Goal: Task Accomplishment & Management: Use online tool/utility

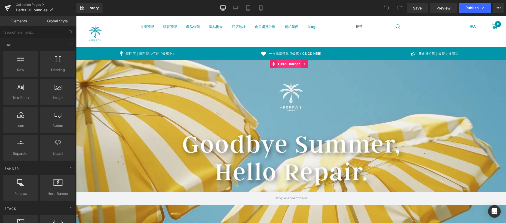
click at [280, 63] on span "Hero Banner" at bounding box center [289, 64] width 25 height 8
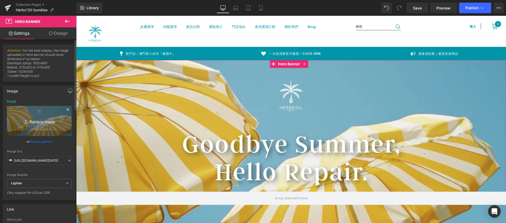
click at [40, 122] on icon "Replace Image" at bounding box center [39, 121] width 42 height 7
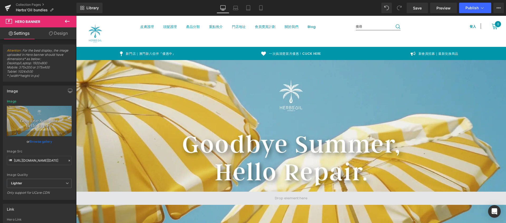
type input "C:\fakepath\2025 oct banner new size-01.webp"
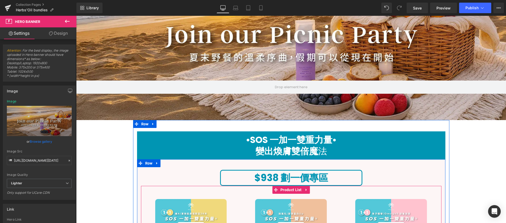
scroll to position [23, 0]
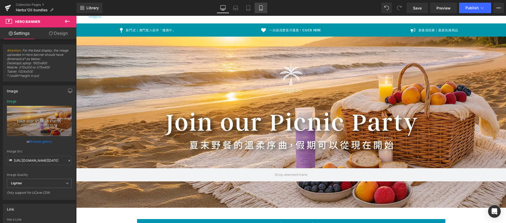
click at [263, 8] on icon at bounding box center [260, 7] width 5 height 5
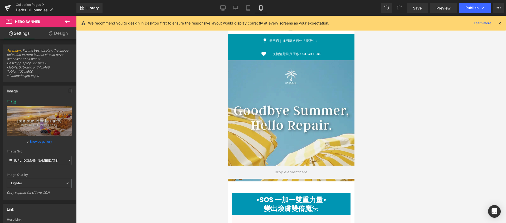
scroll to position [0, 0]
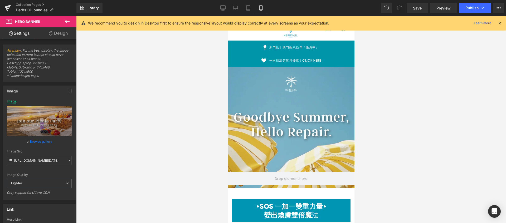
type input "https://ucarecdn.com/8d482683-773a-45ae-b992-af01e2d4c90c/-/format/auto/-/previ…"
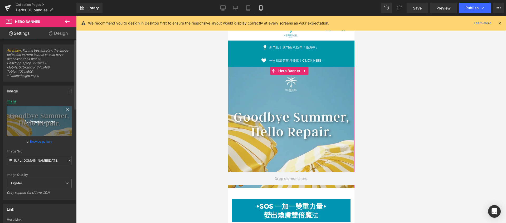
click at [36, 122] on icon "Replace Image" at bounding box center [39, 121] width 42 height 7
type input "C:\fakepath\2025 oct post-04.webp"
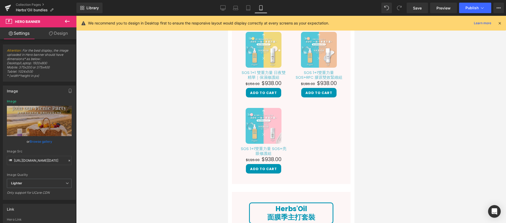
scroll to position [89, 0]
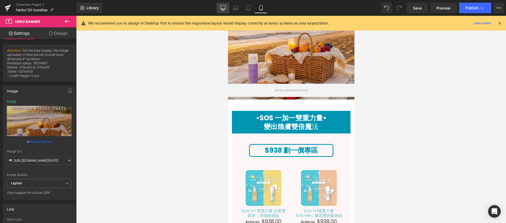
click at [224, 9] on icon at bounding box center [223, 7] width 5 height 5
type input "https://ucarecdn.com/f3c0ac62-967b-4c75-89bf-bf460dbb0d0d/-/format/auto/-/previ…"
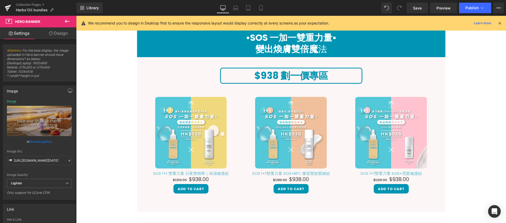
scroll to position [148, 0]
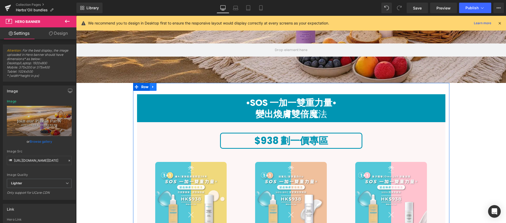
click at [152, 84] on link at bounding box center [153, 87] width 7 height 8
click at [159, 87] on icon at bounding box center [160, 87] width 4 height 4
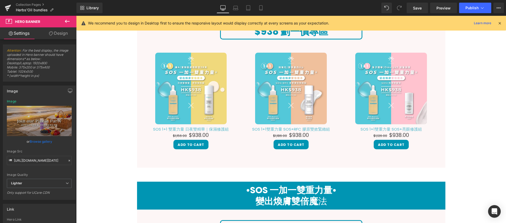
scroll to position [170, 0]
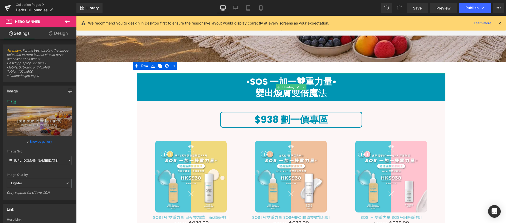
click at [199, 90] on h1 "變出煥膚雙倍魔 法" at bounding box center [291, 93] width 309 height 11
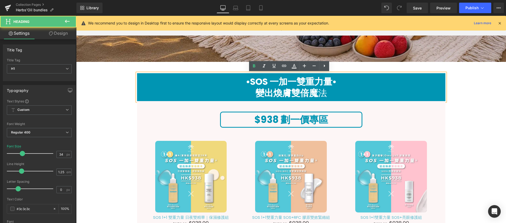
click at [220, 92] on h1 "變出煥膚雙倍魔 法" at bounding box center [291, 93] width 309 height 11
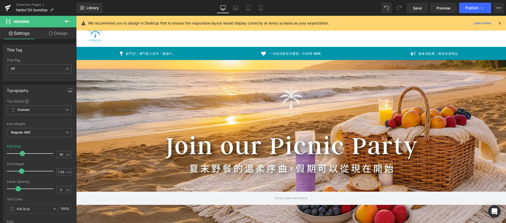
scroll to position [137, 0]
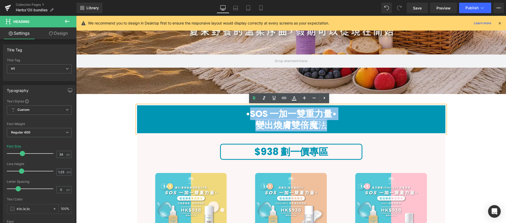
drag, startPoint x: 247, startPoint y: 115, endPoint x: 326, endPoint y: 126, distance: 79.1
click at [326, 126] on div "•SOS 一加一雙重力量• 變出煥膚雙倍魔 法" at bounding box center [291, 120] width 309 height 28
click at [327, 125] on h1 "變出煥膚雙倍魔 法" at bounding box center [291, 125] width 309 height 11
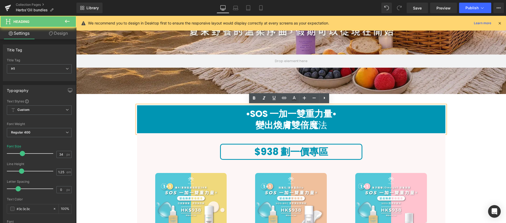
click at [329, 116] on strong "•SOS 一加一雙重力量•" at bounding box center [291, 114] width 91 height 13
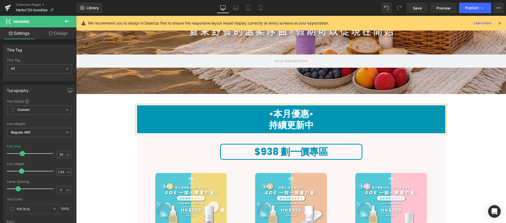
click at [266, 125] on h1 "持續更新中" at bounding box center [291, 125] width 309 height 11
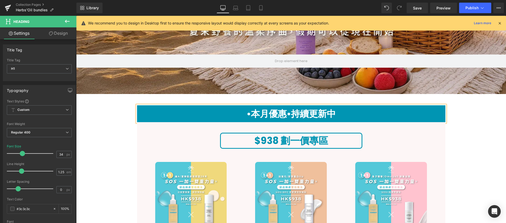
click at [344, 113] on h1 "•本月優惠• 持續更新中" at bounding box center [291, 113] width 309 height 11
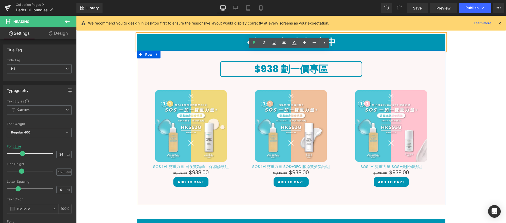
scroll to position [193, 0]
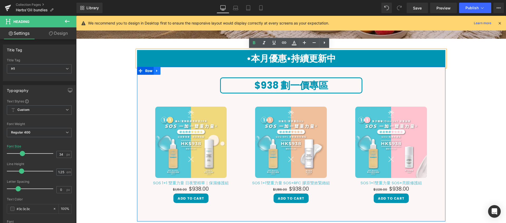
click at [156, 71] on icon at bounding box center [156, 71] width 1 height 2
click at [170, 71] on icon at bounding box center [171, 71] width 4 height 4
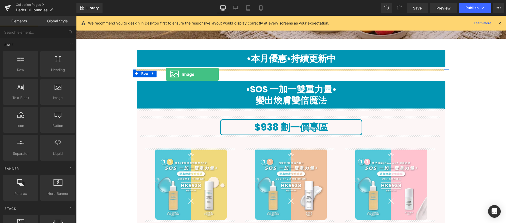
drag, startPoint x: 131, startPoint y: 117, endPoint x: 166, endPoint y: 74, distance: 55.5
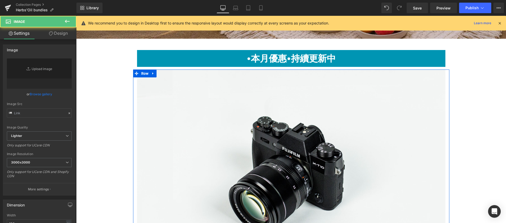
type input "//d1um8515vdn9kb.cloudfront.net/images/parallax.jpg"
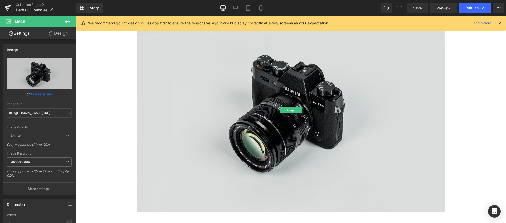
scroll to position [140, 0]
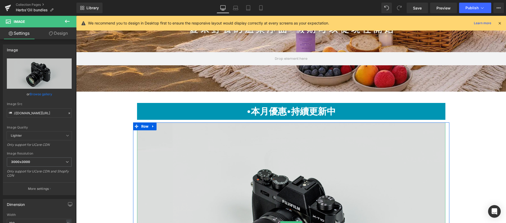
click at [160, 154] on img at bounding box center [291, 225] width 309 height 204
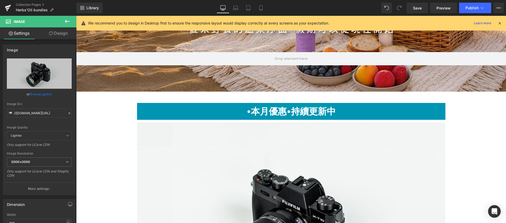
click at [67, 21] on icon at bounding box center [67, 21] width 6 height 6
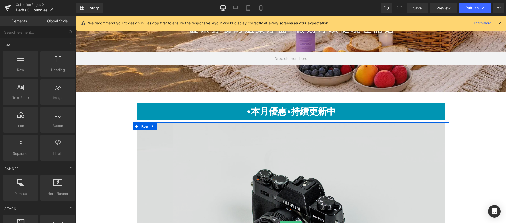
scroll to position [170, 0]
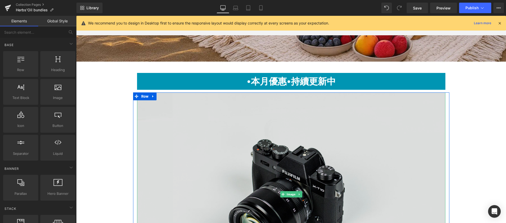
click at [178, 137] on img at bounding box center [291, 195] width 309 height 204
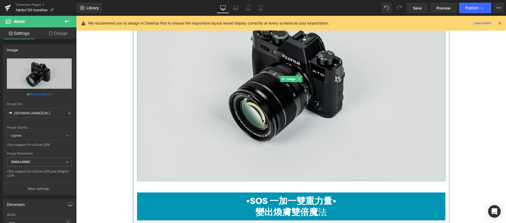
scroll to position [423, 0]
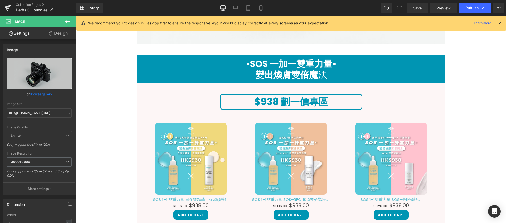
click at [141, 61] on h1 "•SOS 一加一雙重力量•" at bounding box center [291, 63] width 309 height 11
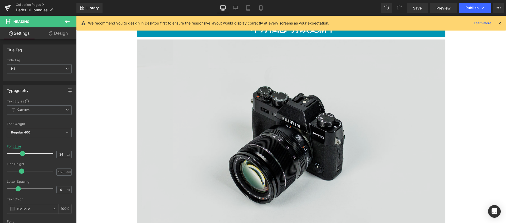
scroll to position [162, 0]
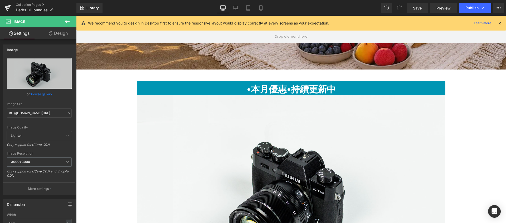
click at [52, 33] on icon at bounding box center [51, 33] width 4 height 4
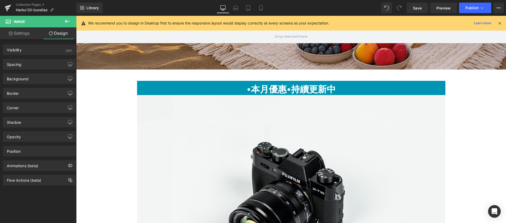
click at [19, 34] on link "Settings" at bounding box center [19, 33] width 38 height 12
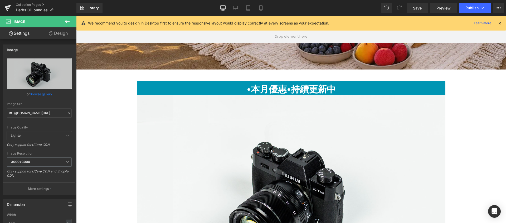
click at [66, 22] on icon at bounding box center [67, 21] width 6 height 6
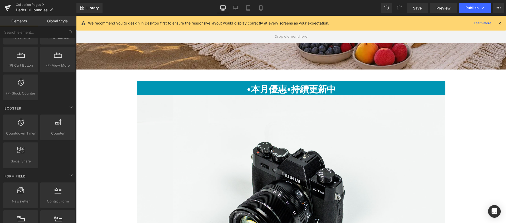
scroll to position [648, 0]
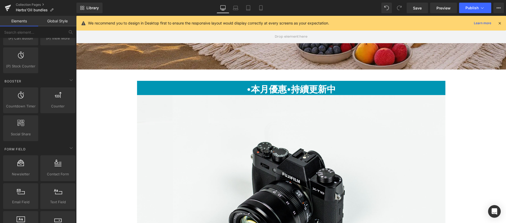
click at [230, 123] on img at bounding box center [291, 197] width 309 height 204
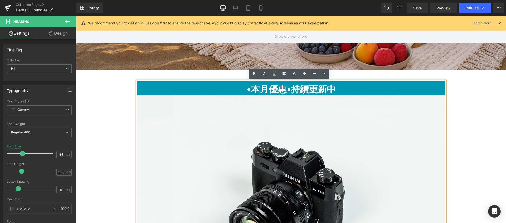
click at [164, 117] on img at bounding box center [291, 197] width 309 height 204
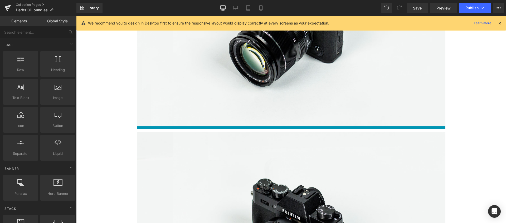
scroll to position [528, 0]
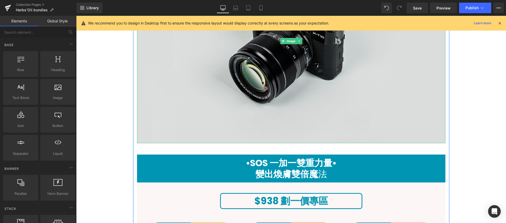
click at [212, 112] on img at bounding box center [291, 41] width 309 height 204
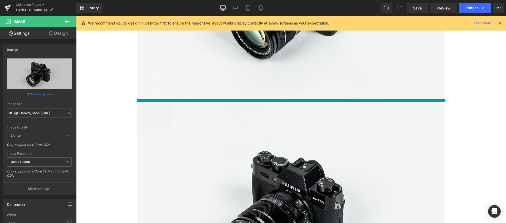
scroll to position [369, 0]
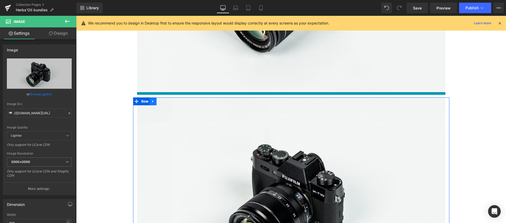
click at [152, 101] on icon at bounding box center [152, 101] width 1 height 2
click at [165, 101] on icon at bounding box center [167, 101] width 4 height 4
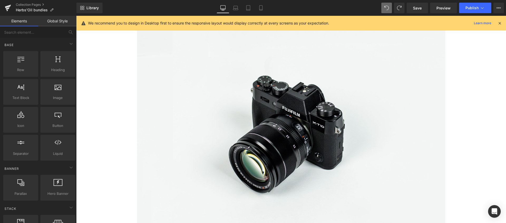
scroll to position [174, 0]
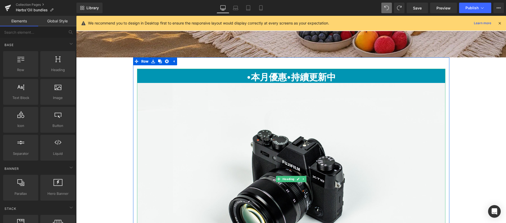
click at [193, 126] on img at bounding box center [291, 185] width 309 height 204
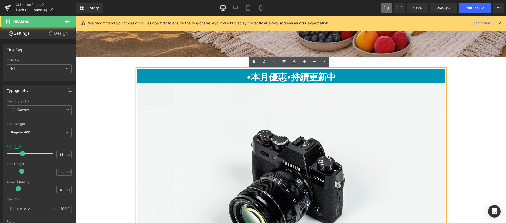
click at [200, 93] on img at bounding box center [291, 185] width 309 height 204
click at [191, 101] on img at bounding box center [291, 185] width 309 height 204
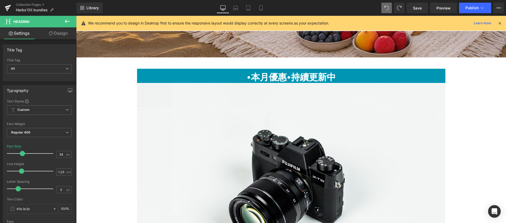
click at [66, 22] on icon at bounding box center [67, 21] width 5 height 3
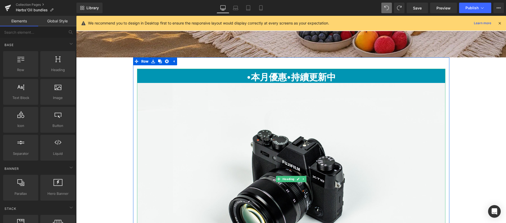
click at [156, 156] on img at bounding box center [291, 185] width 309 height 204
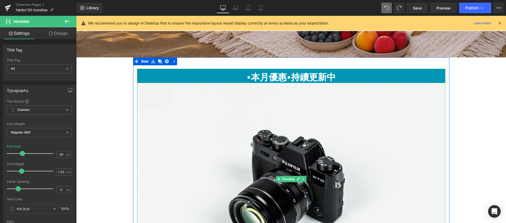
click at [163, 99] on img at bounding box center [291, 185] width 309 height 204
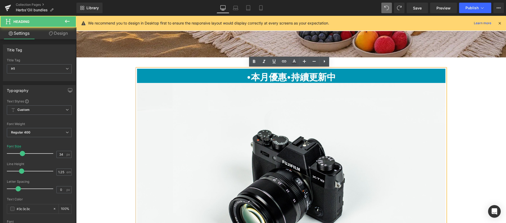
click at [163, 99] on img at bounding box center [291, 185] width 309 height 204
click at [161, 112] on img at bounding box center [291, 185] width 309 height 204
click at [157, 104] on img at bounding box center [291, 185] width 309 height 204
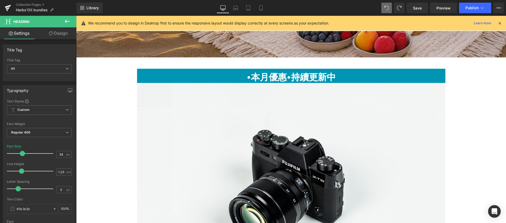
click at [70, 24] on button at bounding box center [67, 22] width 18 height 12
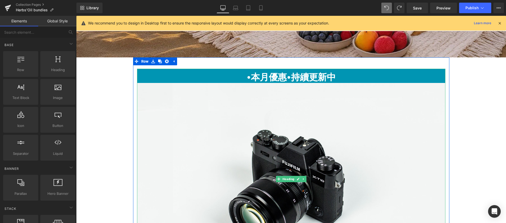
click at [216, 152] on img at bounding box center [291, 185] width 309 height 204
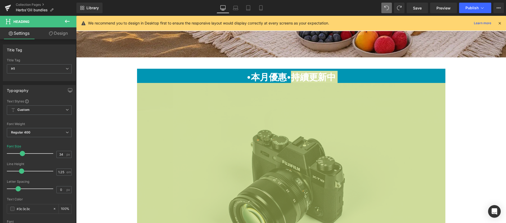
click at [69, 21] on icon at bounding box center [67, 21] width 5 height 3
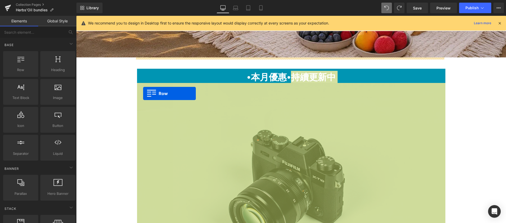
drag, startPoint x: 99, startPoint y: 83, endPoint x: 143, endPoint y: 94, distance: 45.3
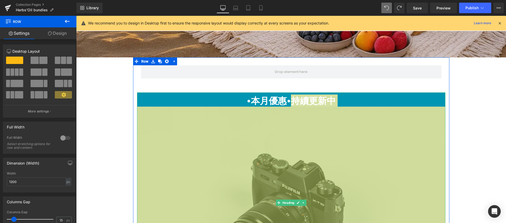
scroll to position [188, 0]
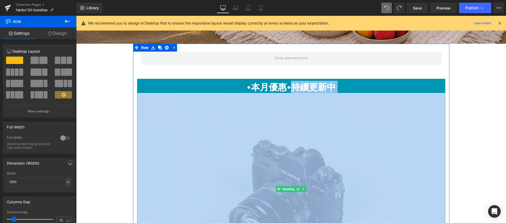
click at [180, 88] on h1 "•本月優惠• 持續更新中" at bounding box center [291, 190] width 309 height 216
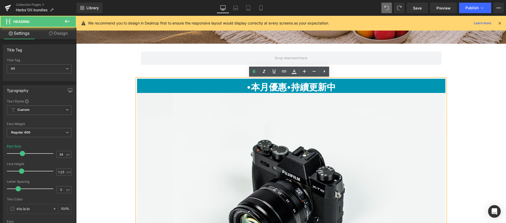
click at [230, 133] on img at bounding box center [291, 195] width 309 height 204
click at [332, 112] on img at bounding box center [291, 195] width 309 height 204
click at [364, 85] on h1 "•本月優惠• 持續更新中" at bounding box center [291, 190] width 309 height 216
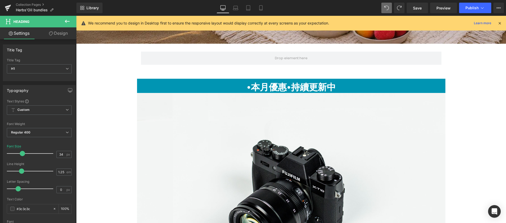
click at [70, 21] on icon at bounding box center [67, 21] width 6 height 6
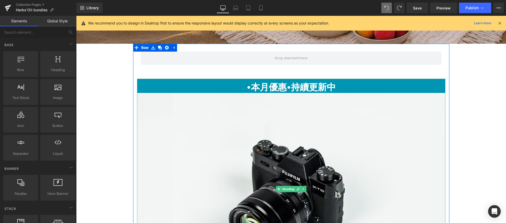
click at [205, 87] on h1 "•本月優惠• 持續更新中" at bounding box center [291, 190] width 309 height 216
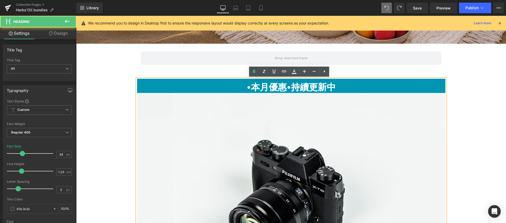
drag, startPoint x: 224, startPoint y: 82, endPoint x: 225, endPoint y: 73, distance: 8.4
click at [225, 73] on div "Row •本月優惠• 持續更新中 Heading" at bounding box center [291, 172] width 317 height 256
click at [161, 117] on img at bounding box center [291, 195] width 309 height 204
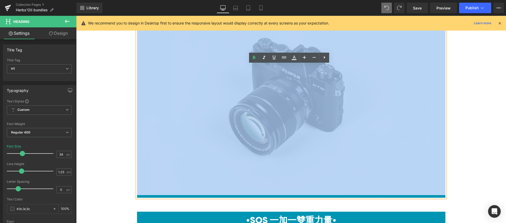
scroll to position [202, 0]
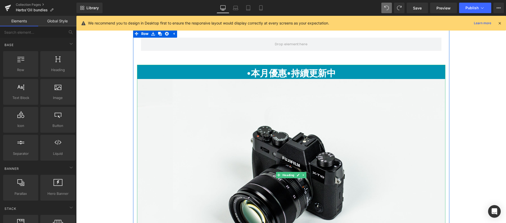
scroll to position [185, 0]
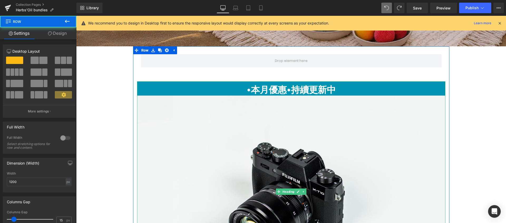
drag, startPoint x: 140, startPoint y: 61, endPoint x: 141, endPoint y: 105, distance: 43.8
click at [141, 105] on div "Row •本月優惠• 持續更新中 Heading" at bounding box center [291, 174] width 317 height 256
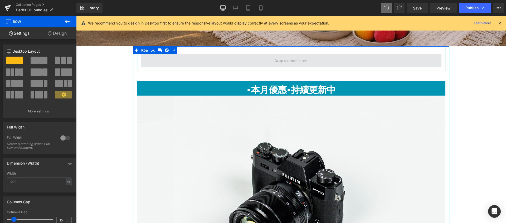
click at [214, 58] on span at bounding box center [291, 60] width 301 height 13
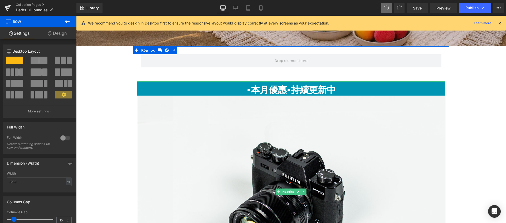
drag, startPoint x: 214, startPoint y: 58, endPoint x: 202, endPoint y: 100, distance: 43.2
click at [202, 100] on div "Row •本月優惠• 持續更新中 Heading" at bounding box center [291, 174] width 317 height 256
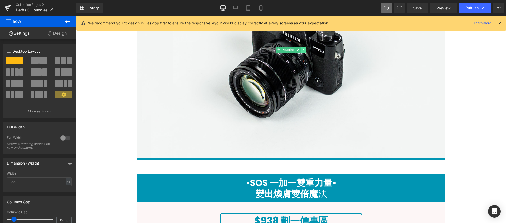
click at [302, 51] on icon at bounding box center [303, 49] width 3 height 3
click at [289, 50] on icon at bounding box center [290, 49] width 3 height 3
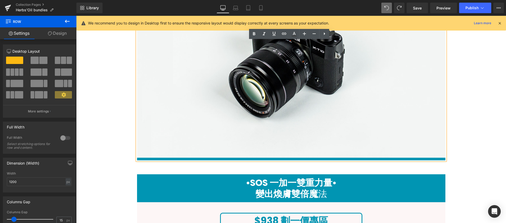
click at [263, 92] on img at bounding box center [291, 56] width 309 height 204
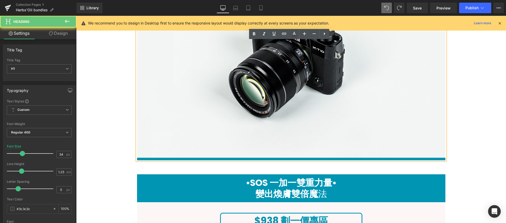
click at [263, 92] on img at bounding box center [291, 56] width 309 height 204
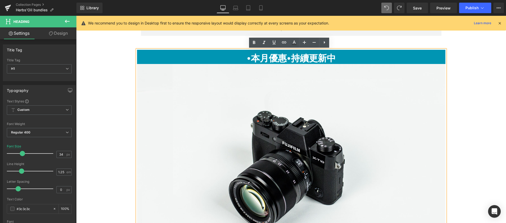
scroll to position [213, 0]
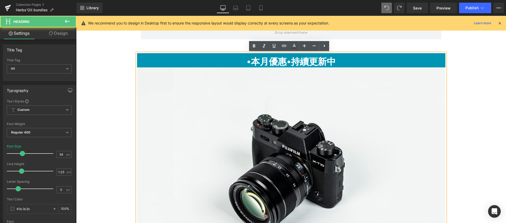
click at [267, 145] on img at bounding box center [291, 170] width 309 height 204
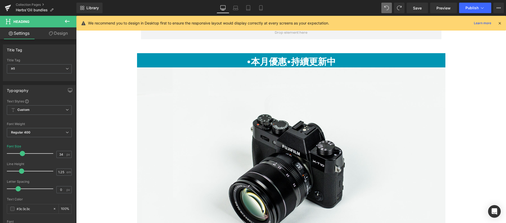
click at [71, 21] on button at bounding box center [67, 22] width 18 height 12
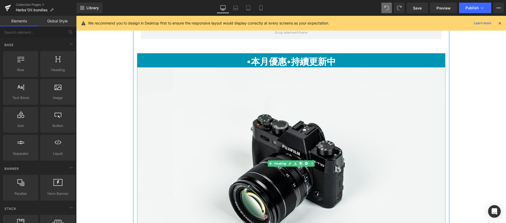
click at [174, 144] on img at bounding box center [291, 170] width 309 height 204
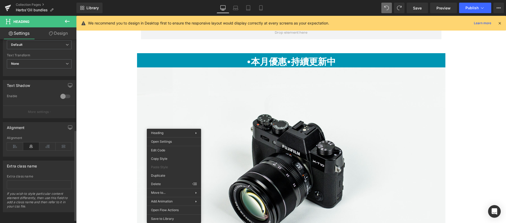
scroll to position [75, 0]
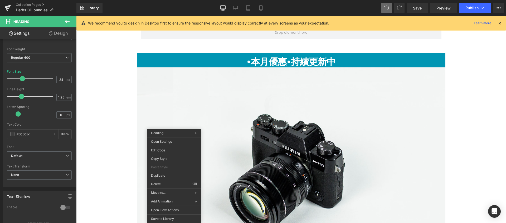
click at [62, 33] on link "Design" at bounding box center [58, 33] width 38 height 12
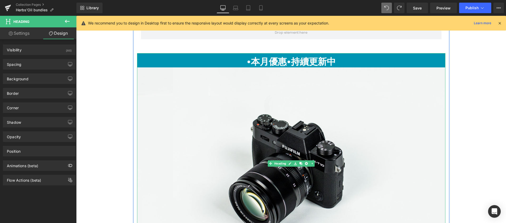
scroll to position [98, 0]
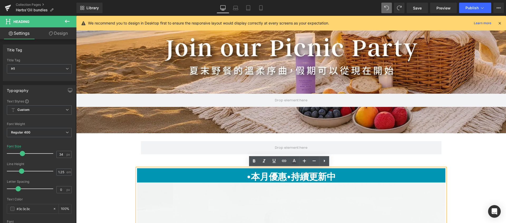
click at [76, 16] on div at bounding box center [76, 16] width 0 height 0
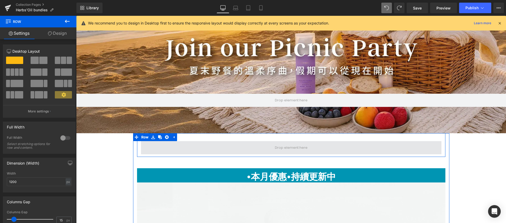
click at [142, 151] on span at bounding box center [291, 147] width 301 height 13
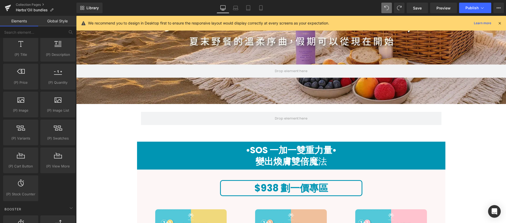
scroll to position [438, 0]
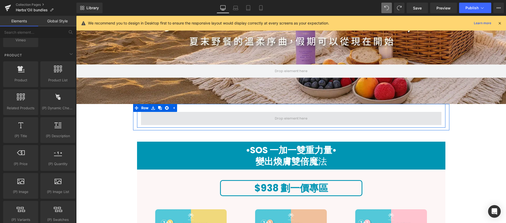
click at [288, 118] on span at bounding box center [291, 119] width 36 height 8
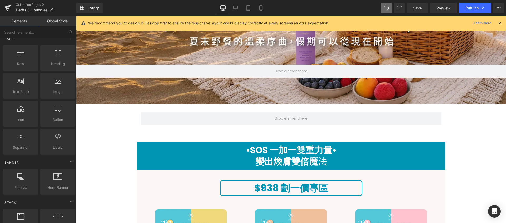
scroll to position [0, 0]
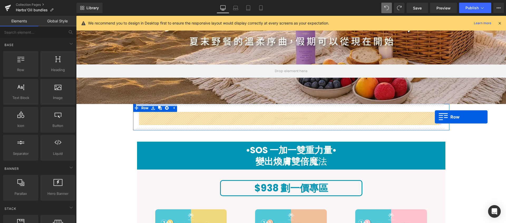
drag, startPoint x: 98, startPoint y: 84, endPoint x: 435, endPoint y: 117, distance: 338.5
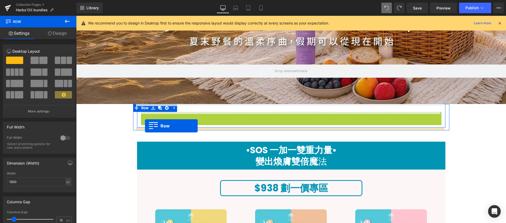
drag, startPoint x: 143, startPoint y: 115, endPoint x: 145, endPoint y: 126, distance: 10.9
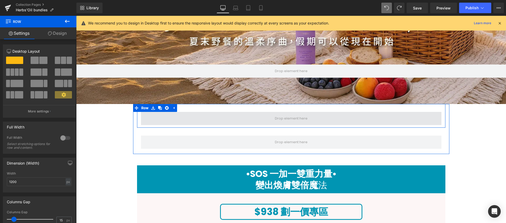
click at [262, 118] on span at bounding box center [291, 118] width 301 height 13
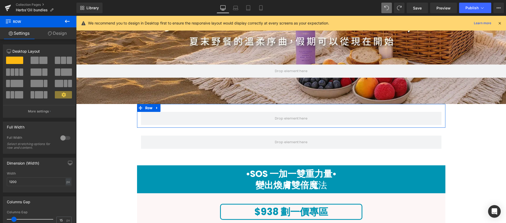
click at [39, 63] on span at bounding box center [43, 60] width 8 height 7
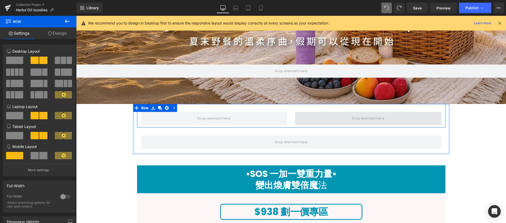
scroll to position [114, 0]
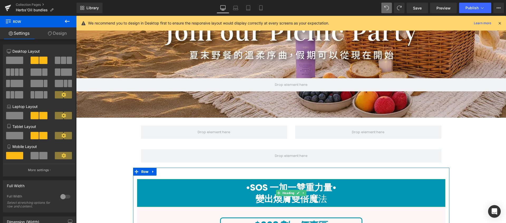
click at [171, 191] on h1 "•SOS 一加一雙重力量•" at bounding box center [291, 187] width 309 height 11
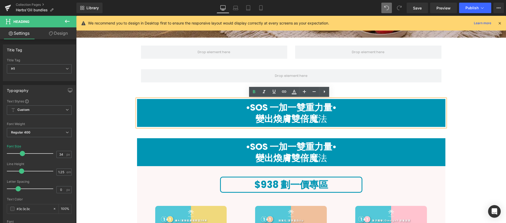
scroll to position [133, 0]
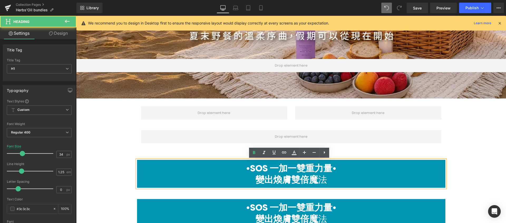
click at [172, 168] on h1 "•SOS 一加一雙重力量•" at bounding box center [291, 168] width 309 height 11
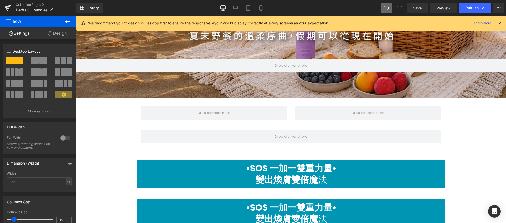
click at [162, 171] on h1 "•SOS 一加一雙重力量•" at bounding box center [291, 168] width 309 height 11
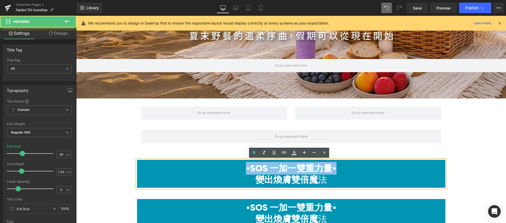
drag, startPoint x: 166, startPoint y: 181, endPoint x: 167, endPoint y: 167, distance: 14.0
click at [167, 167] on div "•SOS 一加一雙重力量• 變出煥膚雙倍魔 法" at bounding box center [291, 174] width 309 height 28
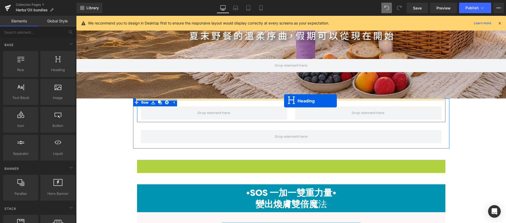
drag, startPoint x: 276, startPoint y: 175, endPoint x: 284, endPoint y: 101, distance: 74.6
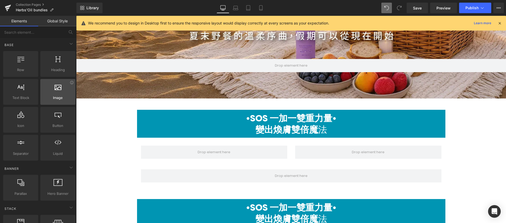
click at [54, 91] on div at bounding box center [58, 89] width 32 height 12
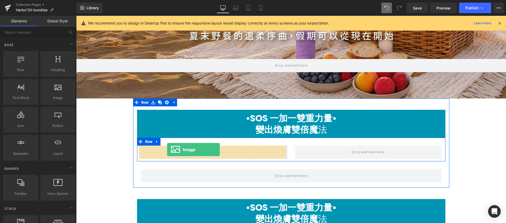
drag, startPoint x: 130, startPoint y: 111, endPoint x: 167, endPoint y: 150, distance: 53.9
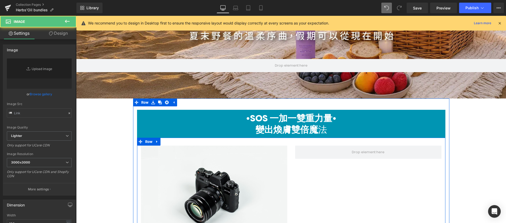
type input "//d1um8515vdn9kb.cloudfront.net/images/parallax.jpg"
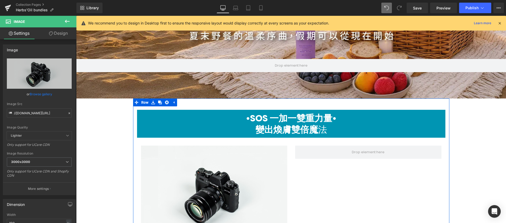
scroll to position [224, 0]
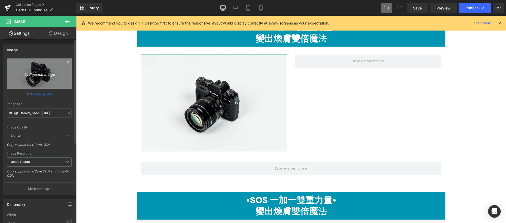
click at [39, 75] on icon "Replace Image" at bounding box center [39, 73] width 42 height 7
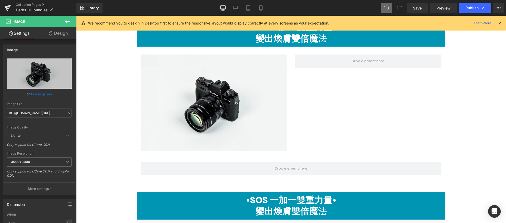
type input "C:\fakepath\buy 2 12%off_Sq.webp"
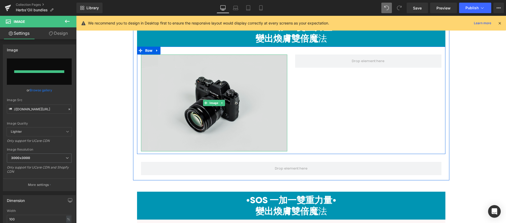
type input "https://ucarecdn.com/d80e1bc0-2f39-4991-a45f-f85bf697bd6c/-/format/auto/-/previ…"
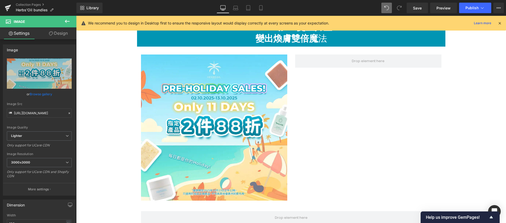
click at [69, 22] on icon at bounding box center [67, 21] width 6 height 6
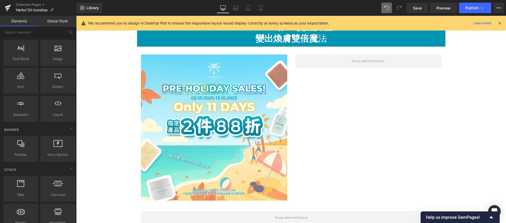
scroll to position [0, 0]
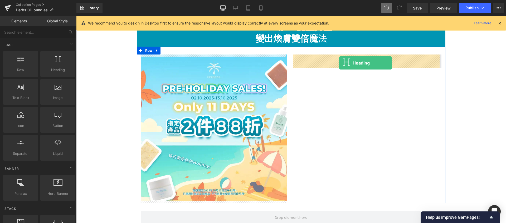
drag, startPoint x: 126, startPoint y: 79, endPoint x: 339, endPoint y: 63, distance: 213.7
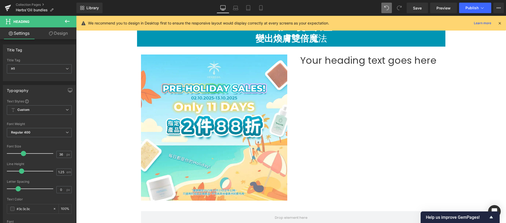
click at [71, 19] on button at bounding box center [67, 22] width 18 height 12
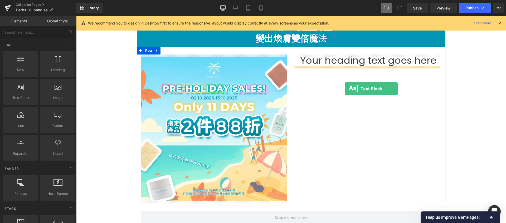
drag, startPoint x: 97, startPoint y: 111, endPoint x: 345, endPoint y: 89, distance: 249.5
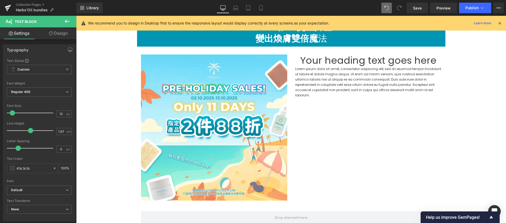
click at [69, 23] on icon at bounding box center [67, 21] width 6 height 6
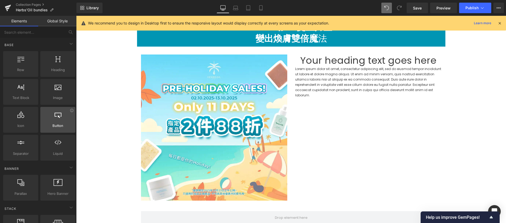
scroll to position [61, 0]
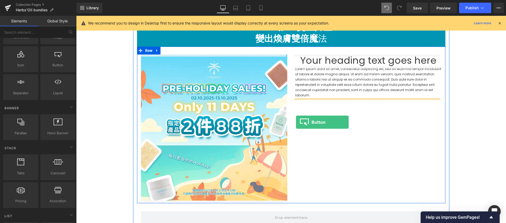
drag, startPoint x: 128, startPoint y: 78, endPoint x: 296, endPoint y: 122, distance: 173.6
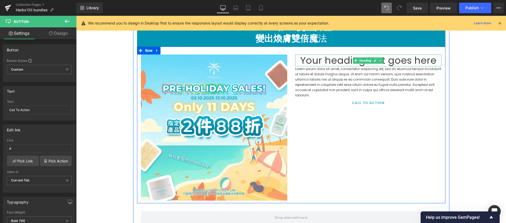
click at [320, 58] on h1 "Your heading text goes here" at bounding box center [368, 61] width 146 height 12
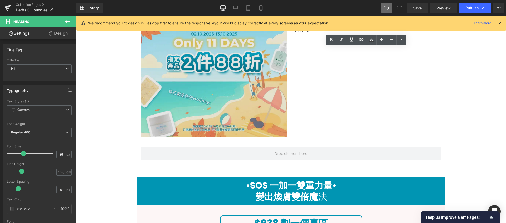
scroll to position [178, 0]
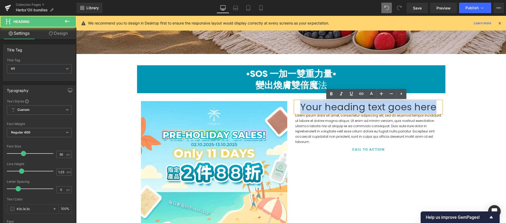
drag, startPoint x: 301, startPoint y: 107, endPoint x: 436, endPoint y: 104, distance: 134.5
click at [436, 104] on h1 "Your heading text goes here" at bounding box center [368, 107] width 146 height 12
paste div
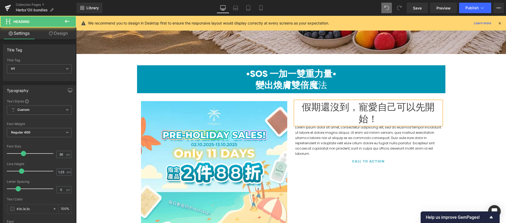
click at [391, 114] on h1 "假期還沒到，寵愛自己可以先開始！" at bounding box center [368, 113] width 146 height 24
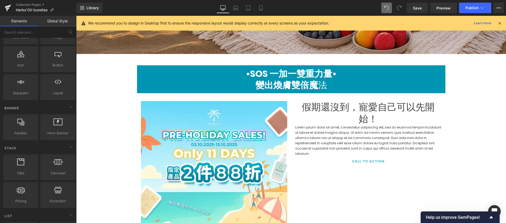
click at [387, 113] on h1 "假期還沒到，寵愛自己可以先開始！" at bounding box center [368, 113] width 146 height 24
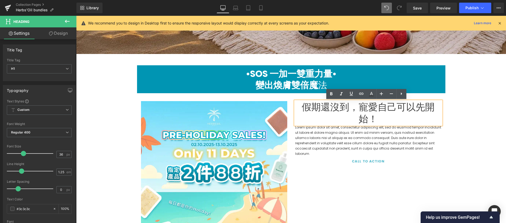
click at [369, 114] on h1 "假期還沒到，寵愛自己可以先開始！" at bounding box center [368, 113] width 146 height 24
click at [389, 96] on icon at bounding box center [392, 94] width 6 height 6
type input "34"
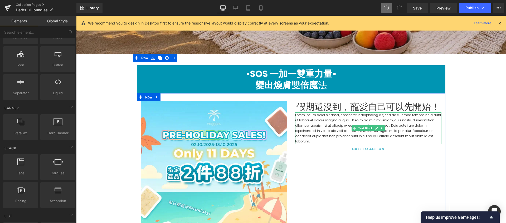
click at [335, 133] on p "Lorem ipsum dolor sit amet, consectetur adipiscing elit, sed do eiusmod tempor …" at bounding box center [368, 129] width 146 height 32
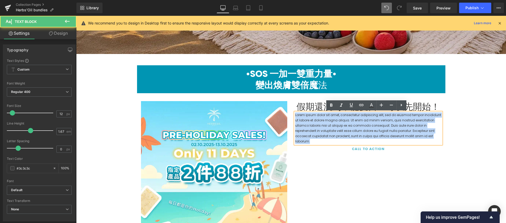
drag, startPoint x: 329, startPoint y: 144, endPoint x: 289, endPoint y: 107, distance: 54.2
click at [289, 107] on div "Image 假期還沒到，寵愛自己可以先開始！ Heading Lorem ipsum dolor sit amet, consectetur adipisci…" at bounding box center [291, 171] width 309 height 157
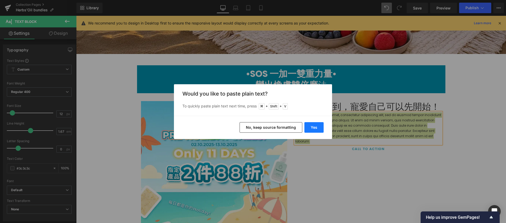
click at [315, 131] on button "Yes" at bounding box center [314, 127] width 19 height 11
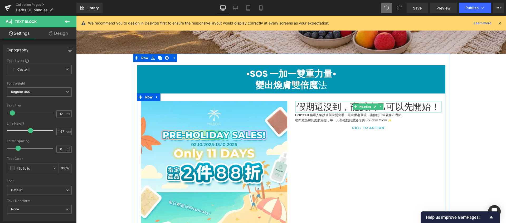
click at [338, 108] on h1 "假期還沒到，寵愛自己可以先開始！" at bounding box center [368, 106] width 146 height 11
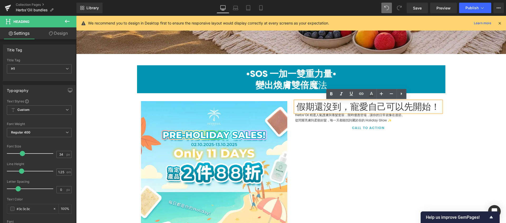
click at [426, 146] on div "Image 假期還沒到，寵愛自己可以先開始！ Heading Herbs’Oil 精選人氣護膚與養髮套裝，限時優惠登場，讓你的日常就像在過節。 從閃耀亮膚到柔…" at bounding box center [291, 171] width 309 height 157
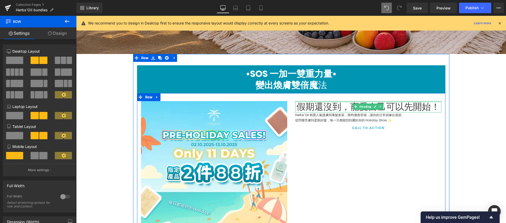
click at [411, 102] on div at bounding box center [368, 101] width 146 height 1
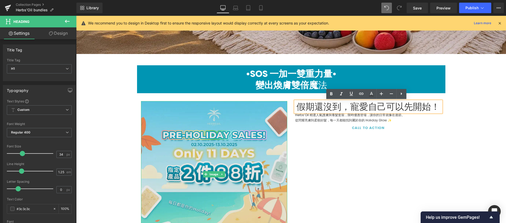
scroll to position [234, 0]
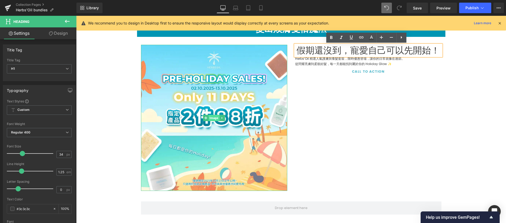
click at [209, 118] on span "Image" at bounding box center [214, 118] width 11 height 6
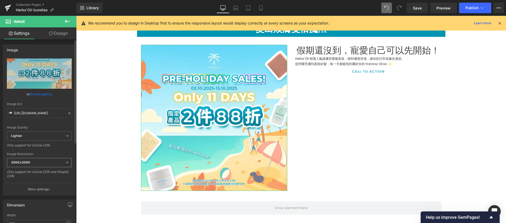
click at [48, 161] on span "3000x3000" at bounding box center [39, 162] width 65 height 9
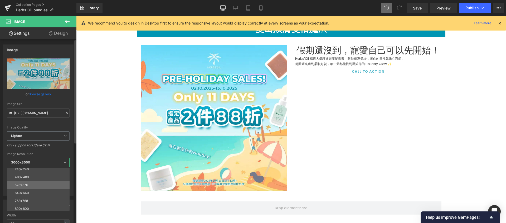
scroll to position [17, 0]
click at [45, 203] on li "800x800" at bounding box center [39, 202] width 65 height 8
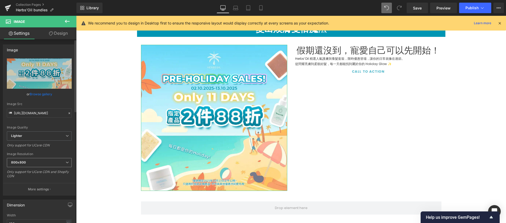
click at [54, 167] on span "800x800" at bounding box center [39, 162] width 65 height 9
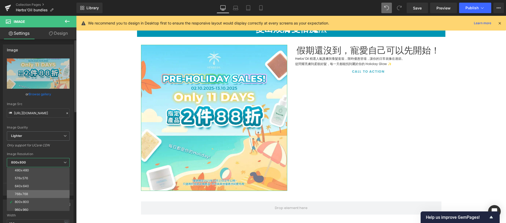
click at [48, 191] on li "768x768" at bounding box center [39, 194] width 65 height 8
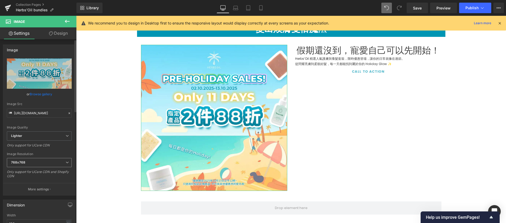
click at [50, 162] on span "768x768" at bounding box center [39, 162] width 65 height 9
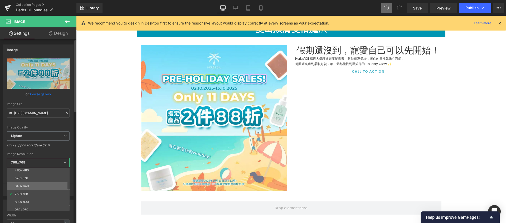
click at [41, 185] on li "640x640" at bounding box center [39, 187] width 65 height 8
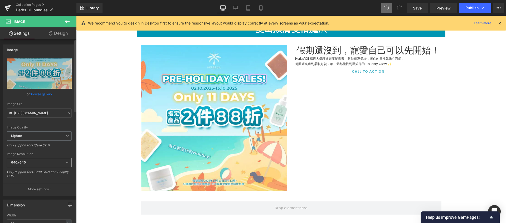
click at [45, 164] on span "640x640" at bounding box center [39, 162] width 65 height 9
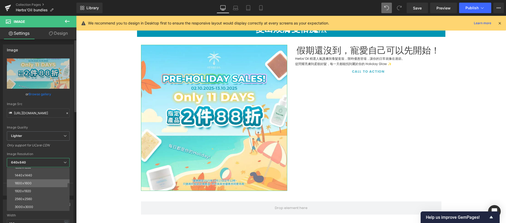
scroll to position [42, 0]
click at [45, 178] on li "800x800" at bounding box center [39, 178] width 65 height 8
type input "[URL][DOMAIN_NAME]"
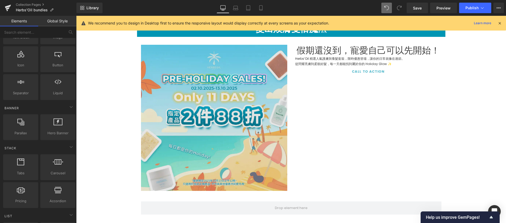
click at [191, 160] on img at bounding box center [214, 118] width 146 height 146
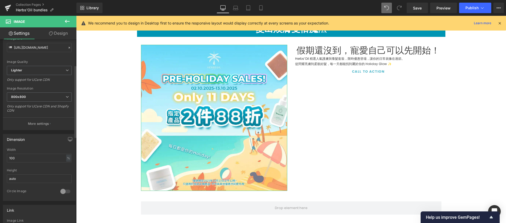
scroll to position [108, 0]
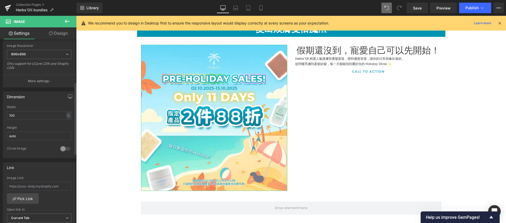
click at [63, 149] on div at bounding box center [65, 149] width 13 height 8
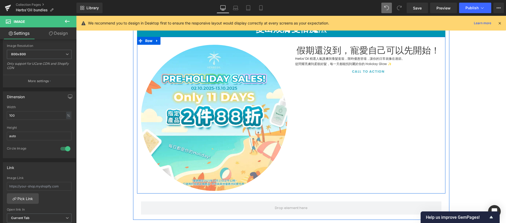
click at [334, 153] on div "Image 假期還沒到，寵愛自己可以先開始！ Heading Herbs’Oil 精選人氣護膚與養髮套裝，限時優惠登場，讓你的日常就像在過節。 從閃耀亮膚到柔…" at bounding box center [291, 115] width 309 height 157
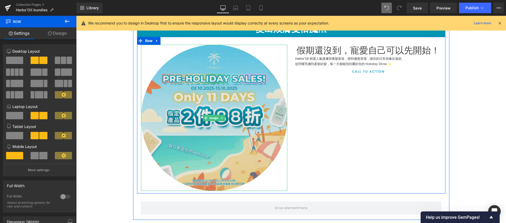
click at [212, 145] on img at bounding box center [214, 118] width 146 height 146
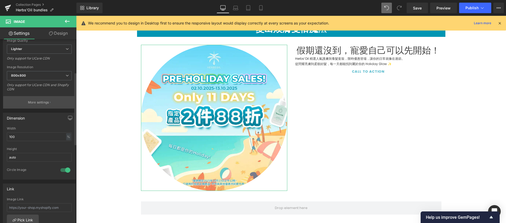
scroll to position [84, 0]
click at [61, 140] on input "100" at bounding box center [39, 140] width 65 height 9
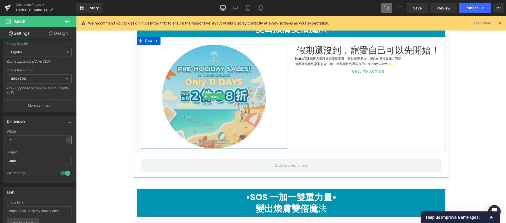
type input "70"
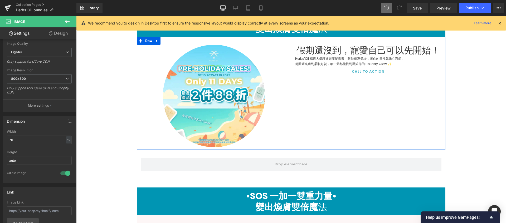
click at [327, 121] on div "Image 假期還沒到，寵愛自己可以先開始！ Heading Herbs’Oil 精選人氣護膚與養髮套裝，限時優惠登場，讓你的日常就像在過節。 從閃耀亮膚到柔…" at bounding box center [291, 93] width 309 height 113
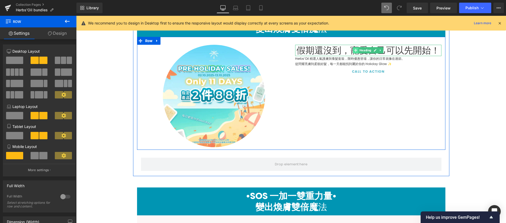
click at [356, 50] on span at bounding box center [356, 50] width 6 height 6
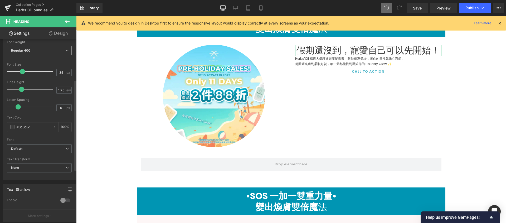
scroll to position [89, 0]
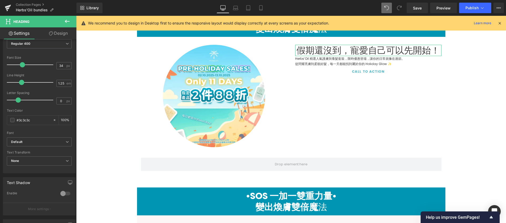
click at [63, 34] on link "Design" at bounding box center [58, 33] width 38 height 12
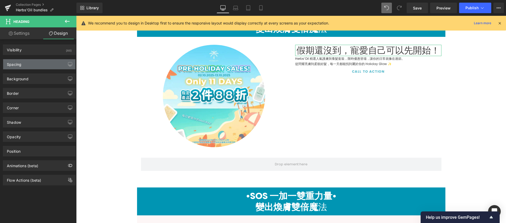
click at [47, 61] on div "Spacing" at bounding box center [39, 64] width 72 height 10
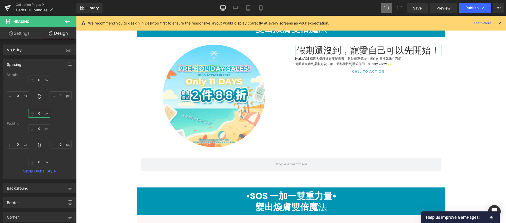
click at [40, 114] on input "0" at bounding box center [39, 113] width 22 height 9
click at [42, 77] on input "0" at bounding box center [39, 80] width 22 height 9
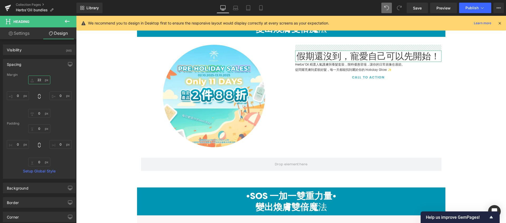
click at [42, 79] on input "22" at bounding box center [39, 80] width 22 height 9
drag, startPoint x: 40, startPoint y: 79, endPoint x: 32, endPoint y: 80, distance: 8.5
click at [32, 80] on input "22" at bounding box center [39, 80] width 22 height 9
type input "５"
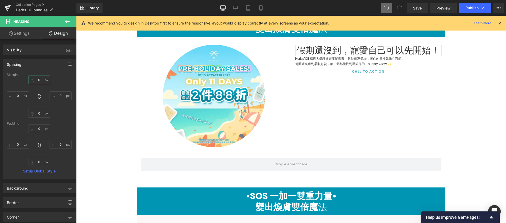
type input "５０"
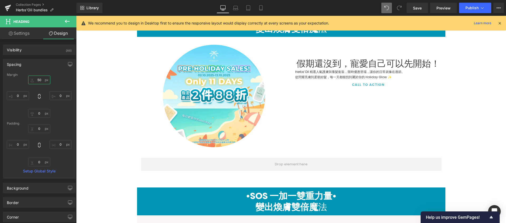
type input "50"
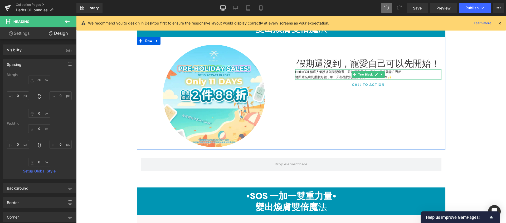
click at [322, 75] on p "從閃耀亮膚到柔順好髮，每一天都能找到屬於你的 Holiday Glow ✨" at bounding box center [368, 77] width 146 height 5
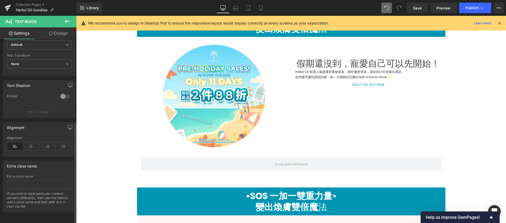
scroll to position [146, 0]
click at [28, 146] on icon at bounding box center [31, 147] width 16 height 8
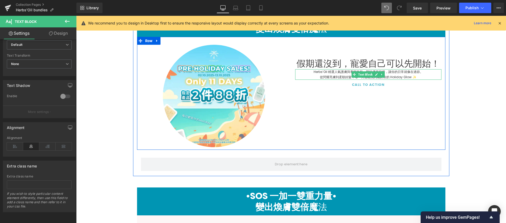
click at [348, 75] on p "從閃耀亮膚到柔順好髮，每一天都能找到屬於你的 Holiday Glow ✨" at bounding box center [368, 77] width 146 height 5
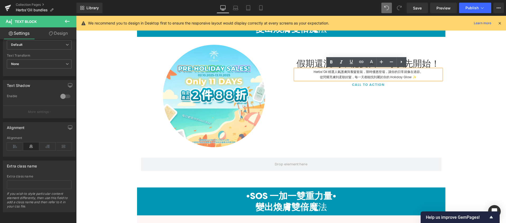
click at [70, 35] on link "Design" at bounding box center [58, 33] width 38 height 12
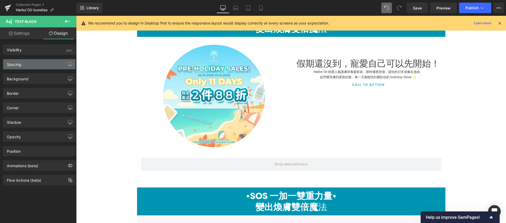
click at [37, 64] on div "Spacing" at bounding box center [39, 64] width 72 height 10
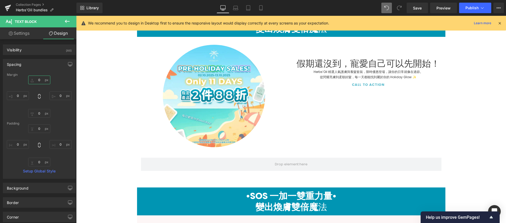
click at [39, 81] on input "0" at bounding box center [39, 80] width 22 height 9
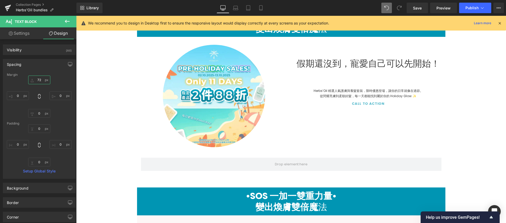
type input "73"
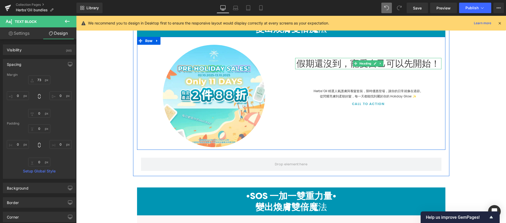
click at [342, 67] on h1 "假期還沒到，寵愛自己可以先開始！" at bounding box center [368, 63] width 146 height 11
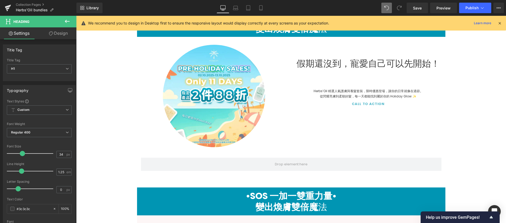
click at [57, 35] on link "Design" at bounding box center [58, 33] width 38 height 12
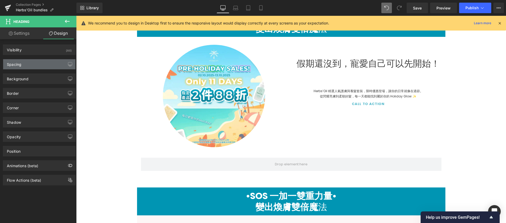
type input "50"
type input "0"
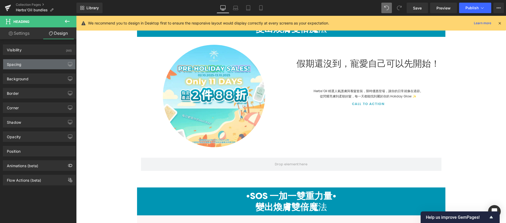
type input "0"
click at [41, 65] on div "Spacing" at bounding box center [39, 64] width 72 height 10
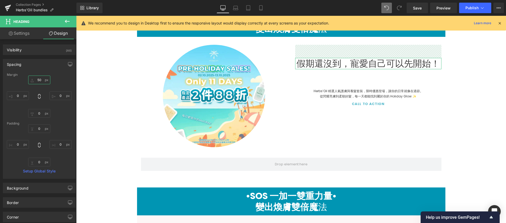
click at [40, 78] on input "50" at bounding box center [39, 80] width 22 height 9
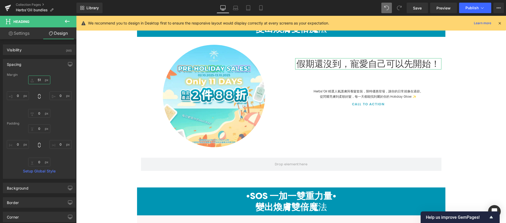
type input "50"
click at [41, 131] on input "0" at bounding box center [39, 128] width 22 height 9
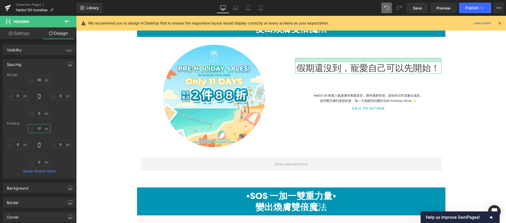
click at [44, 129] on input "17" at bounding box center [39, 128] width 22 height 9
type input "1"
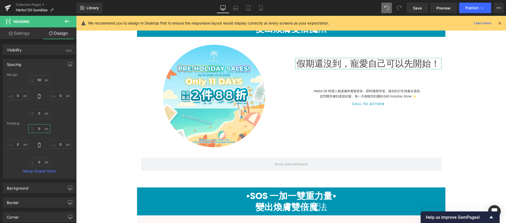
type input "0"
click at [64, 121] on div "Margin 50 50 0px 0 0px 0 0px 0 Padding 0 0 0px 0 0px 0 0px 0 Setup Global Style" at bounding box center [39, 126] width 72 height 106
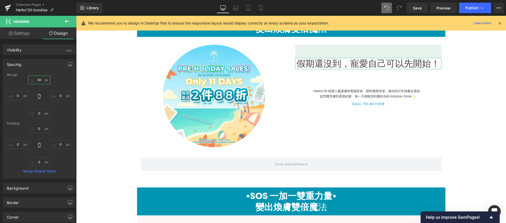
click at [41, 82] on input "50" at bounding box center [39, 80] width 22 height 9
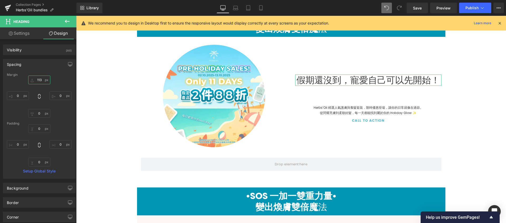
type input "114"
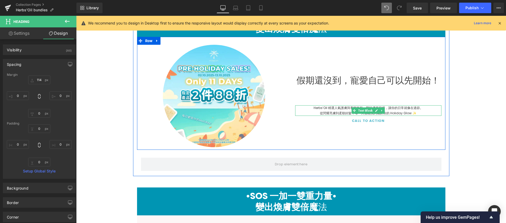
click at [398, 112] on p "從閃耀亮膚到柔順好髮，每一天都能找到屬於你的 Holiday Glow ✨" at bounding box center [368, 113] width 146 height 5
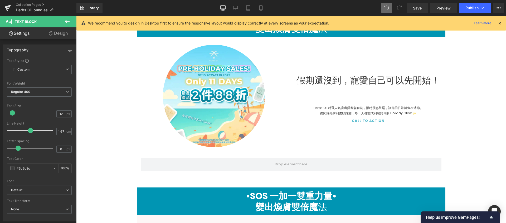
click at [62, 35] on link "Design" at bounding box center [58, 33] width 38 height 12
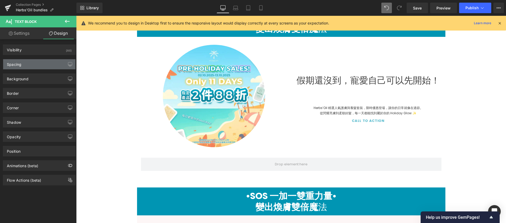
type input "73"
type input "0"
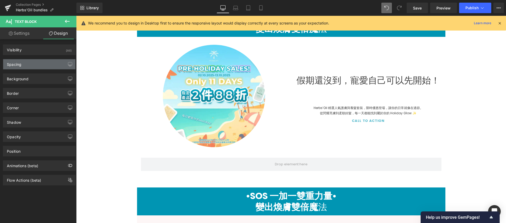
type input "0"
click at [41, 68] on div "Spacing" at bounding box center [39, 64] width 72 height 10
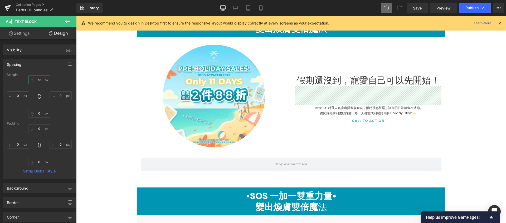
click at [42, 80] on input "73" at bounding box center [39, 80] width 22 height 9
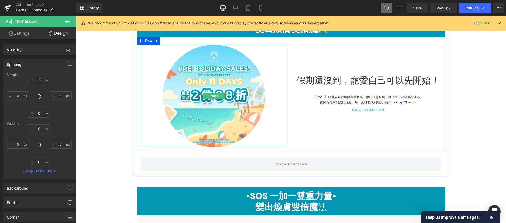
type input "31"
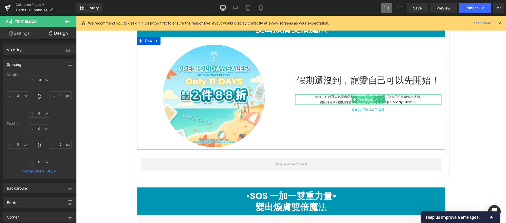
click at [367, 102] on span "Text Block" at bounding box center [365, 100] width 17 height 6
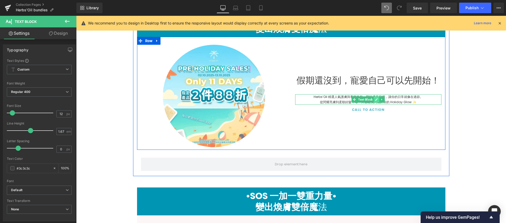
click at [376, 99] on icon at bounding box center [376, 99] width 3 height 3
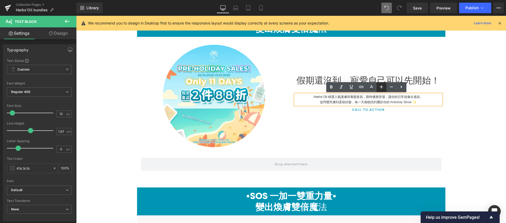
click at [384, 87] on icon at bounding box center [381, 87] width 6 height 6
type input "16"
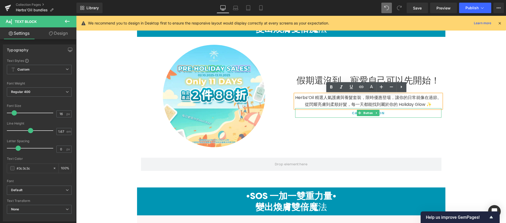
click at [391, 113] on div "Call To Action" at bounding box center [368, 112] width 146 height 9
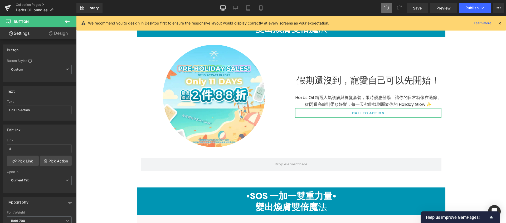
click at [57, 35] on link "Design" at bounding box center [58, 33] width 38 height 12
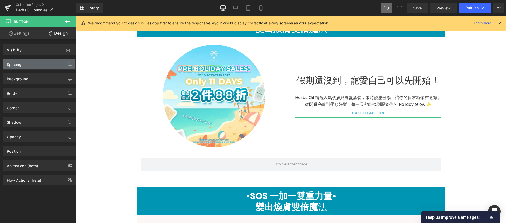
type input "0"
type input "8"
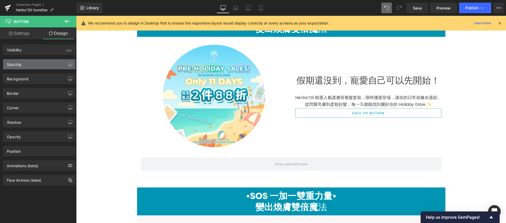
type input "15"
type input "6"
type input "15"
click at [35, 61] on div "Spacing" at bounding box center [39, 64] width 72 height 10
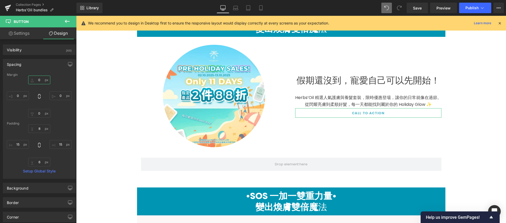
click at [39, 80] on input "0" at bounding box center [39, 80] width 22 height 9
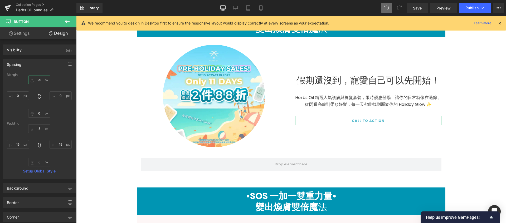
type input "30"
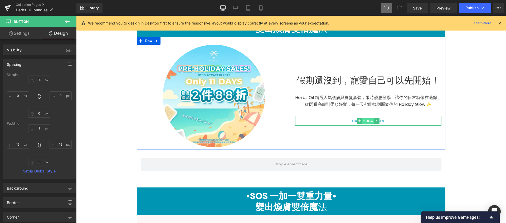
click at [364, 120] on span "Button" at bounding box center [369, 121] width 12 height 6
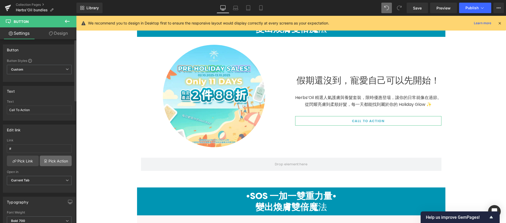
click at [50, 163] on link "Pick Action" at bounding box center [56, 161] width 32 height 11
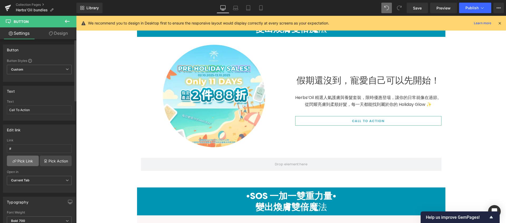
click at [21, 161] on link "Pick Link" at bounding box center [23, 161] width 32 height 11
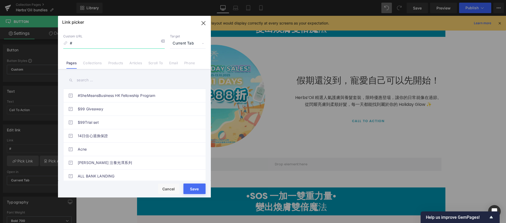
paste input "https://www.herbsoil.co/collections/11-days-pre-holiday"
type input "#https://www.herbsoil.co/collections/11-days-pre-holiday"
click at [94, 65] on link "Collections" at bounding box center [92, 65] width 19 height 8
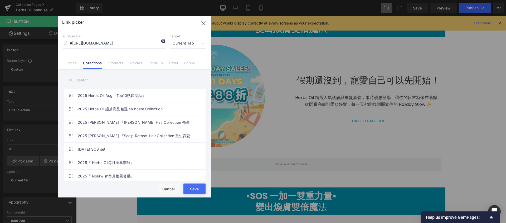
click at [163, 41] on icon at bounding box center [163, 41] width 4 height 4
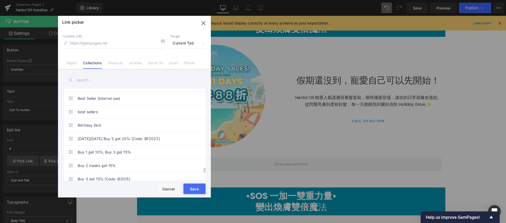
scroll to position [1348, 0]
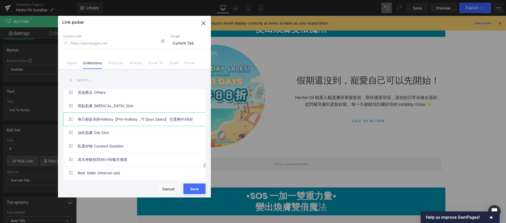
click at [132, 122] on link "每日都是你的Holiday【Pre-Holiday , 11 Days Sales】 任選兩件88折" at bounding box center [136, 119] width 116 height 13
type input "/collections/11-days-pre-holiday"
click at [194, 188] on button "Save" at bounding box center [195, 189] width 22 height 11
type input "/collections/11-days-pre-holiday"
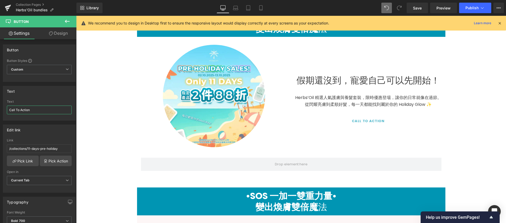
drag, startPoint x: 40, startPoint y: 109, endPoint x: -11, endPoint y: 111, distance: 51.2
click at [0, 111] on html "Button You are previewing how the will restyle your page. You can not edit Elem…" at bounding box center [253, 111] width 506 height 223
type input "d"
type input "ㄉ"
type input "Ｃ"
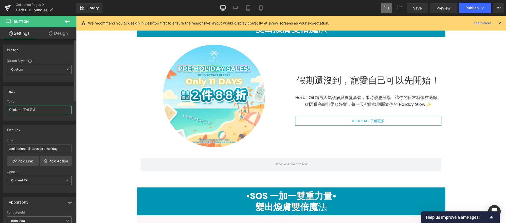
type input "Click me 了解更多"
click at [36, 124] on div "Edit link /collections/11-days-pre-holiday Link /collections/11-days-pre-holida…" at bounding box center [39, 157] width 79 height 72
click at [65, 31] on link "Design" at bounding box center [58, 33] width 38 height 12
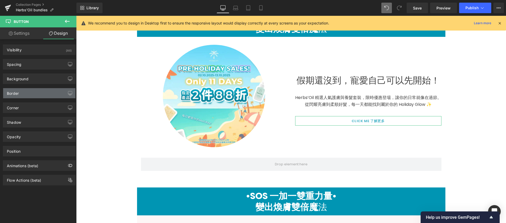
click at [40, 95] on div "Border" at bounding box center [39, 93] width 72 height 10
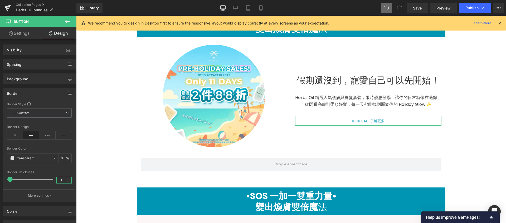
click at [63, 179] on input "1" at bounding box center [61, 180] width 9 height 7
type input "4"
click at [45, 159] on input "transparent" at bounding box center [34, 159] width 34 height 6
click at [12, 158] on span at bounding box center [12, 158] width 4 height 4
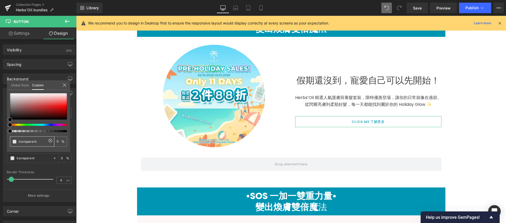
click at [17, 84] on link "Global Style" at bounding box center [20, 84] width 18 height 9
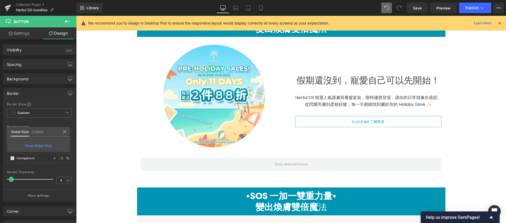
click at [38, 133] on link "Custom" at bounding box center [38, 131] width 12 height 9
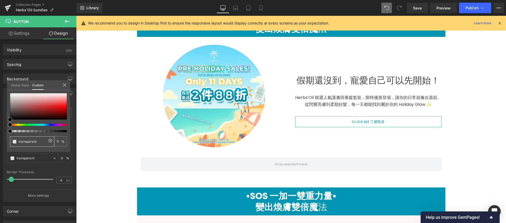
click at [26, 85] on link "Global Style" at bounding box center [20, 84] width 18 height 9
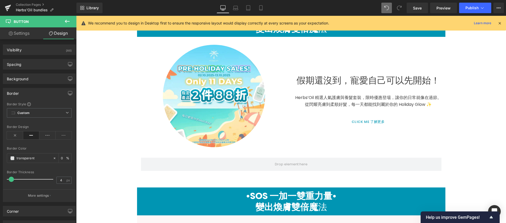
click at [152, 193] on h1 "•SOS 一加一雙重力量•" at bounding box center [291, 196] width 309 height 11
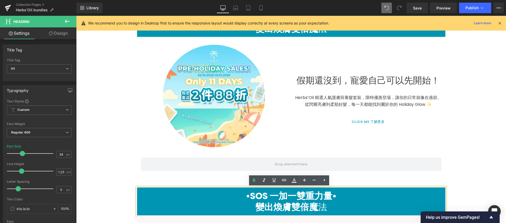
click at [272, 198] on strong "•SOS 一加一雙重力量•" at bounding box center [291, 196] width 91 height 13
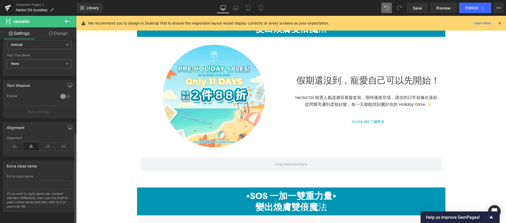
scroll to position [0, 0]
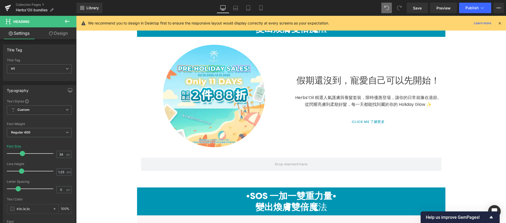
click at [57, 35] on link "Design" at bounding box center [58, 33] width 38 height 12
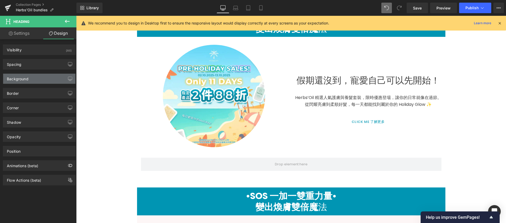
click at [44, 79] on div "Background" at bounding box center [39, 79] width 72 height 10
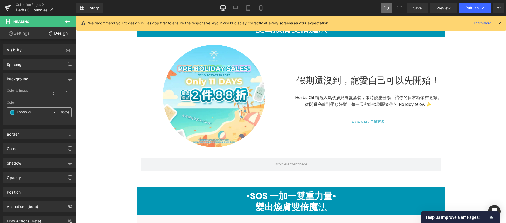
click at [41, 114] on input "#0095b3" at bounding box center [34, 113] width 34 height 6
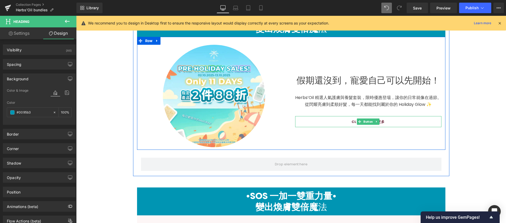
click at [366, 123] on span "Button" at bounding box center [369, 122] width 12 height 6
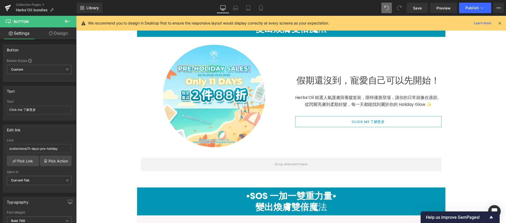
click at [49, 31] on icon at bounding box center [51, 33] width 4 height 4
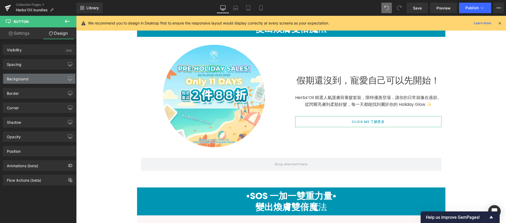
click at [37, 80] on div "Background" at bounding box center [39, 79] width 72 height 10
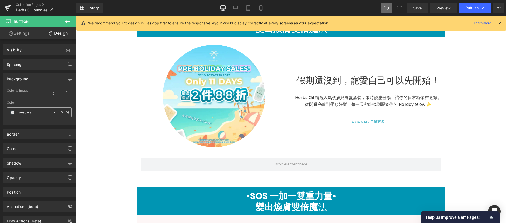
click at [32, 112] on input "transparent" at bounding box center [34, 113] width 34 height 6
click at [13, 113] on span at bounding box center [12, 113] width 4 height 4
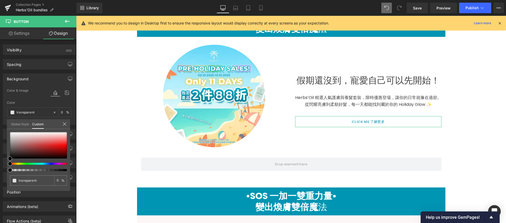
click at [24, 125] on link "Global Style" at bounding box center [20, 123] width 18 height 9
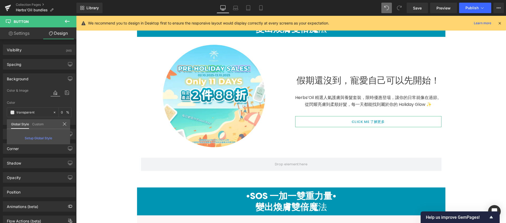
click at [37, 140] on span "Setup Global Style" at bounding box center [38, 138] width 27 height 4
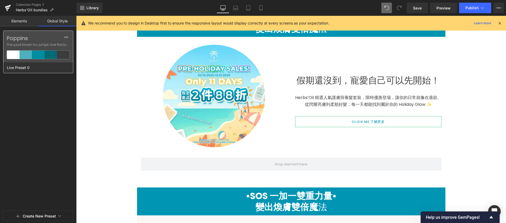
click at [55, 55] on div at bounding box center [51, 55] width 13 height 8
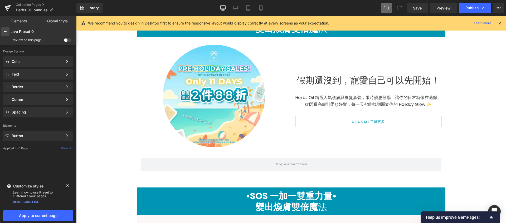
click at [7, 32] on icon at bounding box center [5, 32] width 4 height 4
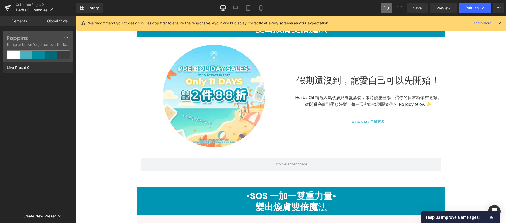
click at [22, 21] on link "Elements" at bounding box center [19, 21] width 38 height 11
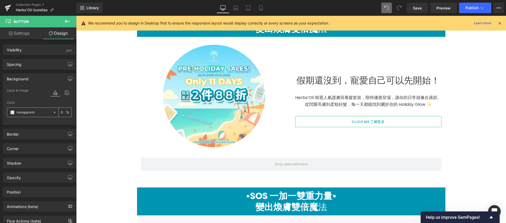
click at [39, 113] on input "transparent" at bounding box center [34, 113] width 34 height 6
paste input "#0095b3"
type input "#0095b3"
type input "100"
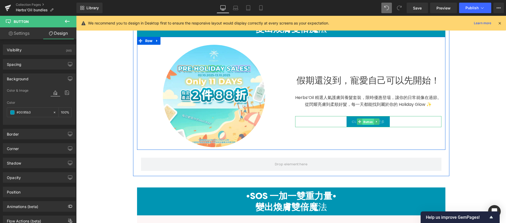
click at [366, 122] on span "Button" at bounding box center [369, 122] width 12 height 6
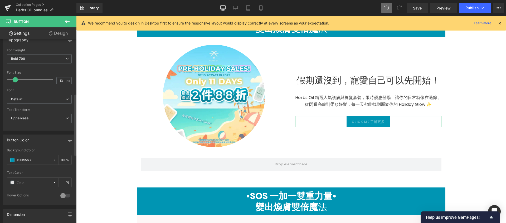
scroll to position [166, 0]
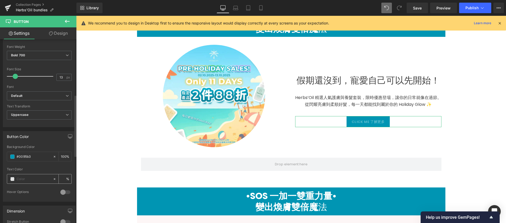
click at [37, 179] on input "text" at bounding box center [34, 179] width 34 height 6
click at [13, 178] on span at bounding box center [12, 179] width 4 height 4
type input "0"
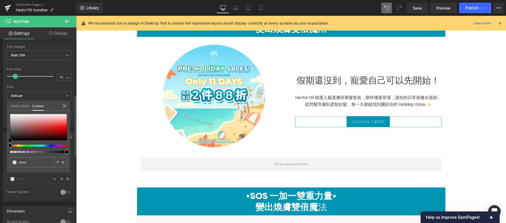
type input "#baaaaa"
type input "100"
type input "#baaaaa"
type input "100"
type input "#bcadad"
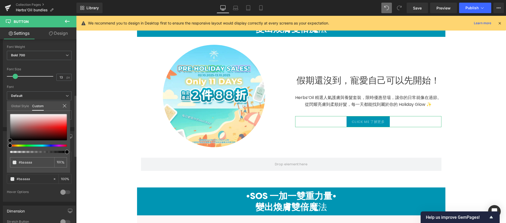
type input "#bcadad"
type input "#ffffff"
drag, startPoint x: 16, startPoint y: 122, endPoint x: 4, endPoint y: 107, distance: 19.0
click at [4, 127] on div "Button Color rgb(0, 149, 179) Background Color #0095b3 100 % rgba(255, 255, 255…" at bounding box center [39, 164] width 79 height 75
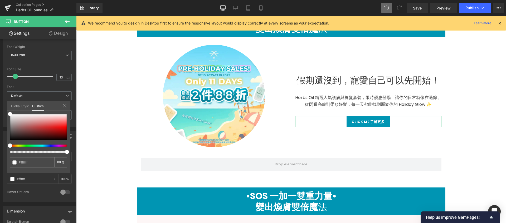
click at [57, 35] on link "Design" at bounding box center [58, 33] width 38 height 12
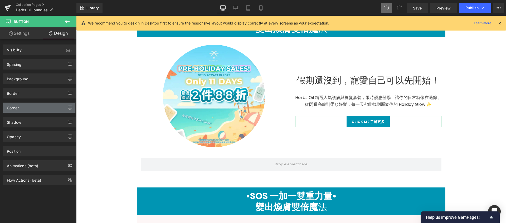
click at [24, 103] on div "Corner" at bounding box center [39, 108] width 72 height 10
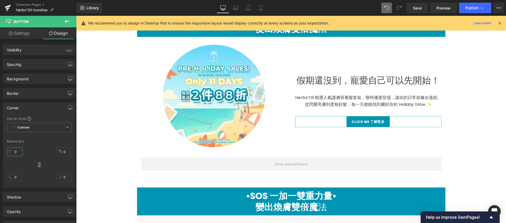
click at [18, 151] on input "0" at bounding box center [15, 152] width 16 height 9
type input "1"
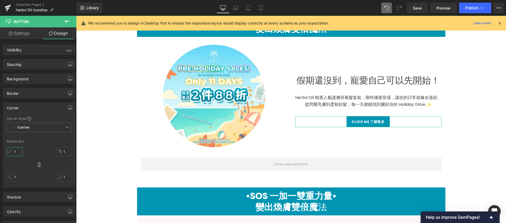
type input "2"
type input "3"
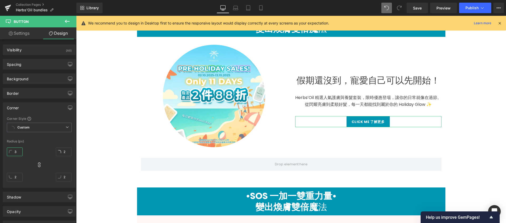
type input "3"
type input "4"
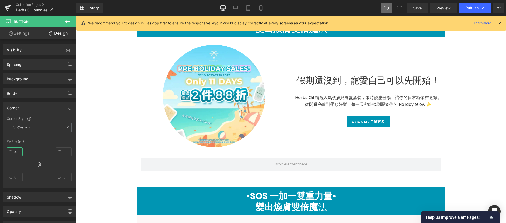
type input "4"
type input "5"
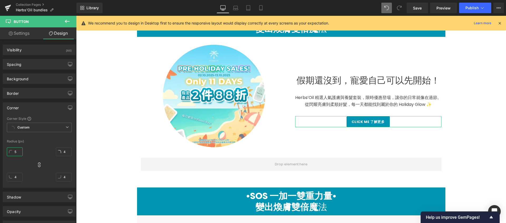
type input "5"
type input "6"
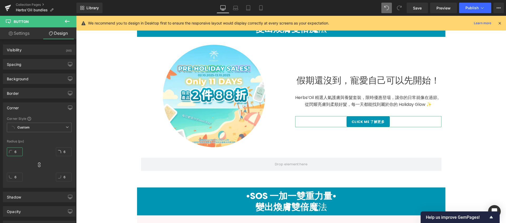
type input "7"
type input "8"
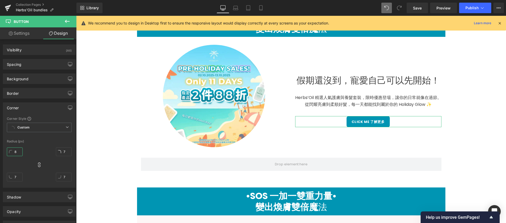
type input "8"
type input "9"
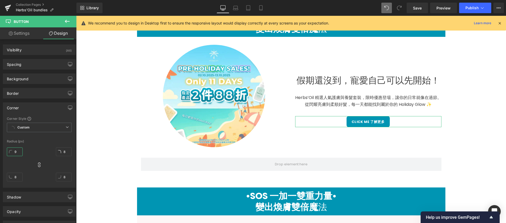
type input "9"
type input "10"
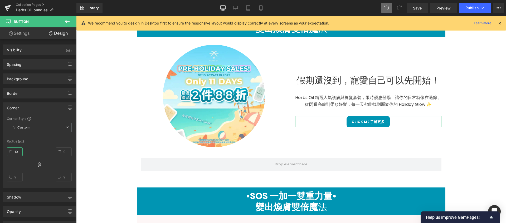
type input "10"
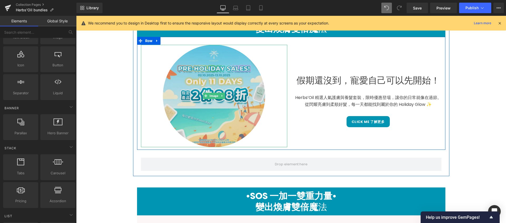
click at [210, 113] on img at bounding box center [214, 96] width 103 height 103
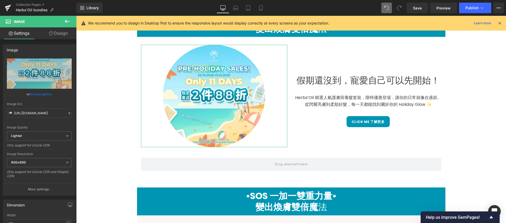
click at [52, 34] on icon at bounding box center [51, 33] width 4 height 4
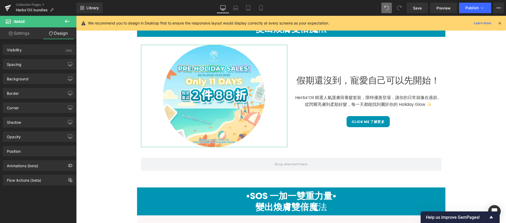
type input "#333333"
type input "100"
click at [42, 117] on div "Shadow Shadow Style Drop Shadow Outer Shadow #333333 Shadow Color #333333 100 %…" at bounding box center [39, 122] width 73 height 11
click at [42, 119] on div "Shadow" at bounding box center [39, 122] width 72 height 10
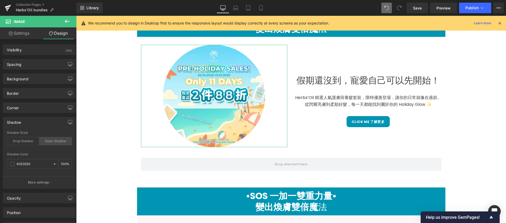
click at [55, 143] on div "Outer Shadow" at bounding box center [55, 141] width 32 height 8
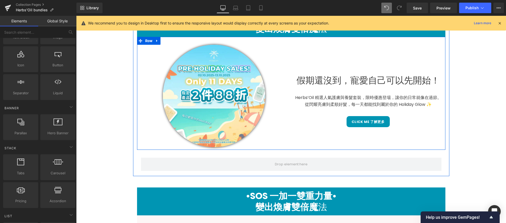
click at [338, 78] on h1 "假期還沒到，寵愛自己可以先開始！" at bounding box center [368, 80] width 146 height 11
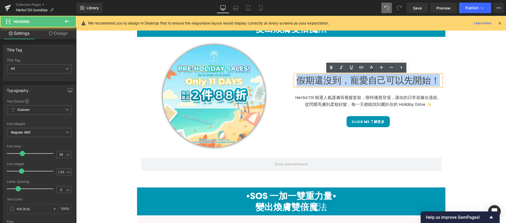
drag, startPoint x: 298, startPoint y: 81, endPoint x: 439, endPoint y: 79, distance: 141.7
click at [439, 79] on h1 "假期還沒到，寵愛自己可以先開始！" at bounding box center [368, 80] width 146 height 11
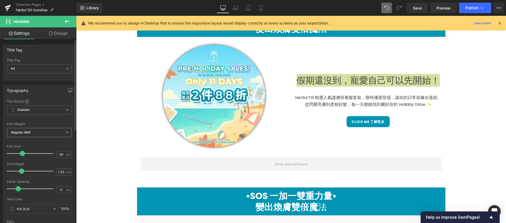
click at [33, 134] on span "Regular 400" at bounding box center [39, 132] width 65 height 9
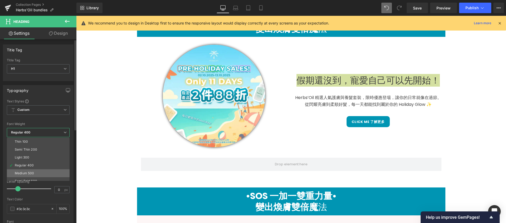
click at [36, 172] on li "Medium 500" at bounding box center [39, 174] width 65 height 8
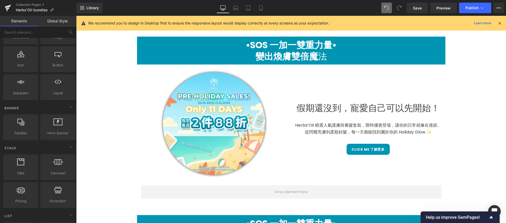
scroll to position [185, 0]
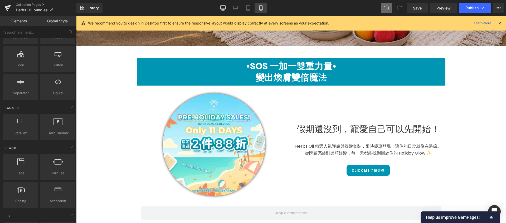
click at [264, 12] on link "Mobile" at bounding box center [261, 8] width 13 height 11
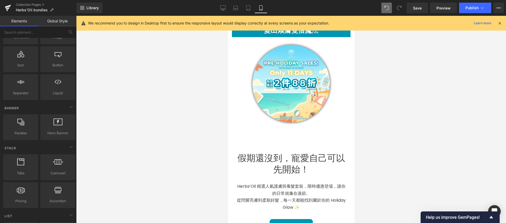
scroll to position [172, 0]
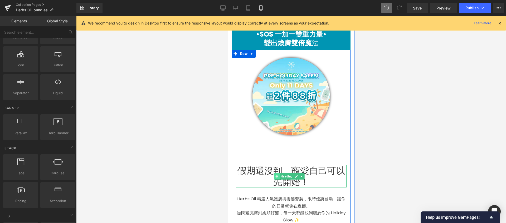
click at [275, 174] on span at bounding box center [277, 177] width 6 height 6
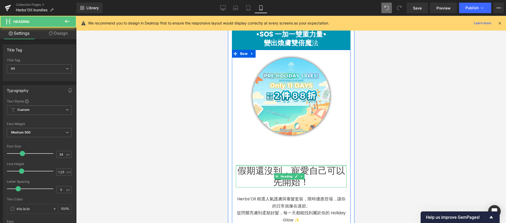
click at [287, 165] on div at bounding box center [291, 165] width 111 height 1
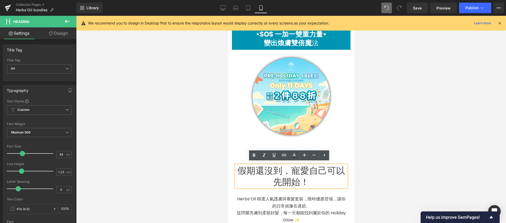
click at [57, 32] on link "Design" at bounding box center [58, 33] width 38 height 12
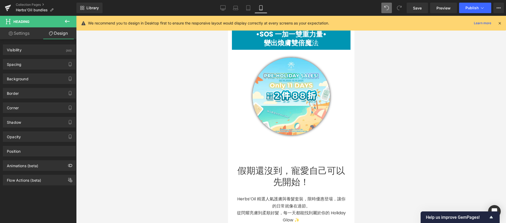
type input "114"
type input "0"
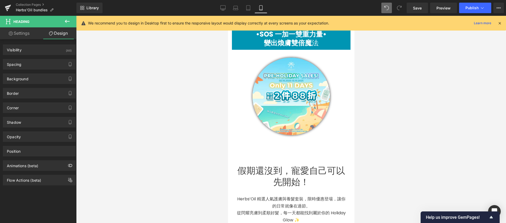
type input "0"
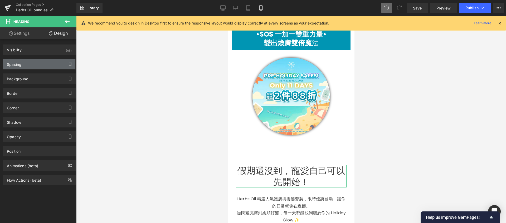
click at [36, 69] on div "Spacing" at bounding box center [39, 64] width 72 height 10
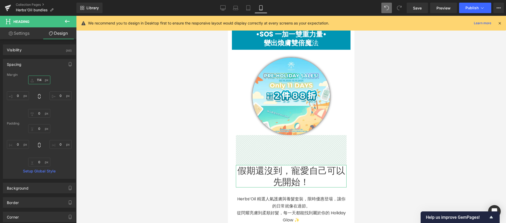
click at [39, 81] on input "114" at bounding box center [39, 80] width 22 height 9
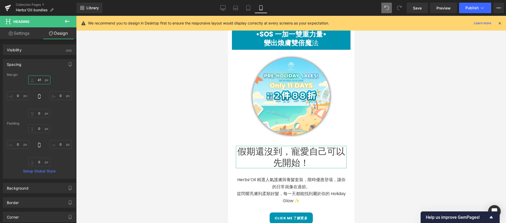
type input "40"
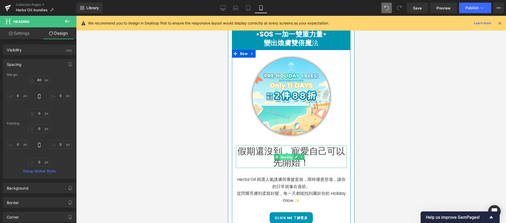
click at [288, 156] on span "Heading" at bounding box center [287, 157] width 14 height 6
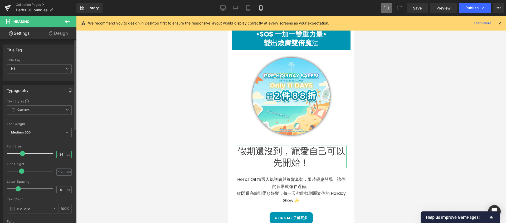
click at [63, 155] on input "34" at bounding box center [61, 154] width 9 height 7
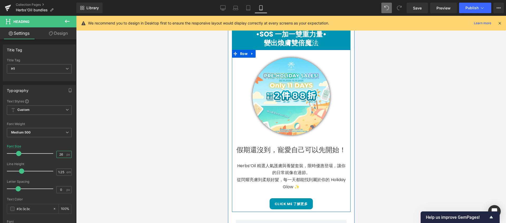
type input "25"
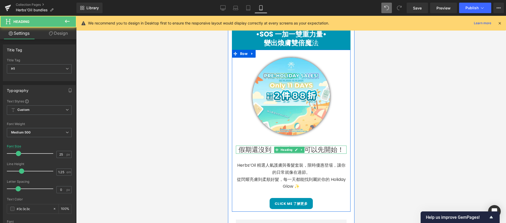
click at [258, 147] on h1 "假期還沒到，寵愛自己可以先開始！" at bounding box center [291, 150] width 111 height 8
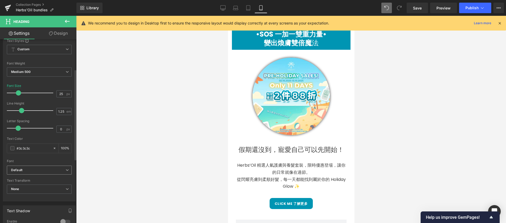
scroll to position [149, 0]
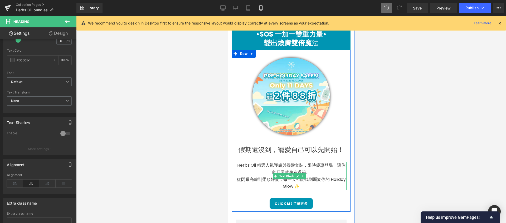
click at [281, 185] on p "從閃耀亮膚到柔順好髮，每一天都能找到屬於你的 Holiday Glow ✨" at bounding box center [291, 183] width 111 height 14
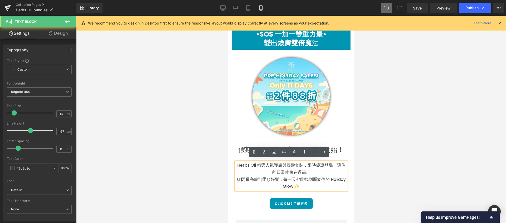
click at [337, 163] on p "Herbs’Oil 精選人氣護膚與養髮套裝，限時優惠登場，讓你的日常就像在過節。" at bounding box center [291, 169] width 111 height 14
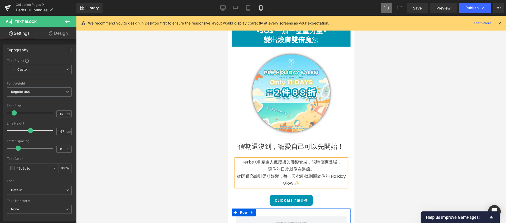
scroll to position [64, 0]
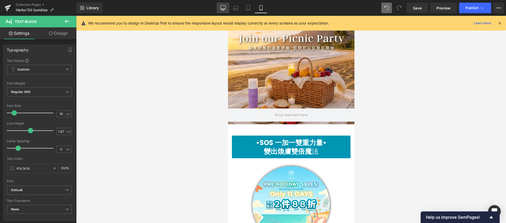
click at [227, 9] on link "Desktop" at bounding box center [223, 8] width 13 height 11
type input "100"
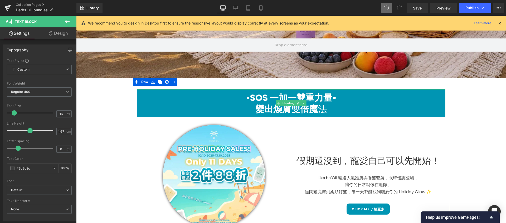
scroll to position [157, 0]
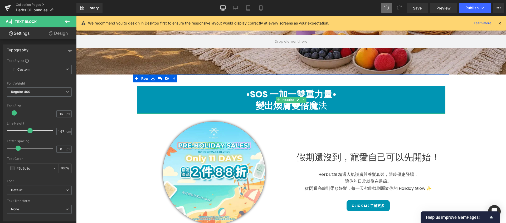
click at [316, 102] on span "變出煥膚雙倍魔 法" at bounding box center [292, 105] width 72 height 13
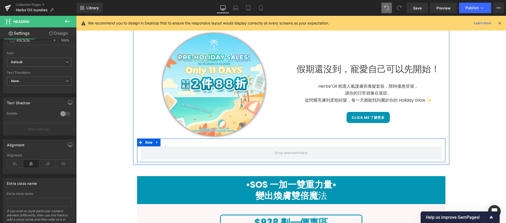
scroll to position [184, 0]
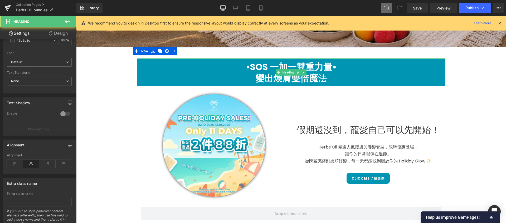
click at [180, 75] on h1 "變出煥膚雙倍魔 法" at bounding box center [291, 78] width 309 height 11
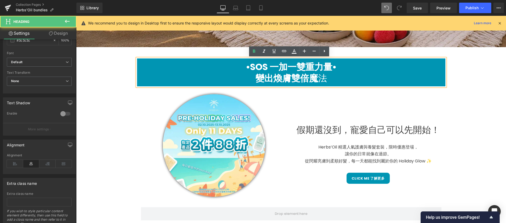
click at [342, 65] on h1 "•SOS 一加一雙重力量•" at bounding box center [291, 66] width 309 height 11
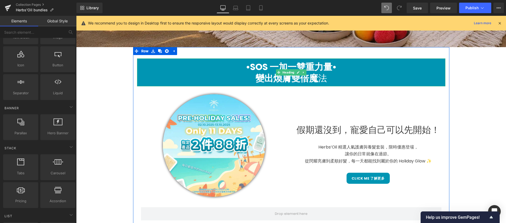
click at [199, 63] on h1 "•SOS 一加一雙重力量•" at bounding box center [291, 66] width 309 height 11
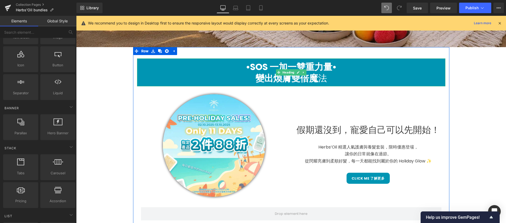
click at [137, 83] on h1 "變出煥膚雙倍魔 法" at bounding box center [291, 78] width 309 height 11
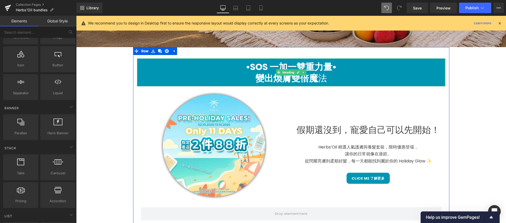
click at [444, 80] on div at bounding box center [444, 73] width 1 height 28
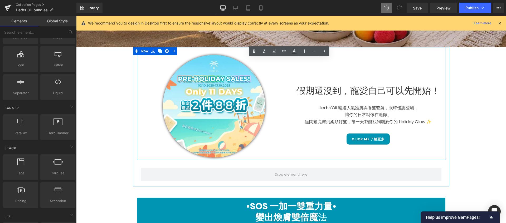
click at [394, 65] on div "假期還沒到，寵愛自己可以先開始！ Heading Herbs’Oil 精選人氣護膚與養髮套裝，限時優惠登場， 讓你的日常就像在過節。 從閃耀亮膚到柔順好髮，每…" at bounding box center [368, 100] width 154 height 90
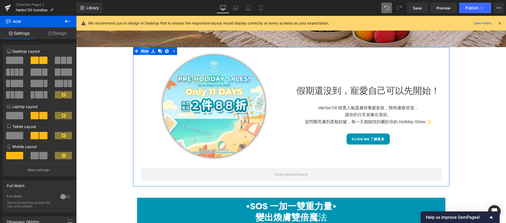
click at [142, 51] on span "Row" at bounding box center [145, 51] width 10 height 8
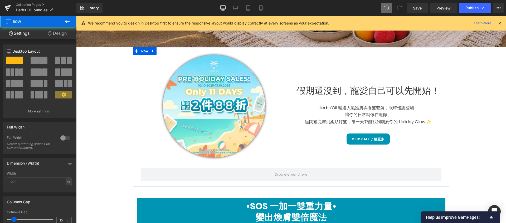
click at [61, 36] on link "Design" at bounding box center [57, 33] width 38 height 12
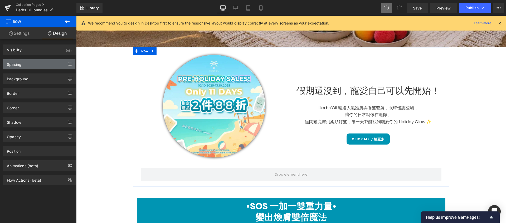
click at [53, 62] on div "Spacing" at bounding box center [39, 64] width 72 height 10
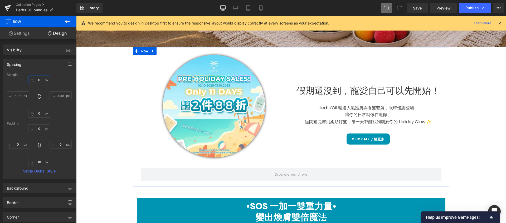
click at [42, 82] on input "0" at bounding box center [39, 80] width 22 height 9
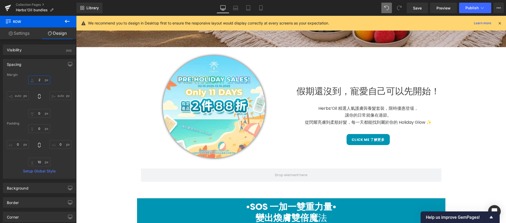
type input "1"
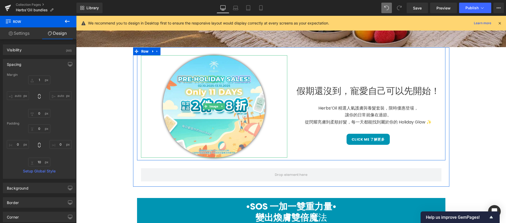
click at [277, 64] on div at bounding box center [214, 106] width 146 height 103
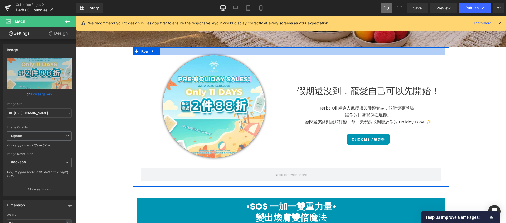
click at [279, 52] on div at bounding box center [291, 51] width 309 height 8
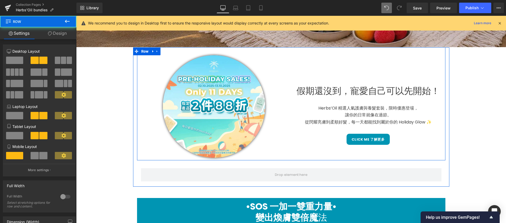
click at [137, 70] on div "Image" at bounding box center [214, 106] width 154 height 103
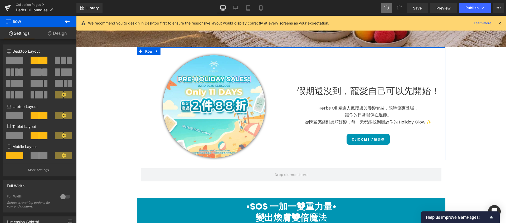
click at [66, 36] on link "Design" at bounding box center [57, 33] width 38 height 12
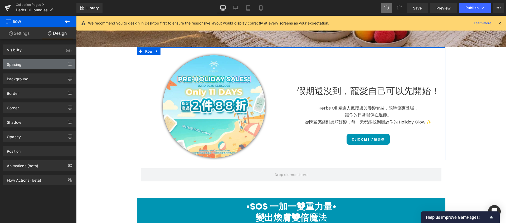
type input "0"
type input "30"
type input "0"
type input "10"
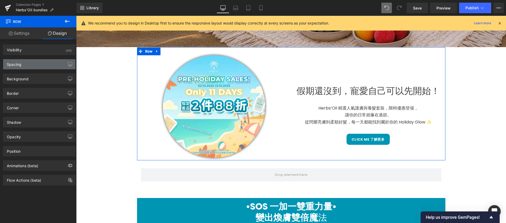
type input "0"
click at [47, 61] on div "Spacing" at bounding box center [39, 64] width 72 height 10
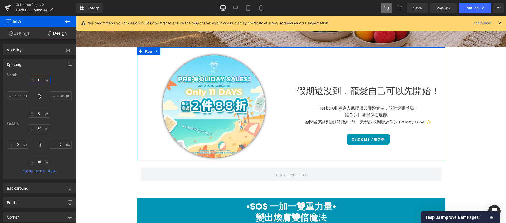
click at [40, 82] on input "0" at bounding box center [39, 80] width 22 height 9
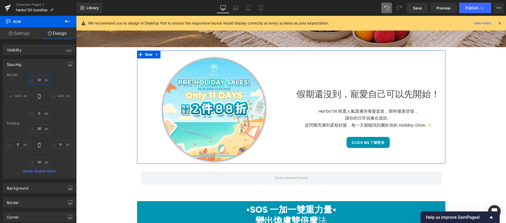
type input "13"
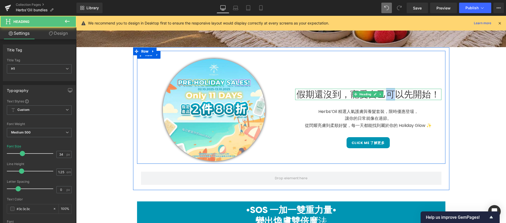
drag, startPoint x: 384, startPoint y: 94, endPoint x: 395, endPoint y: 97, distance: 11.5
click at [395, 97] on h1 "假期還沒到，寵愛自己可以先開始！" at bounding box center [368, 94] width 146 height 11
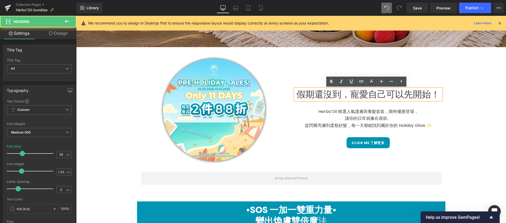
click at [402, 95] on h1 "假期還沒到，寵愛自己可以先開始！" at bounding box center [368, 94] width 146 height 11
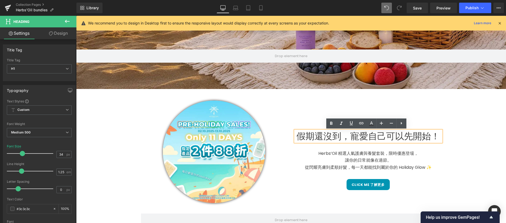
scroll to position [227, 0]
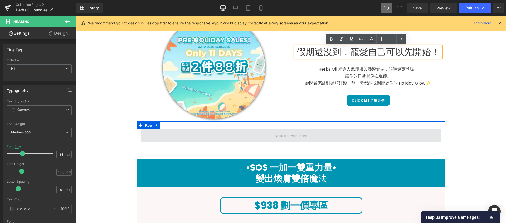
click at [171, 136] on span at bounding box center [291, 136] width 301 height 13
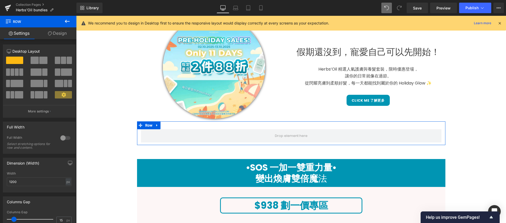
click at [37, 62] on span at bounding box center [35, 60] width 8 height 7
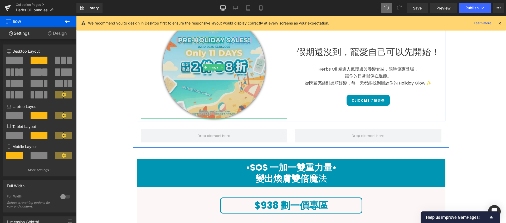
click at [228, 99] on img at bounding box center [214, 67] width 103 height 103
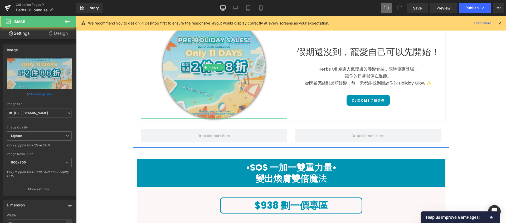
scroll to position [144, 0]
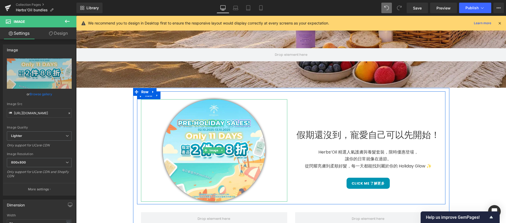
click at [155, 123] on div at bounding box center [214, 150] width 146 height 103
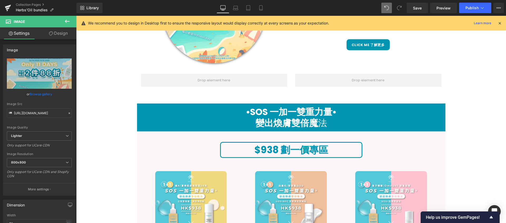
click at [71, 21] on button at bounding box center [67, 22] width 18 height 12
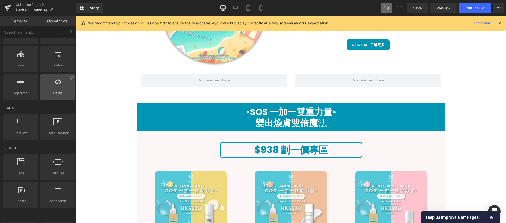
scroll to position [0, 0]
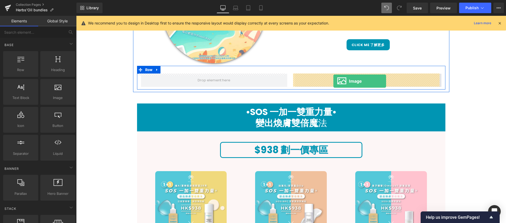
drag, startPoint x: 133, startPoint y: 107, endPoint x: 334, endPoint y: 81, distance: 201.9
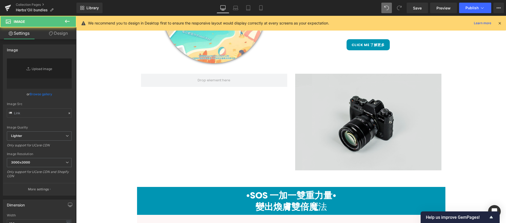
type input "//d1um8515vdn9kb.cloudfront.net/images/parallax.jpg"
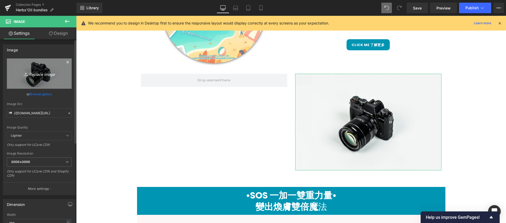
click at [38, 75] on icon "Replace Image" at bounding box center [39, 73] width 42 height 7
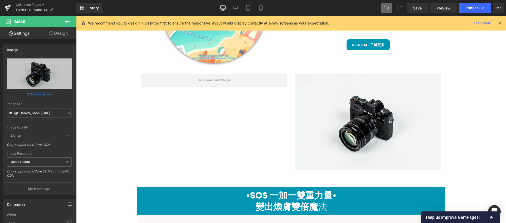
type input "C:\fakepath\50COUPON_sq.webp"
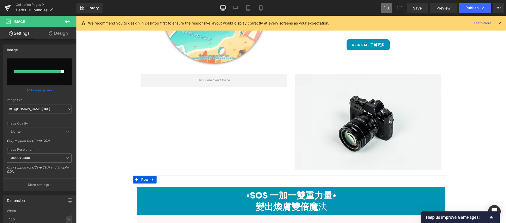
type input "https://ucarecdn.com/e0e2528c-3487-4e02-9f9f-102757ae318b/-/format/auto/-/previ…"
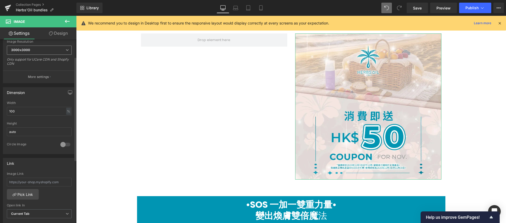
scroll to position [140, 0]
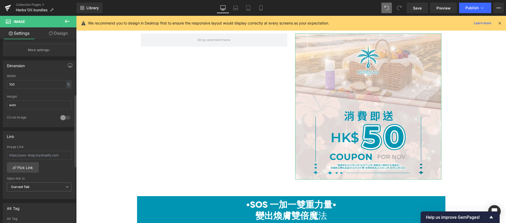
click at [63, 118] on div at bounding box center [65, 118] width 13 height 8
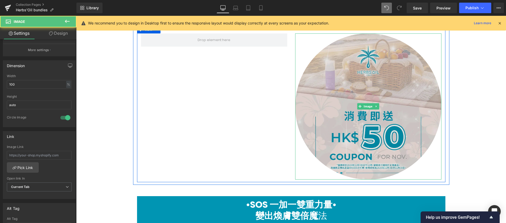
click at [343, 124] on img at bounding box center [368, 106] width 146 height 146
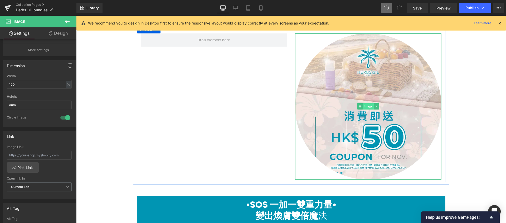
click at [365, 106] on span "Image" at bounding box center [368, 106] width 11 height 6
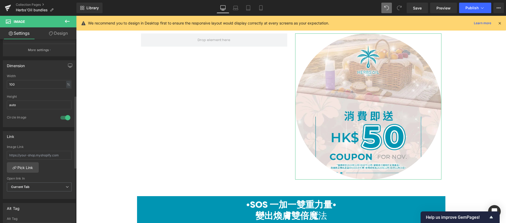
scroll to position [143, 0]
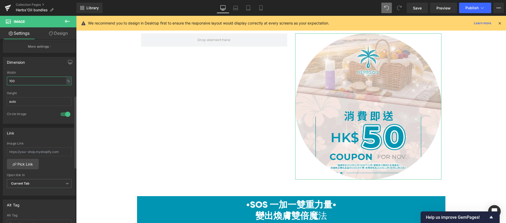
click at [51, 80] on input "100" at bounding box center [39, 81] width 65 height 9
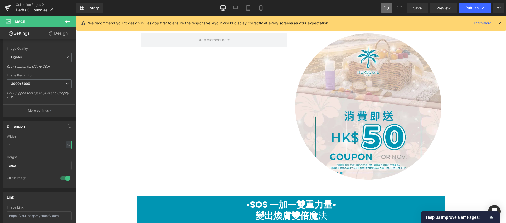
scroll to position [262, 0]
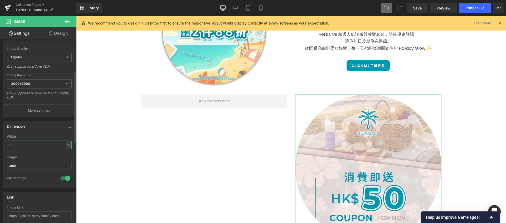
type input "1"
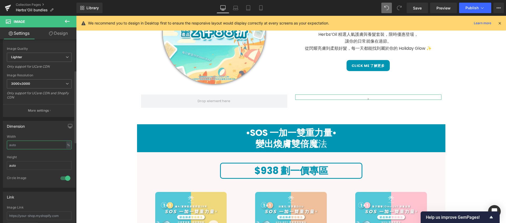
type input "７"
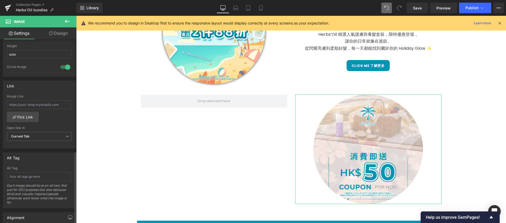
scroll to position [284, 0]
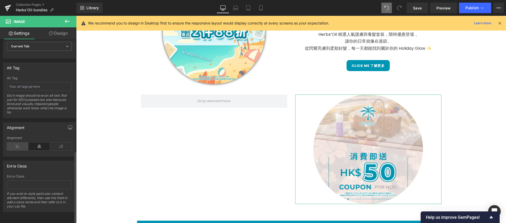
type input "75"
click at [13, 143] on icon at bounding box center [18, 147] width 22 height 8
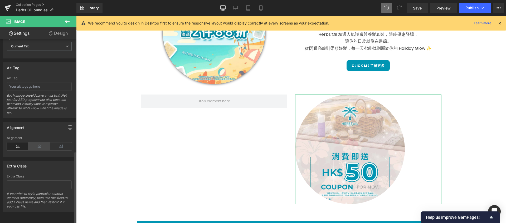
click at [37, 143] on icon at bounding box center [39, 147] width 22 height 8
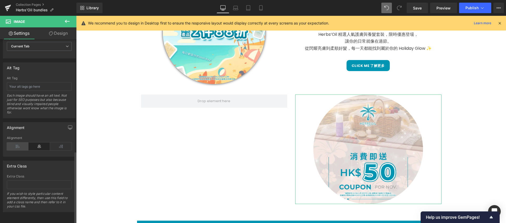
click at [19, 144] on icon at bounding box center [18, 147] width 22 height 8
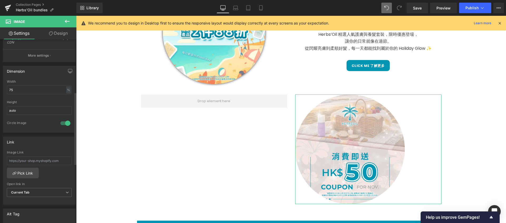
scroll to position [127, 0]
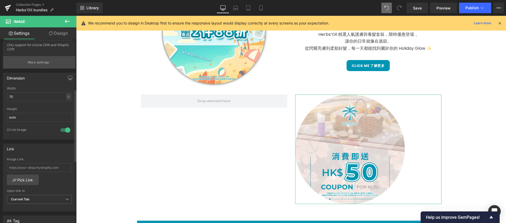
click at [50, 62] on button "More settings" at bounding box center [39, 62] width 72 height 12
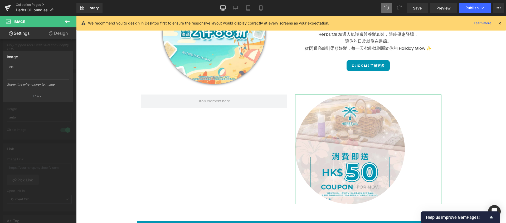
click at [62, 32] on link "Design" at bounding box center [58, 33] width 38 height 12
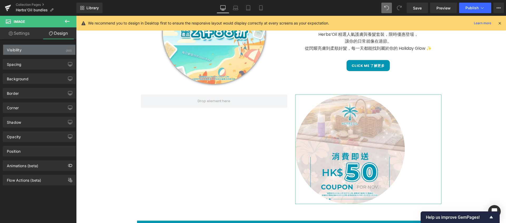
click at [44, 51] on div "Visibility (All)" at bounding box center [39, 50] width 72 height 10
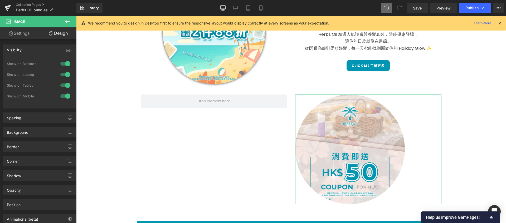
click at [44, 51] on div "Visibility (All)" at bounding box center [39, 50] width 72 height 10
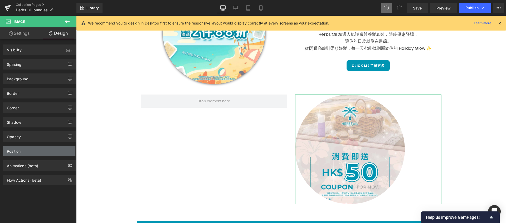
click at [37, 147] on div "Position" at bounding box center [39, 151] width 72 height 10
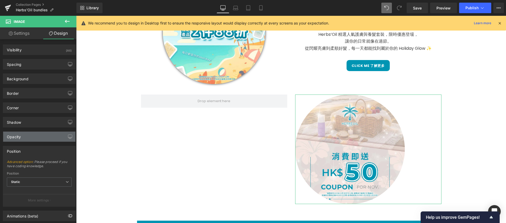
click at [42, 133] on div "Opacity" at bounding box center [39, 137] width 72 height 10
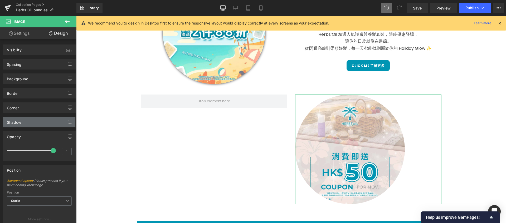
click at [37, 125] on div "Shadow" at bounding box center [39, 122] width 72 height 10
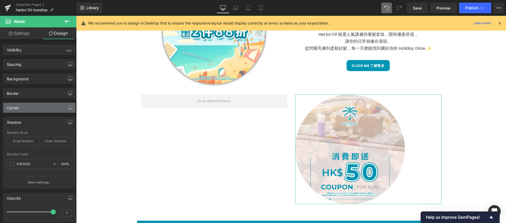
click at [43, 111] on div "Corner" at bounding box center [39, 108] width 72 height 10
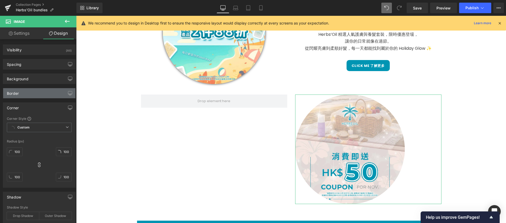
click at [46, 94] on div "Border" at bounding box center [39, 93] width 72 height 10
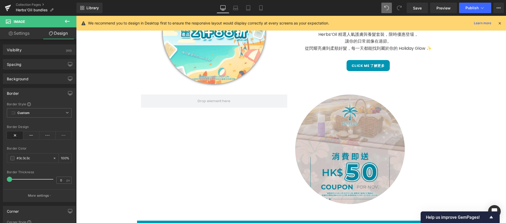
click at [345, 149] on span "Image" at bounding box center [350, 149] width 11 height 6
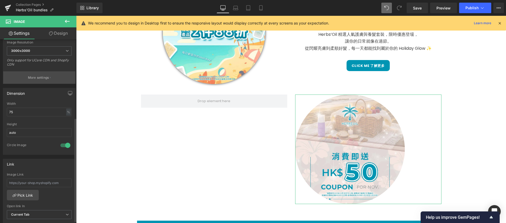
scroll to position [139, 0]
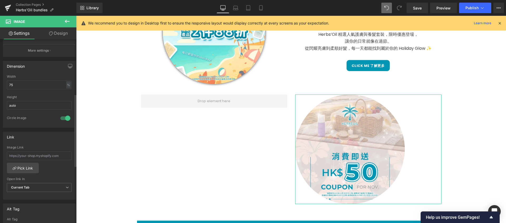
click at [65, 118] on div at bounding box center [65, 118] width 13 height 8
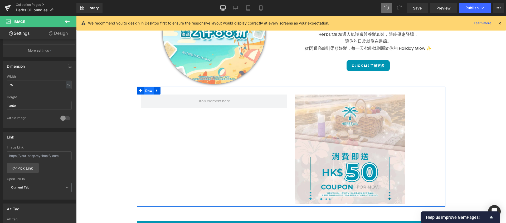
click at [146, 90] on span "Row" at bounding box center [149, 91] width 10 height 8
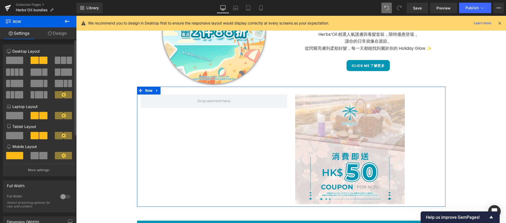
click at [61, 73] on span at bounding box center [66, 72] width 11 height 7
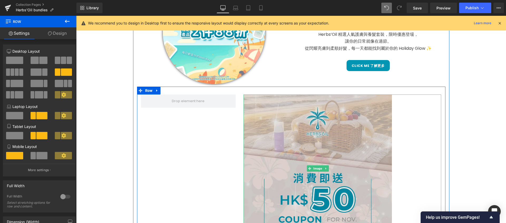
scroll to position [321, 0]
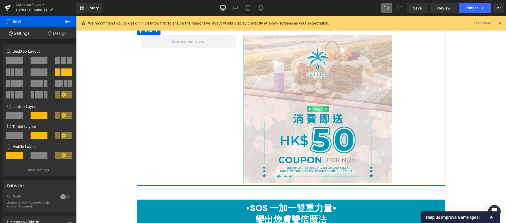
click at [314, 110] on span "Image" at bounding box center [318, 109] width 11 height 6
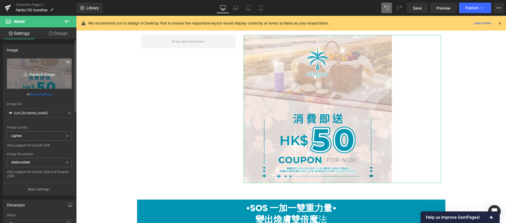
click at [41, 74] on icon "Replace Image" at bounding box center [39, 73] width 42 height 7
type input "C:\fakepath\50COUPON.webp"
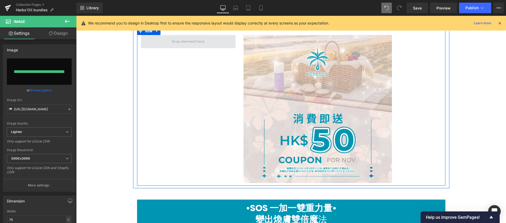
type input "[URL][DOMAIN_NAME]"
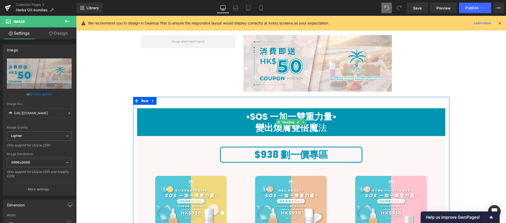
scroll to position [213, 0]
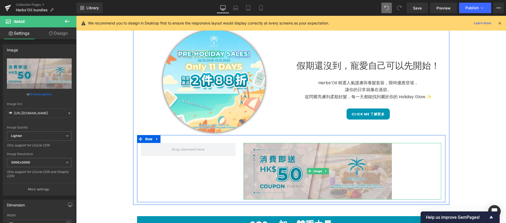
click at [360, 170] on img at bounding box center [318, 171] width 148 height 57
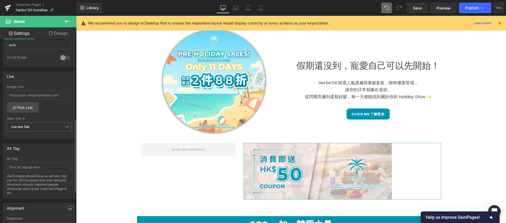
scroll to position [284, 0]
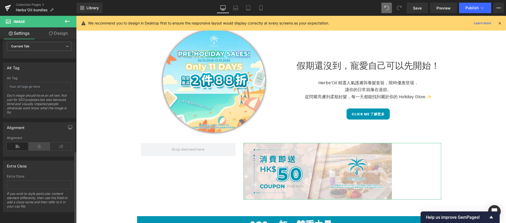
click at [40, 146] on icon at bounding box center [39, 147] width 22 height 8
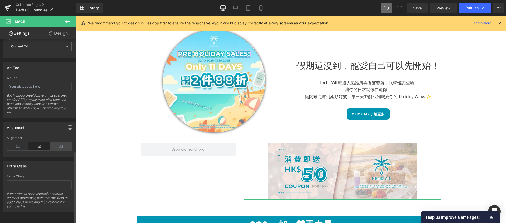
click at [67, 143] on icon at bounding box center [61, 147] width 22 height 8
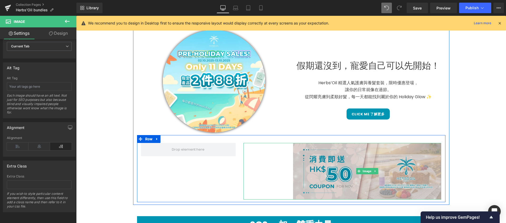
click at [412, 169] on img at bounding box center [367, 171] width 148 height 57
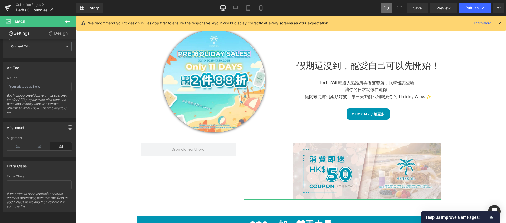
click at [68, 32] on link "Design" at bounding box center [58, 33] width 38 height 12
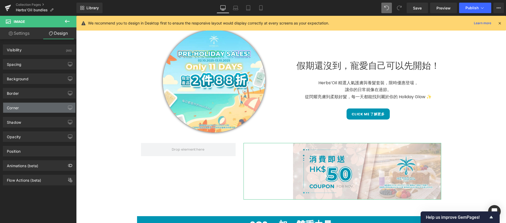
click at [30, 107] on div "Corner" at bounding box center [39, 108] width 72 height 10
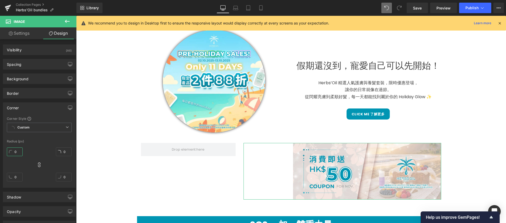
click at [17, 153] on input "0" at bounding box center [15, 152] width 16 height 9
type input "1"
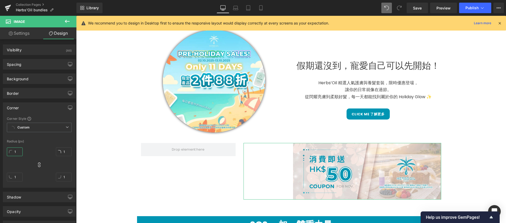
type input "2"
type input "1"
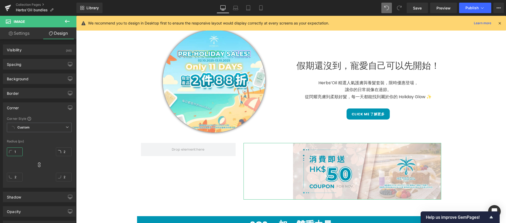
type input "1"
type input "10"
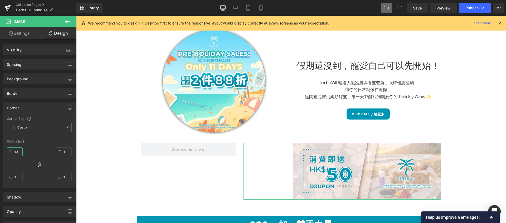
type input "10"
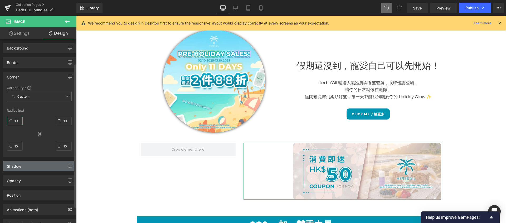
type input "10"
click at [44, 167] on div "Shadow" at bounding box center [39, 166] width 72 height 10
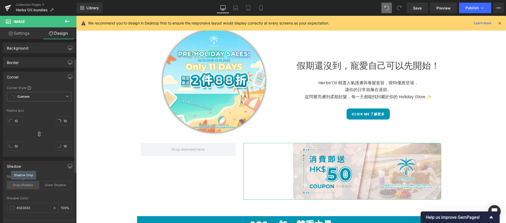
click at [31, 186] on div "Drop Shadow" at bounding box center [23, 185] width 32 height 8
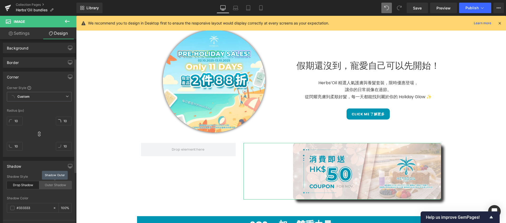
click at [40, 186] on div "Outer Shadow" at bounding box center [55, 185] width 32 height 8
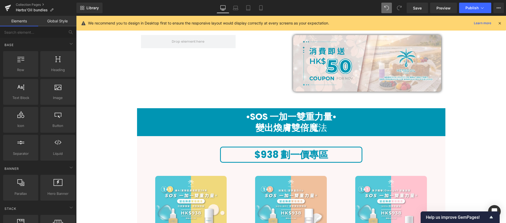
scroll to position [210, 0]
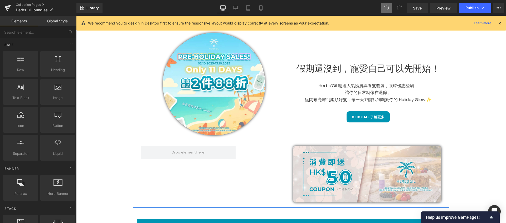
click at [134, 127] on div "Image 假期還沒到，寵愛自己可以先開始！ Heading Herbs’Oil 精選人氣護膚與養髮套裝，限時優惠登場， 讓你的日常就像在過節。 從閃耀亮膚到…" at bounding box center [291, 114] width 317 height 184
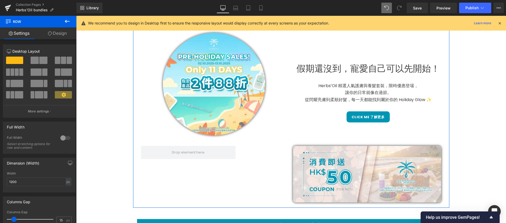
click at [62, 36] on link "Design" at bounding box center [57, 33] width 38 height 12
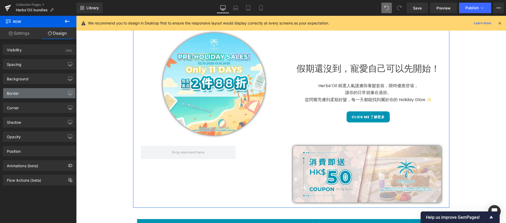
type input "transparent"
type input "0"
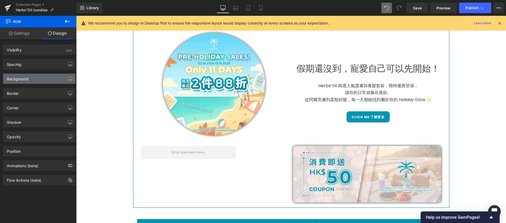
click at [49, 74] on div "Background" at bounding box center [39, 79] width 72 height 10
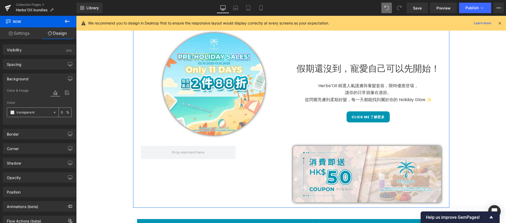
click at [35, 113] on input "transparent" at bounding box center [34, 113] width 34 height 6
click at [12, 112] on span at bounding box center [12, 113] width 4 height 4
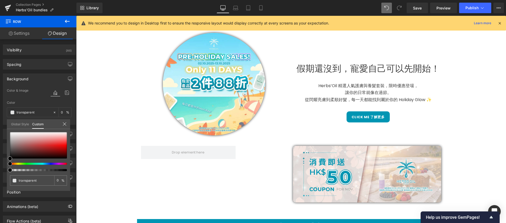
scroll to position [152, 0]
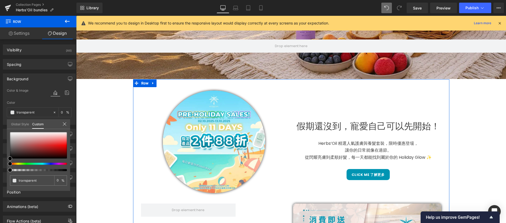
type input "#000000"
type input "100"
type input "#000000"
type input "100"
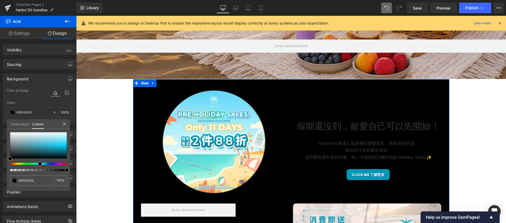
drag, startPoint x: 10, startPoint y: 164, endPoint x: 39, endPoint y: 165, distance: 28.2
click at [39, 165] on span at bounding box center [40, 164] width 4 height 4
type input "#ddf7fd"
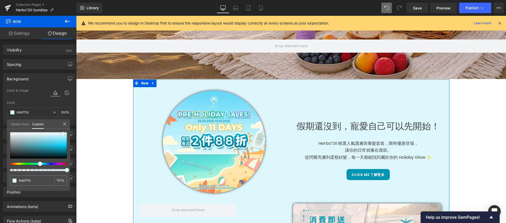
click at [63, 134] on div at bounding box center [38, 145] width 57 height 26
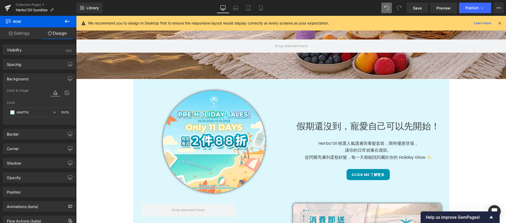
scroll to position [236, 0]
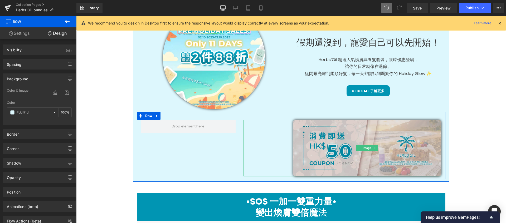
click at [357, 157] on img at bounding box center [367, 148] width 148 height 57
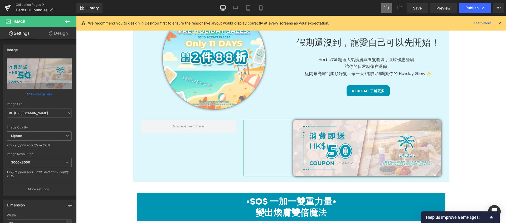
click at [63, 34] on link "Design" at bounding box center [58, 33] width 38 height 12
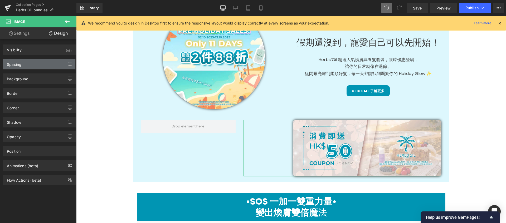
type input "0"
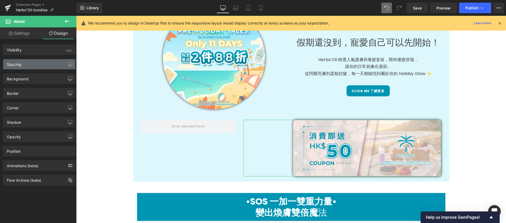
type input "0"
click at [37, 68] on div "Spacing" at bounding box center [39, 64] width 72 height 10
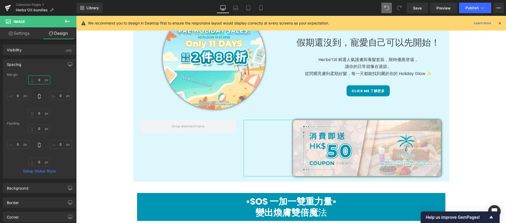
click at [39, 80] on input "0" at bounding box center [39, 80] width 22 height 9
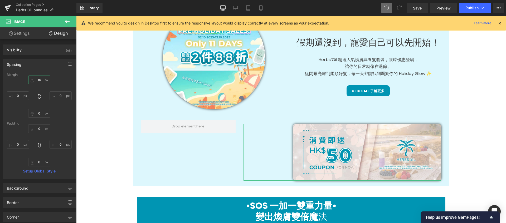
type input "17"
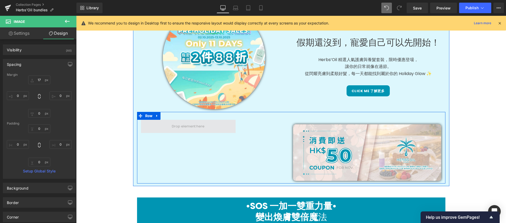
click at [201, 124] on span at bounding box center [188, 127] width 36 height 8
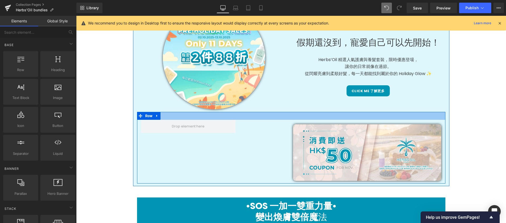
click at [313, 116] on div at bounding box center [291, 116] width 309 height 8
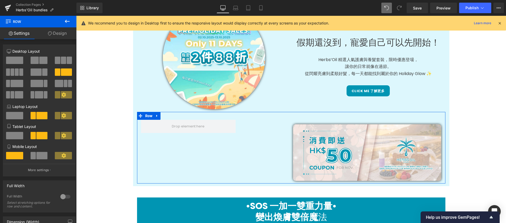
click at [70, 30] on link "Design" at bounding box center [57, 33] width 38 height 12
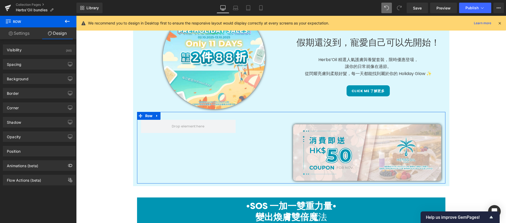
type input "0"
type input "30"
type input "0"
type input "10"
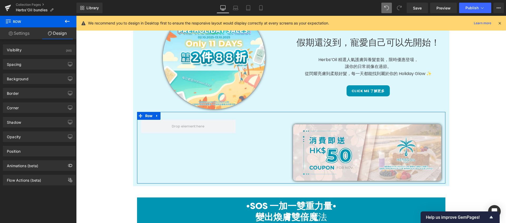
type input "0"
click at [37, 68] on div "Spacing" at bounding box center [39, 64] width 72 height 10
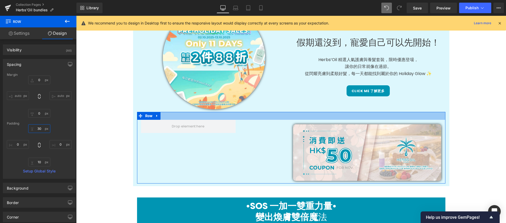
click at [40, 129] on input "30" at bounding box center [39, 128] width 22 height 9
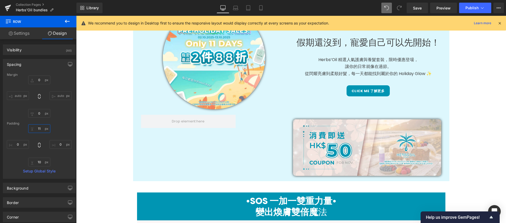
type input "10"
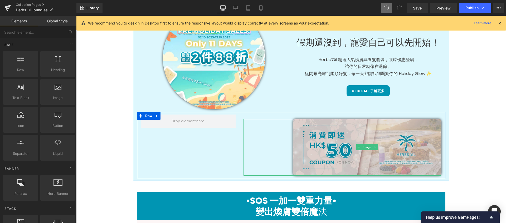
click at [338, 172] on img at bounding box center [367, 147] width 148 height 57
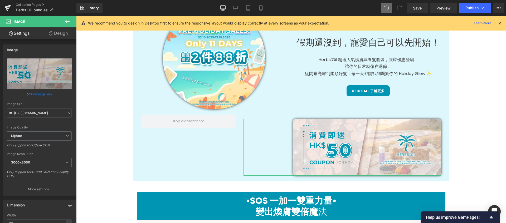
click at [63, 38] on link "Design" at bounding box center [58, 33] width 38 height 12
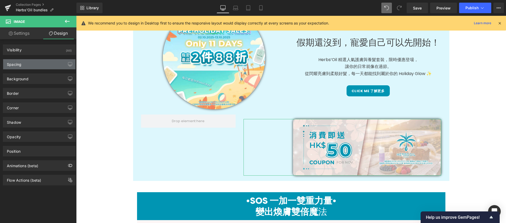
click at [38, 69] on div "Spacing" at bounding box center [39, 64] width 72 height 10
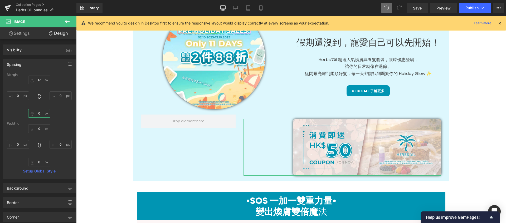
click at [39, 112] on input "0" at bounding box center [39, 113] width 22 height 9
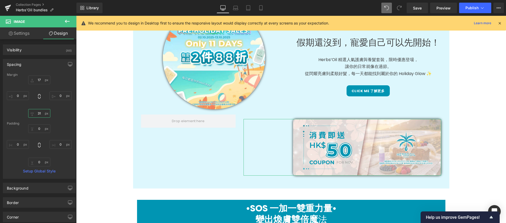
type input "32"
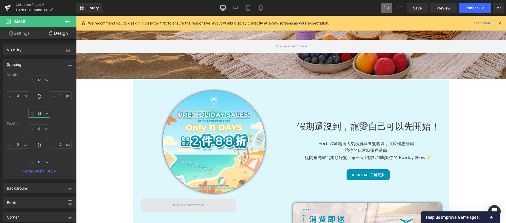
scroll to position [135, 0]
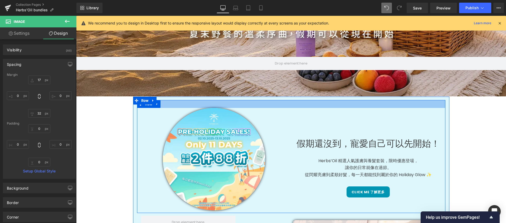
click at [169, 102] on div at bounding box center [291, 104] width 309 height 8
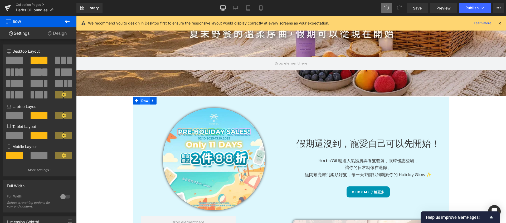
click at [141, 99] on span "Row" at bounding box center [145, 101] width 10 height 8
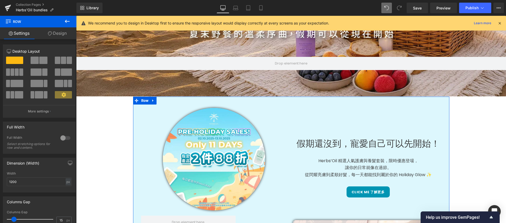
click at [53, 28] on link "Design" at bounding box center [57, 33] width 38 height 12
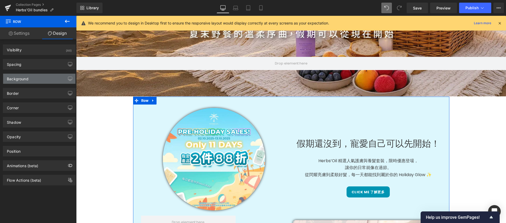
click at [43, 81] on div "Background" at bounding box center [39, 79] width 72 height 10
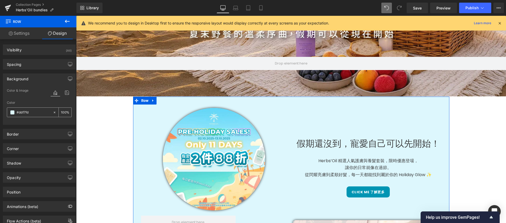
click at [54, 112] on icon at bounding box center [55, 113] width 2 height 2
type input "none"
type input "0"
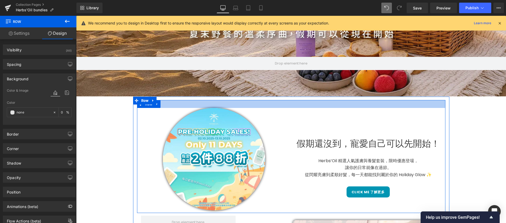
click at [183, 101] on div at bounding box center [291, 104] width 309 height 8
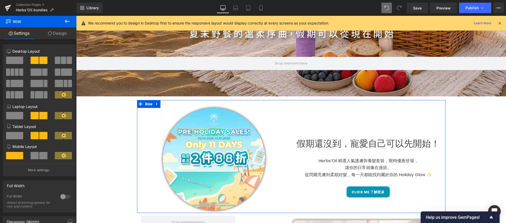
click at [62, 35] on link "Design" at bounding box center [57, 33] width 38 height 12
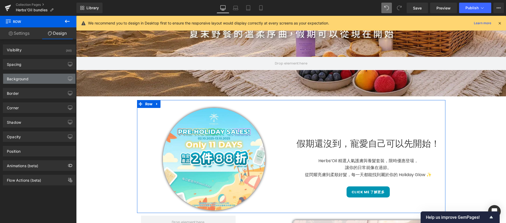
click at [38, 76] on div "Background" at bounding box center [39, 79] width 72 height 10
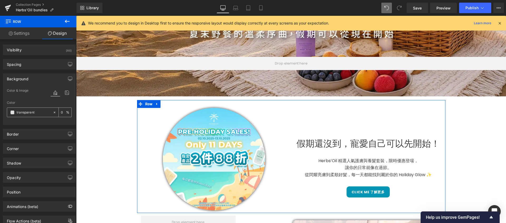
click at [13, 112] on span at bounding box center [12, 113] width 4 height 4
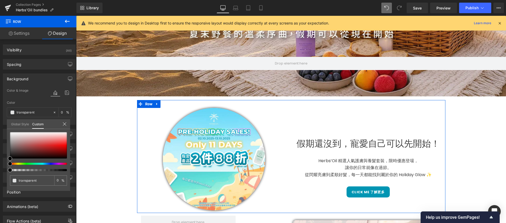
type input "#000000"
type input "100"
type input "#000000"
type input "100"
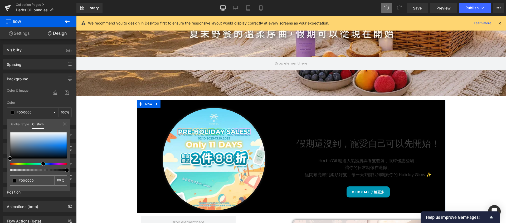
drag, startPoint x: 10, startPoint y: 164, endPoint x: 41, endPoint y: 164, distance: 31.4
click at [41, 164] on span at bounding box center [43, 164] width 4 height 4
type input "#dfedfb"
click at [56, 134] on div at bounding box center [38, 145] width 57 height 26
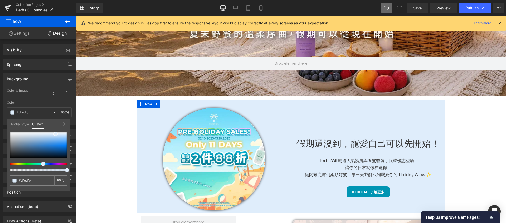
type input "#dfe7fb"
type input "#dfe6fb"
type input "#dfe5fb"
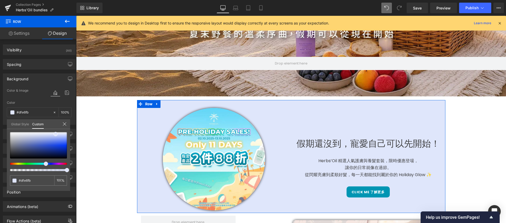
type input "#dfe5fb"
type input "#dfe6fb"
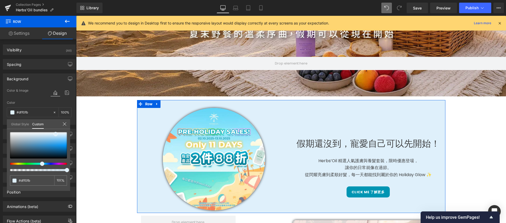
drag, startPoint x: 44, startPoint y: 163, endPoint x: 41, endPoint y: 163, distance: 2.9
click at [41, 163] on span at bounding box center [42, 164] width 4 height 4
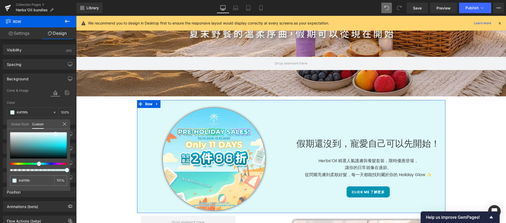
drag, startPoint x: 41, startPoint y: 163, endPoint x: 36, endPoint y: 162, distance: 5.1
click at [36, 162] on div at bounding box center [38, 151] width 57 height 39
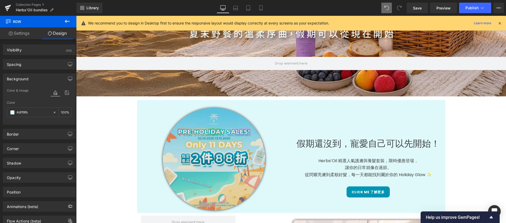
scroll to position [219, 0]
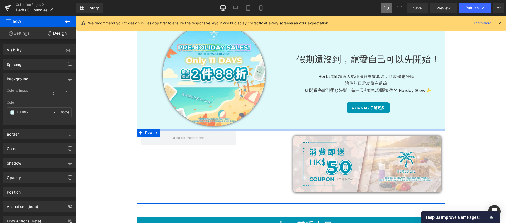
click at [255, 130] on div at bounding box center [291, 130] width 309 height 3
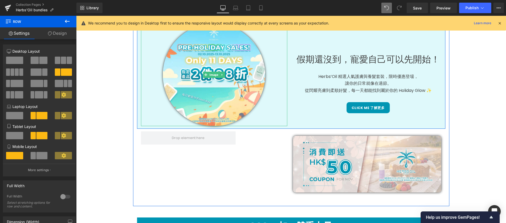
click at [146, 80] on div at bounding box center [214, 75] width 146 height 103
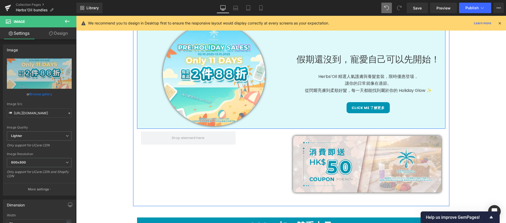
click at [292, 114] on div "Image 假期還沒到，寵愛自己可以先開始！ Heading Herbs’Oil 精選人氣護膚與養髮套裝，限時優惠登場， 讓你的日常就像在過節。 從閃耀亮膚到…" at bounding box center [291, 72] width 309 height 113
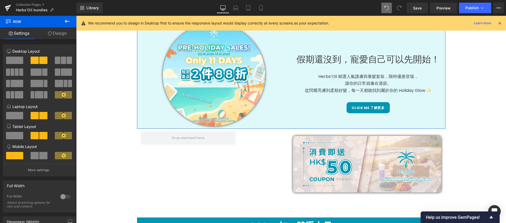
click at [66, 35] on link "Design" at bounding box center [57, 33] width 38 height 12
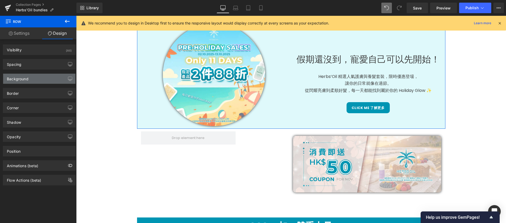
click at [40, 80] on div "Background" at bounding box center [39, 79] width 72 height 10
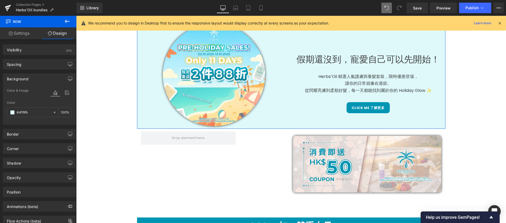
drag, startPoint x: 38, startPoint y: 113, endPoint x: 3, endPoint y: 110, distance: 35.2
click at [3, 110] on div "Color & Image color rgba(223, 249, 251, 1) Color #dff9fb 100 % Image Replace Im…" at bounding box center [39, 106] width 72 height 37
drag, startPoint x: 41, startPoint y: 113, endPoint x: 15, endPoint y: 112, distance: 25.6
click at [15, 112] on div "#dff9fb" at bounding box center [30, 112] width 46 height 9
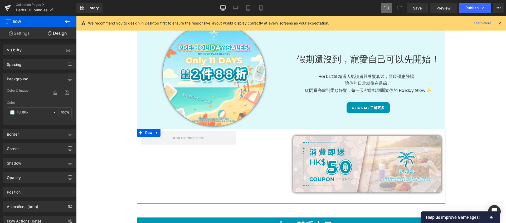
click at [248, 134] on div "Image" at bounding box center [343, 167] width 206 height 70
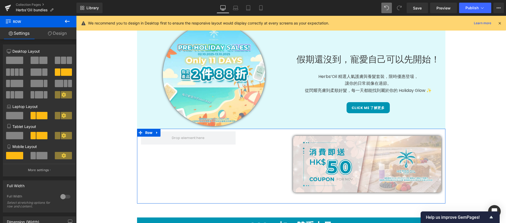
click at [72, 36] on link "Design" at bounding box center [57, 33] width 38 height 12
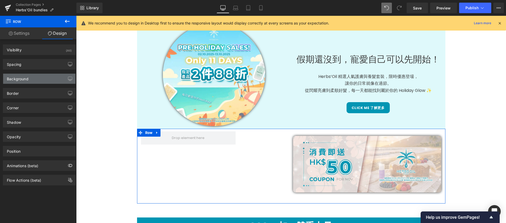
click at [35, 82] on div "Background" at bounding box center [39, 79] width 72 height 10
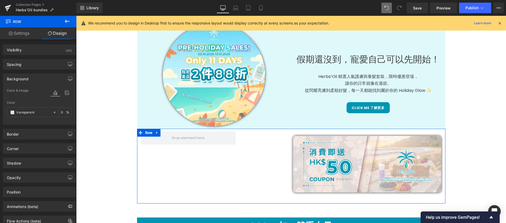
drag, startPoint x: 42, startPoint y: 114, endPoint x: 8, endPoint y: 105, distance: 35.3
click at [8, 105] on div "Color transparent 0 %" at bounding box center [39, 112] width 65 height 22
drag, startPoint x: 17, startPoint y: 113, endPoint x: 40, endPoint y: 113, distance: 22.4
click at [40, 113] on input "transparent" at bounding box center [34, 113] width 34 height 6
paste input "#dff9fb"
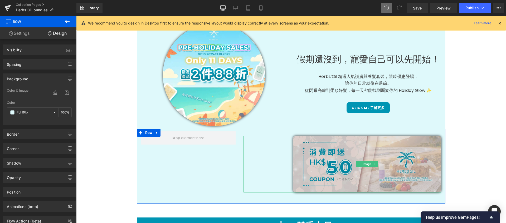
click at [418, 157] on img at bounding box center [367, 164] width 148 height 57
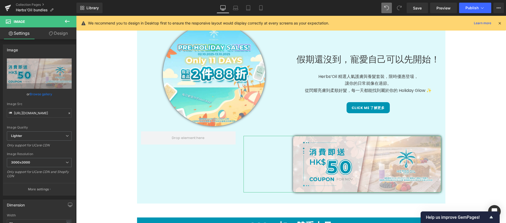
click at [59, 35] on link "Design" at bounding box center [58, 33] width 38 height 12
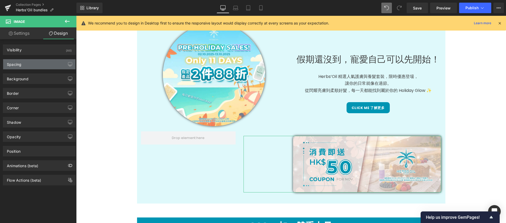
click at [42, 66] on div "Spacing" at bounding box center [39, 64] width 72 height 10
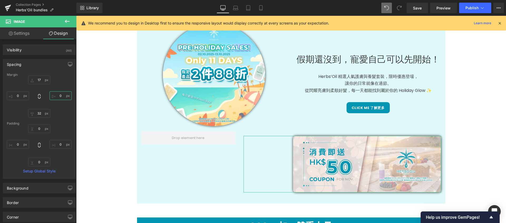
click at [60, 95] on input "0" at bounding box center [61, 96] width 22 height 9
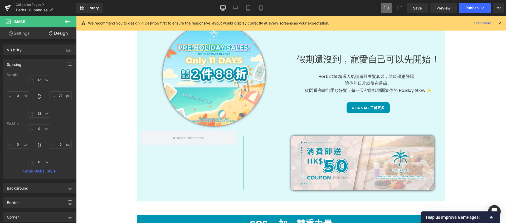
click at [30, 37] on link "Settings" at bounding box center [19, 33] width 38 height 12
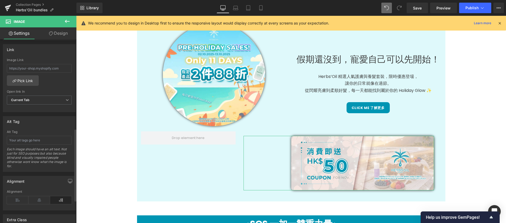
scroll to position [230, 0]
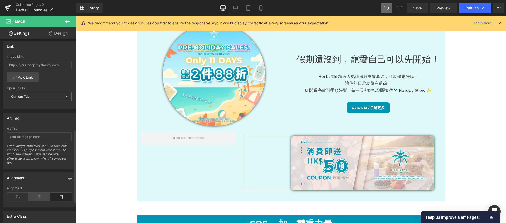
click at [44, 197] on icon at bounding box center [39, 197] width 22 height 8
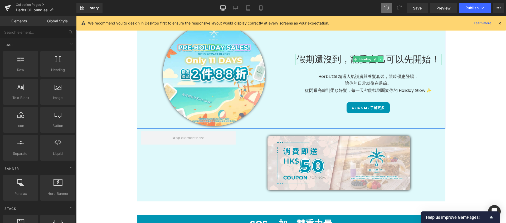
click at [380, 58] on icon at bounding box center [381, 59] width 3 height 3
click at [377, 58] on icon at bounding box center [378, 59] width 3 height 3
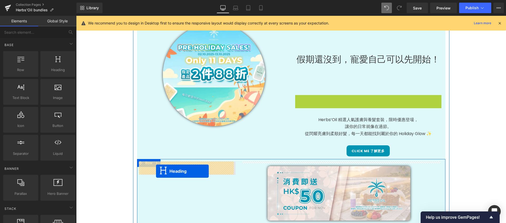
drag, startPoint x: 353, startPoint y: 99, endPoint x: 156, endPoint y: 171, distance: 210.0
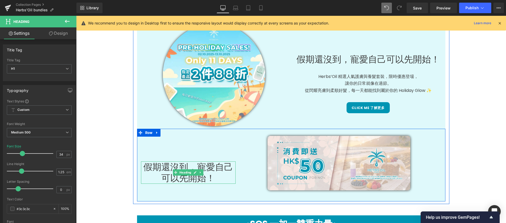
click at [159, 164] on h1 "假期還沒到，寵愛自己可以先開始！" at bounding box center [188, 173] width 95 height 22
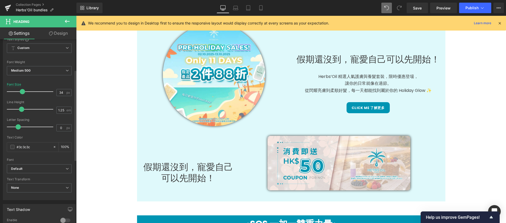
scroll to position [120, 0]
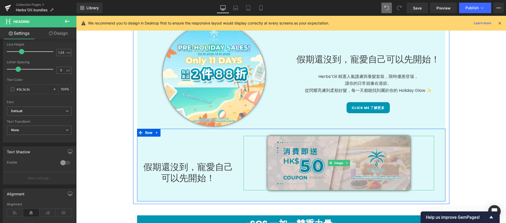
click at [338, 151] on img at bounding box center [339, 163] width 143 height 55
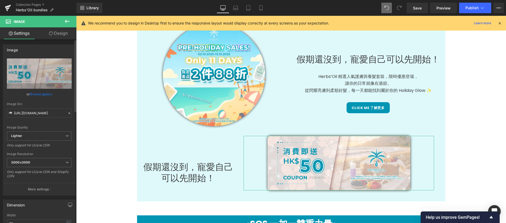
scroll to position [88, 0]
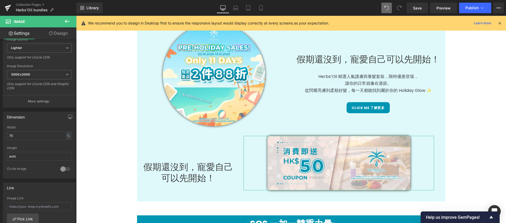
click at [51, 35] on icon at bounding box center [51, 33] width 4 height 4
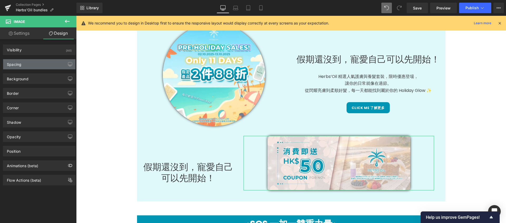
click at [41, 65] on div "Spacing" at bounding box center [39, 64] width 72 height 10
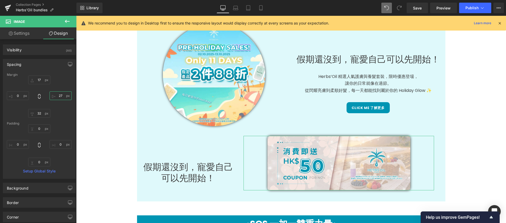
click at [60, 95] on input "27" at bounding box center [61, 96] width 22 height 9
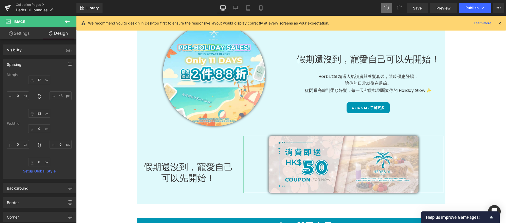
click at [17, 34] on link "Settings" at bounding box center [19, 33] width 38 height 12
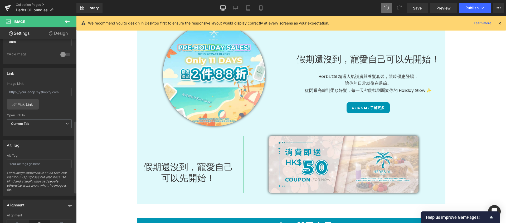
scroll to position [284, 0]
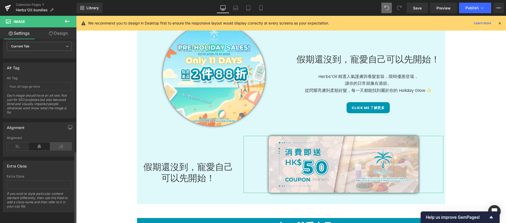
click at [57, 143] on icon at bounding box center [61, 147] width 22 height 8
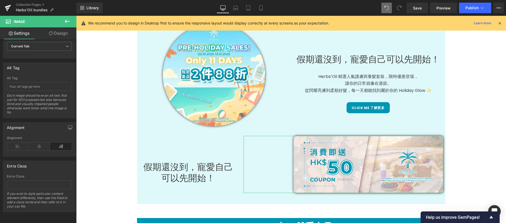
click at [61, 32] on link "Design" at bounding box center [58, 33] width 38 height 12
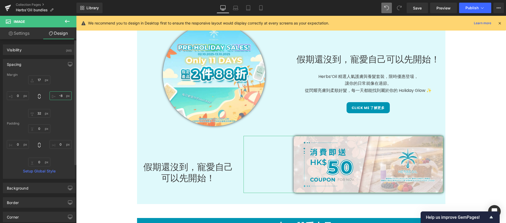
click at [58, 96] on input "-8" at bounding box center [61, 96] width 22 height 9
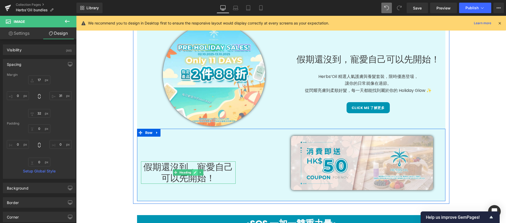
click at [194, 172] on icon at bounding box center [195, 172] width 3 height 3
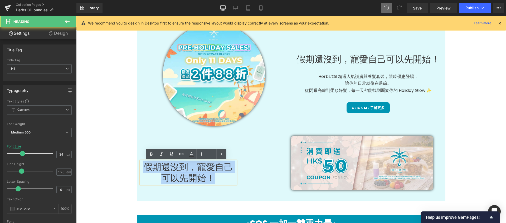
drag, startPoint x: 158, startPoint y: 174, endPoint x: 136, endPoint y: 165, distance: 24.3
click at [137, 165] on div "假期還沒到，寵愛自己可以先開始！ Heading" at bounding box center [188, 158] width 103 height 52
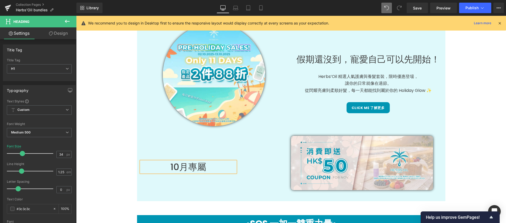
click at [213, 183] on div "10月專屬 Heading Image Row" at bounding box center [291, 165] width 309 height 73
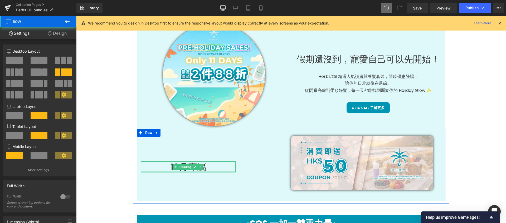
click at [202, 171] on div at bounding box center [188, 171] width 95 height 1
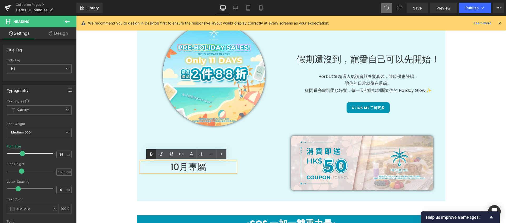
click at [153, 154] on icon at bounding box center [151, 154] width 6 height 6
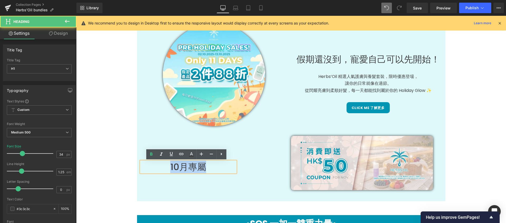
drag, startPoint x: 218, startPoint y: 168, endPoint x: 162, endPoint y: 169, distance: 56.2
click at [162, 169] on h1 "10月專屬" at bounding box center [188, 167] width 95 height 11
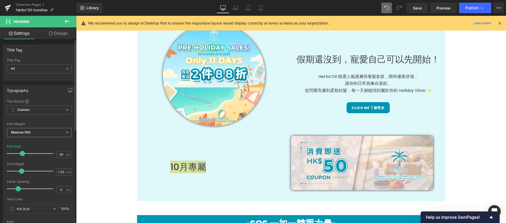
click at [32, 133] on span "Medium 500" at bounding box center [39, 132] width 65 height 9
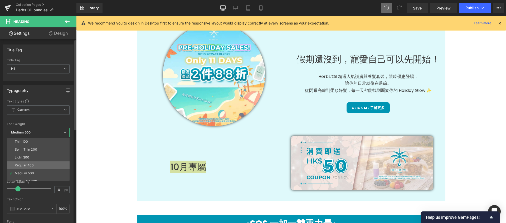
scroll to position [7, 0]
click at [45, 172] on li "Semi Bold 600" at bounding box center [39, 175] width 65 height 8
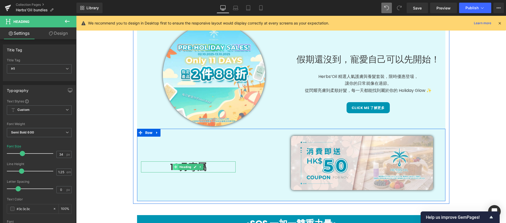
click at [175, 167] on icon at bounding box center [176, 167] width 3 height 3
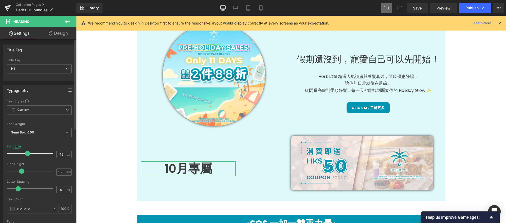
drag, startPoint x: 22, startPoint y: 155, endPoint x: 27, endPoint y: 155, distance: 5.3
click at [27, 155] on span at bounding box center [27, 153] width 5 height 5
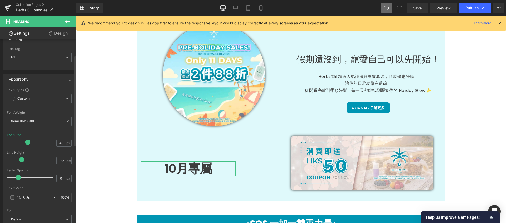
scroll to position [60, 0]
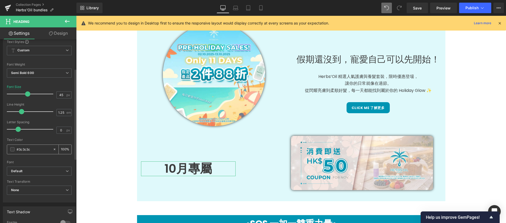
click at [13, 150] on span at bounding box center [12, 149] width 4 height 4
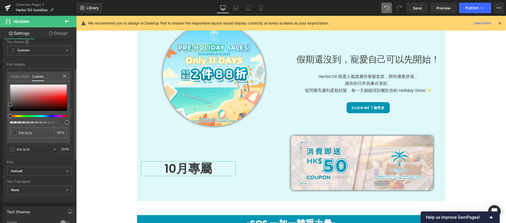
click at [50, 117] on div at bounding box center [38, 104] width 57 height 39
click at [48, 116] on div at bounding box center [36, 116] width 57 height 2
drag, startPoint x: 48, startPoint y: 116, endPoint x: 32, endPoint y: 118, distance: 15.4
click at [32, 118] on div at bounding box center [38, 104] width 57 height 39
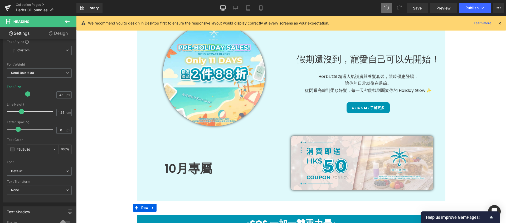
click at [161, 219] on h1 "•SOS 一加一雙重力量•" at bounding box center [291, 223] width 309 height 11
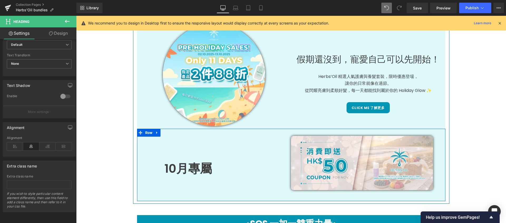
scroll to position [241, 0]
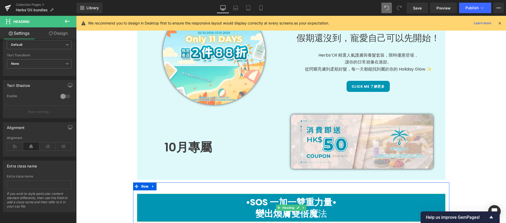
click at [180, 203] on h1 "•SOS 一加一雙重力量•" at bounding box center [291, 202] width 309 height 11
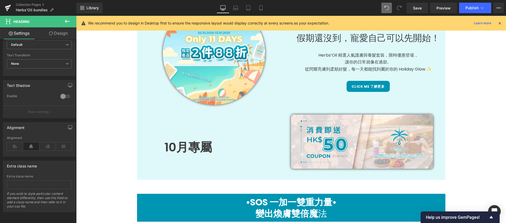
click at [62, 34] on link "Design" at bounding box center [58, 33] width 38 height 12
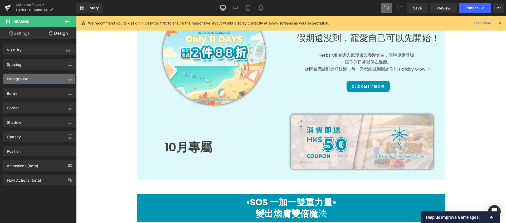
click at [36, 77] on div "Background" at bounding box center [39, 79] width 72 height 10
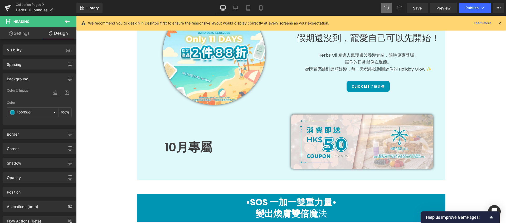
drag, startPoint x: 39, startPoint y: 112, endPoint x: -8, endPoint y: 108, distance: 47.2
click at [0, 108] on html "Heading You are previewing how the Live Preset 0 will restyle your page. You ca…" at bounding box center [253, 111] width 506 height 223
drag, startPoint x: 33, startPoint y: 112, endPoint x: 14, endPoint y: 111, distance: 19.1
click at [14, 111] on div "#0095b3" at bounding box center [30, 112] width 46 height 9
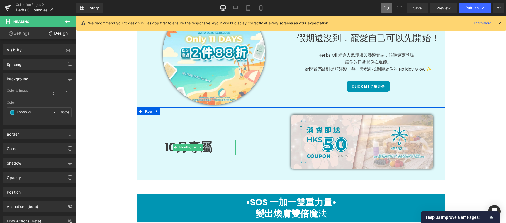
click at [207, 149] on h1 "10月專屬" at bounding box center [188, 147] width 95 height 15
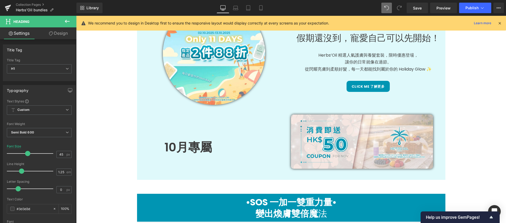
click at [57, 36] on link "Design" at bounding box center [58, 33] width 38 height 12
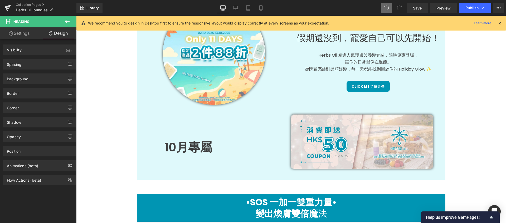
click at [31, 31] on link "Settings" at bounding box center [19, 33] width 38 height 12
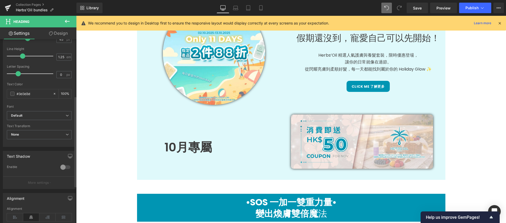
scroll to position [112, 0]
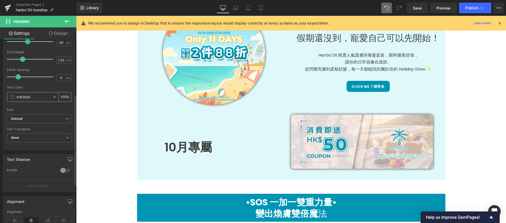
click at [33, 95] on input "#3d3d3d" at bounding box center [34, 97] width 34 height 6
drag, startPoint x: 35, startPoint y: 96, endPoint x: 11, endPoint y: 95, distance: 24.5
click at [11, 95] on div "#3d3d3d" at bounding box center [30, 97] width 46 height 9
paste input "0095b3"
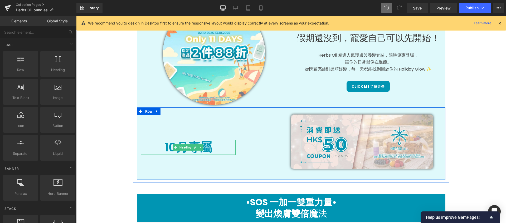
click at [203, 151] on h1 "10月專屬" at bounding box center [188, 147] width 95 height 15
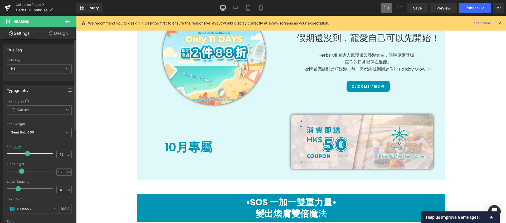
scroll to position [7, 0]
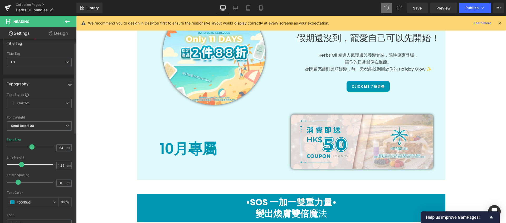
drag, startPoint x: 28, startPoint y: 147, endPoint x: 32, endPoint y: 147, distance: 4.0
click at [32, 147] on span at bounding box center [31, 147] width 5 height 5
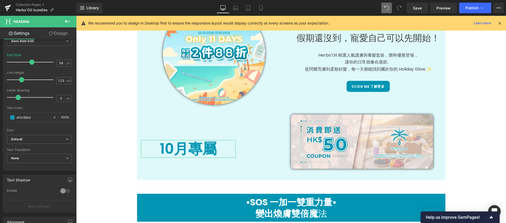
click at [65, 34] on link "Design" at bounding box center [58, 33] width 38 height 12
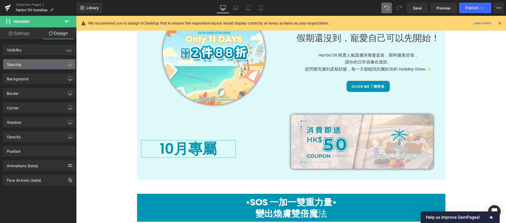
click at [33, 66] on div "Spacing" at bounding box center [39, 64] width 72 height 10
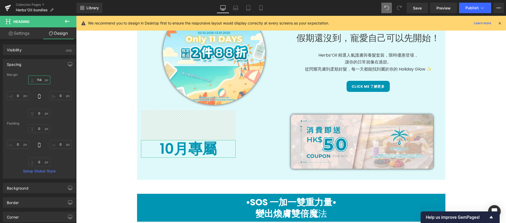
click at [38, 81] on input "114" at bounding box center [39, 80] width 22 height 9
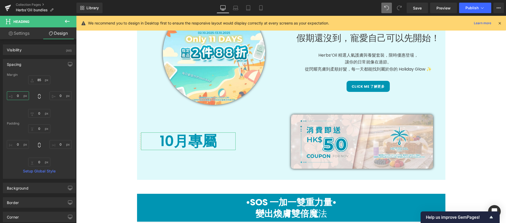
click at [20, 97] on input "0" at bounding box center [18, 96] width 22 height 9
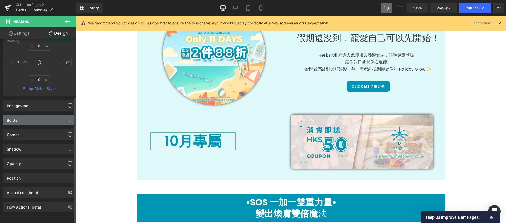
scroll to position [23, 0]
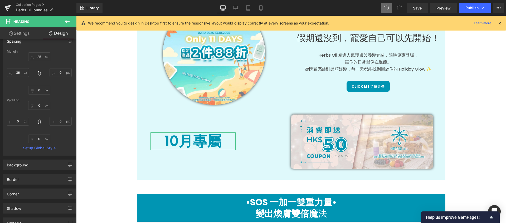
click at [32, 36] on link "Settings" at bounding box center [19, 33] width 38 height 12
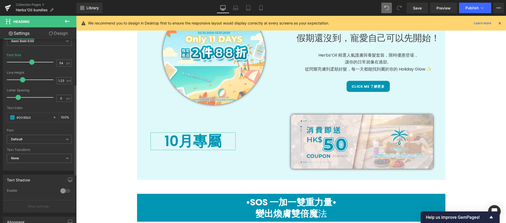
scroll to position [190, 0]
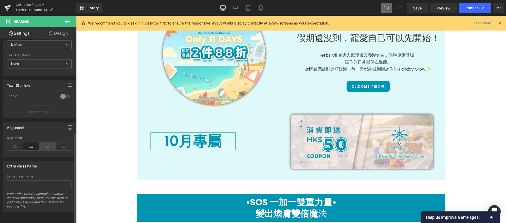
click at [43, 143] on icon at bounding box center [47, 147] width 16 height 8
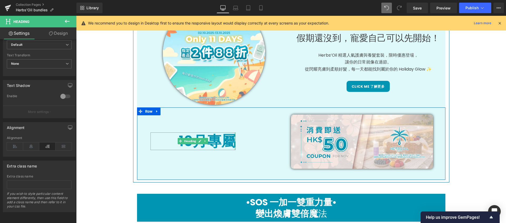
drag, startPoint x: 233, startPoint y: 141, endPoint x: 253, endPoint y: 138, distance: 19.9
click at [253, 138] on div "10月專屬 Heading Image Row" at bounding box center [291, 144] width 309 height 73
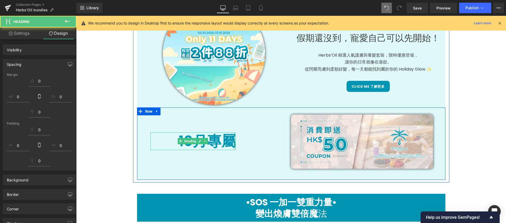
click at [267, 119] on div at bounding box center [339, 142] width 190 height 55
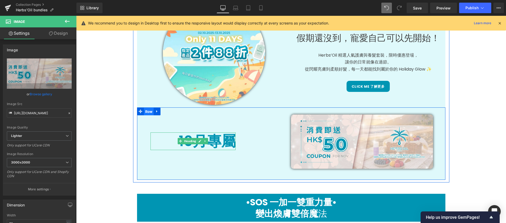
click at [144, 111] on span "Row" at bounding box center [149, 112] width 10 height 8
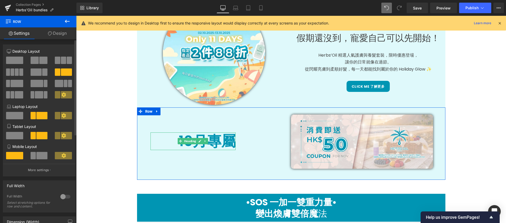
click at [39, 60] on span at bounding box center [43, 60] width 8 height 7
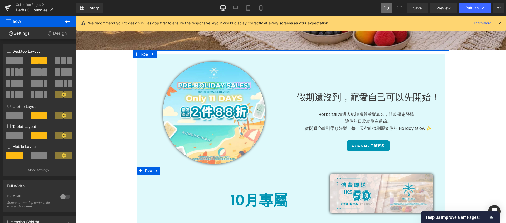
scroll to position [222, 0]
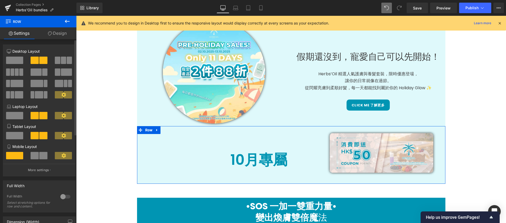
click at [13, 62] on span at bounding box center [14, 60] width 17 height 7
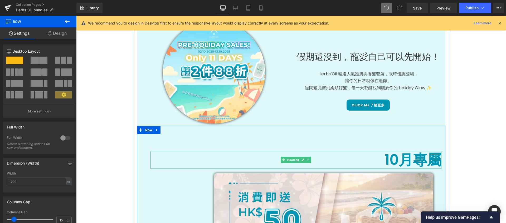
click at [427, 165] on h1 "10月專屬" at bounding box center [296, 160] width 291 height 18
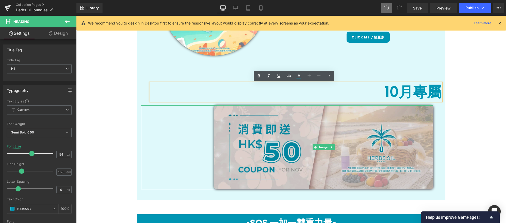
scroll to position [317, 0]
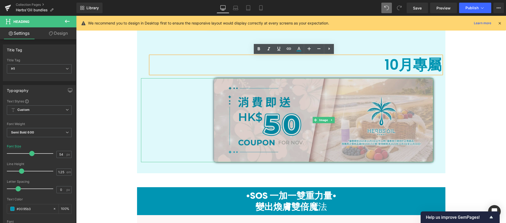
click at [219, 101] on img at bounding box center [323, 120] width 219 height 84
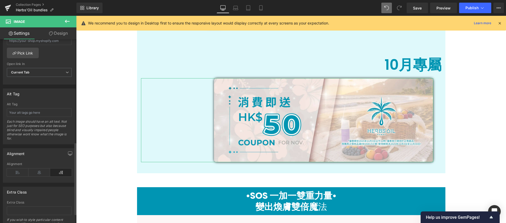
scroll to position [261, 0]
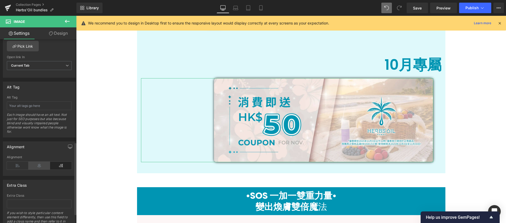
click at [37, 165] on icon at bounding box center [39, 166] width 22 height 8
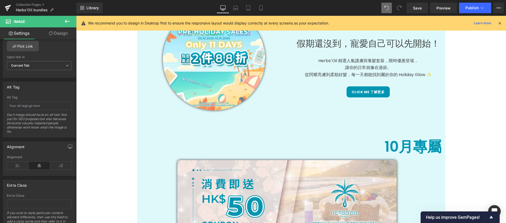
scroll to position [236, 0]
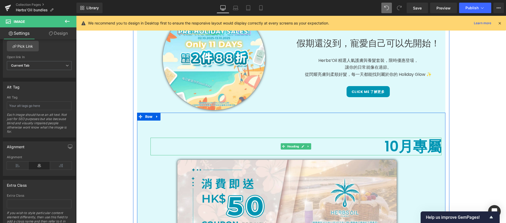
click at [406, 146] on h1 "10月專屬" at bounding box center [296, 147] width 291 height 18
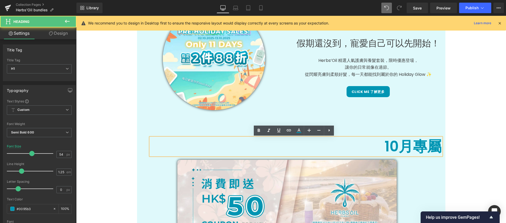
scroll to position [323, 0]
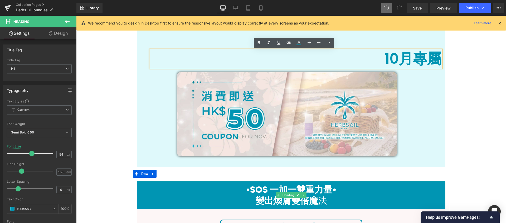
click at [375, 192] on h1 "•SOS 一加一雙重力量•" at bounding box center [291, 189] width 309 height 11
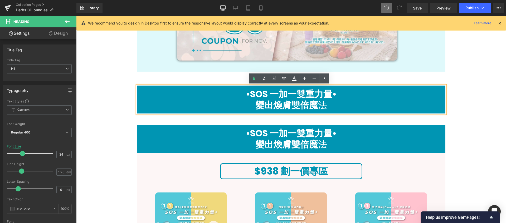
scroll to position [309, 0]
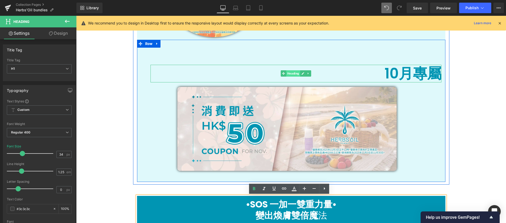
click at [289, 73] on span "Heading" at bounding box center [293, 73] width 14 height 6
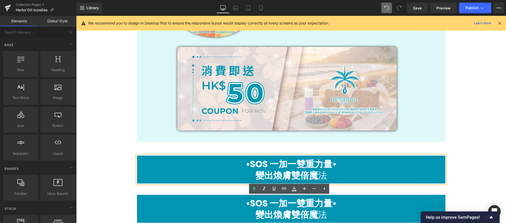
scroll to position [302, 0]
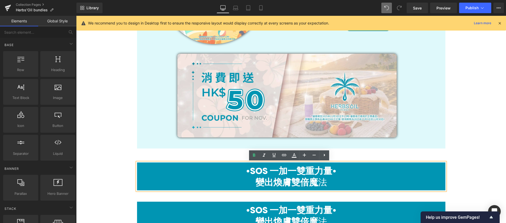
click at [246, 176] on strong "•SOS 一加一雙重力量•" at bounding box center [291, 171] width 91 height 13
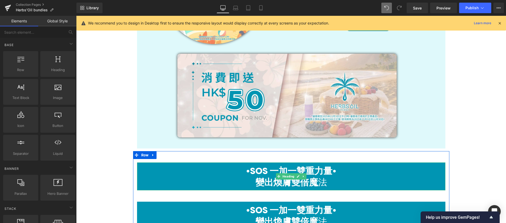
click at [141, 165] on div "•SOS 一加一雙重力量• 變出煥膚雙倍魔 法" at bounding box center [291, 177] width 309 height 28
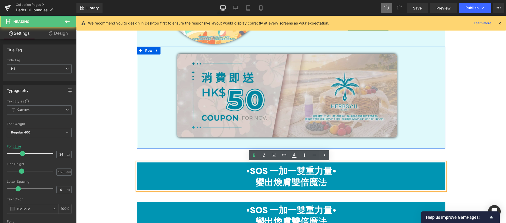
drag, startPoint x: 194, startPoint y: 174, endPoint x: 194, endPoint y: 137, distance: 36.4
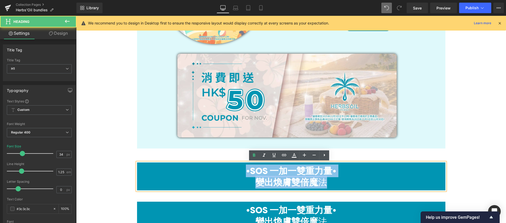
drag, startPoint x: 195, startPoint y: 191, endPoint x: 198, endPoint y: 165, distance: 26.5
click at [198, 165] on div "•SOS 一加一雙重力量• 變出煥膚雙倍魔 法" at bounding box center [291, 177] width 309 height 28
click at [196, 171] on h1 "•SOS 一加一雙重力量•" at bounding box center [291, 171] width 309 height 11
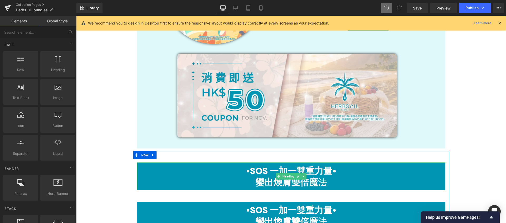
click at [150, 165] on div "•SOS 一加一雙重力量• 變出煥膚雙倍魔 法" at bounding box center [291, 177] width 309 height 28
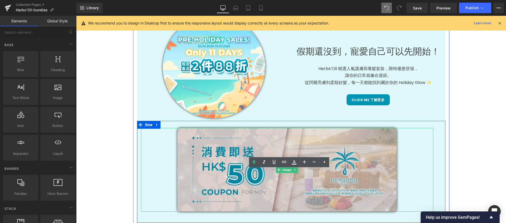
scroll to position [221, 0]
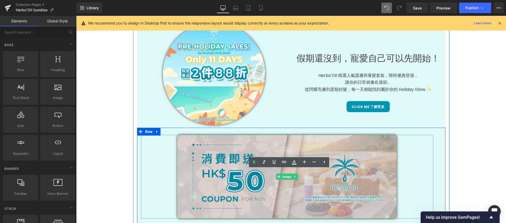
click at [325, 147] on img at bounding box center [287, 177] width 219 height 84
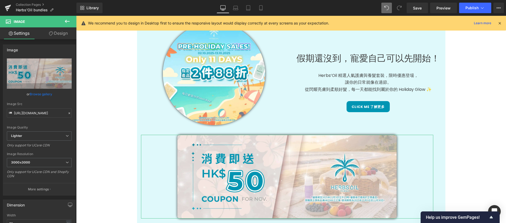
click at [66, 36] on link "Design" at bounding box center [58, 33] width 38 height 12
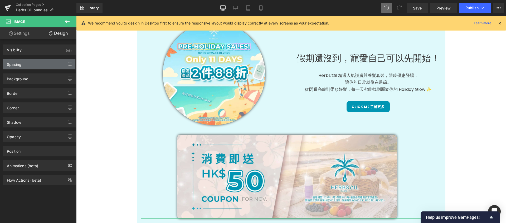
click at [37, 62] on div "Spacing" at bounding box center [39, 64] width 72 height 10
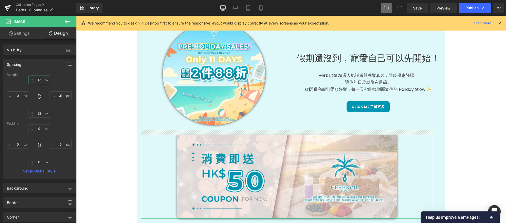
click at [40, 79] on input "17" at bounding box center [39, 80] width 22 height 9
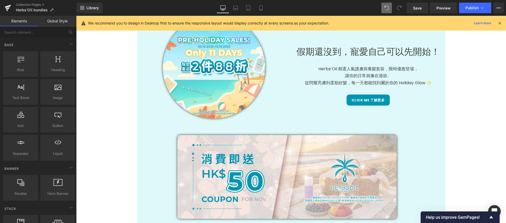
scroll to position [315, 0]
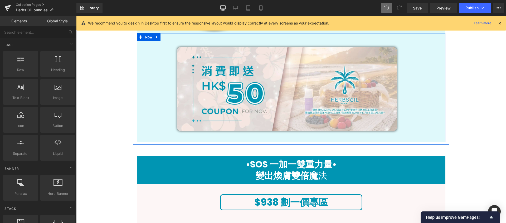
click at [438, 46] on div "Image" at bounding box center [291, 88] width 309 height 104
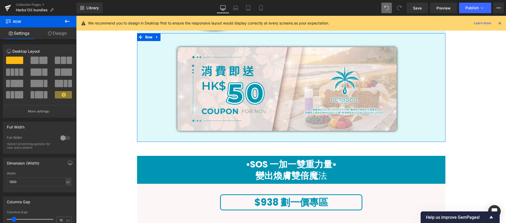
click at [56, 33] on link "Design" at bounding box center [57, 33] width 38 height 12
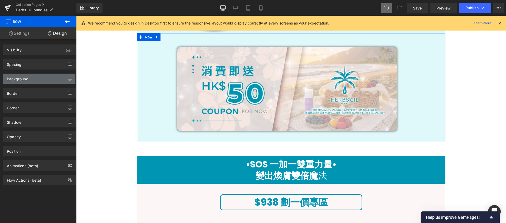
click at [51, 81] on div "Background" at bounding box center [39, 79] width 72 height 10
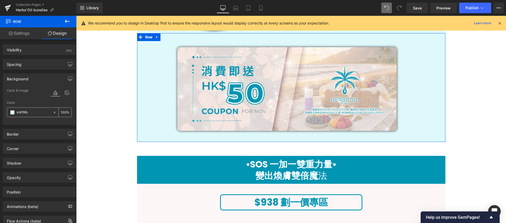
click at [53, 112] on icon at bounding box center [55, 113] width 4 height 4
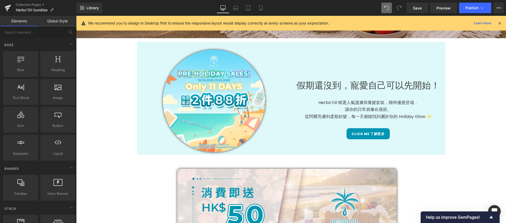
scroll to position [190, 0]
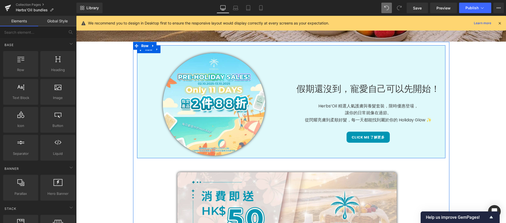
click at [305, 155] on div "Image 假期還沒到，寵愛自己可以先開始！ Heading Herbs’Oil 精選人氣護膚與養髮套裝，限時優惠登場， 讓你的日常就像在過節。 從閃耀亮膚到…" at bounding box center [291, 101] width 309 height 113
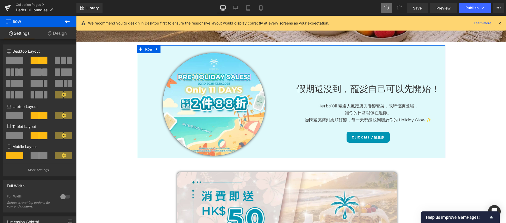
click at [61, 34] on link "Design" at bounding box center [57, 33] width 38 height 12
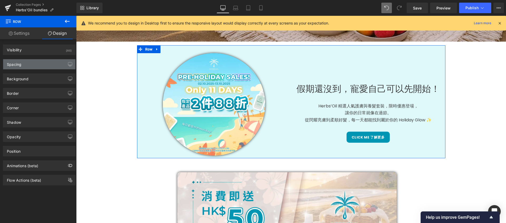
click at [57, 68] on div "Spacing" at bounding box center [39, 64] width 72 height 10
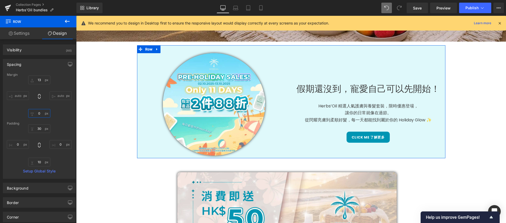
click at [40, 114] on input "0" at bounding box center [39, 113] width 22 height 9
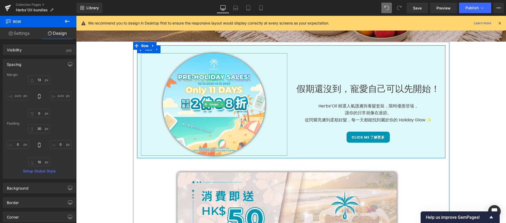
click at [283, 145] on div at bounding box center [214, 104] width 146 height 103
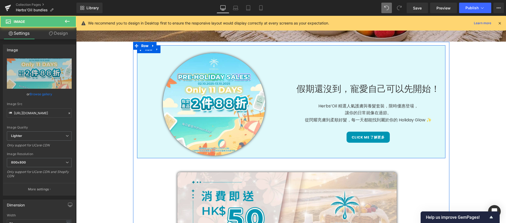
click at [301, 154] on div "Image 假期還沒到，寵愛自己可以先開始！ Heading Herbs’Oil 精選人氣護膚與養髮套裝，限時優惠登場， 讓你的日常就像在過節。 從閃耀亮膚到…" at bounding box center [291, 101] width 309 height 113
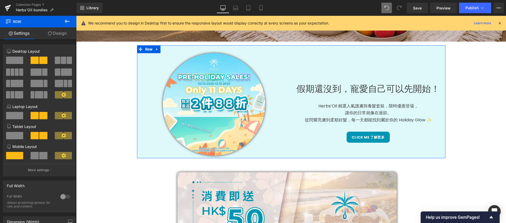
click at [56, 36] on link "Design" at bounding box center [57, 33] width 38 height 12
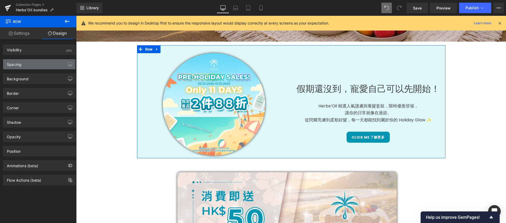
click at [44, 63] on div "Spacing" at bounding box center [39, 64] width 72 height 10
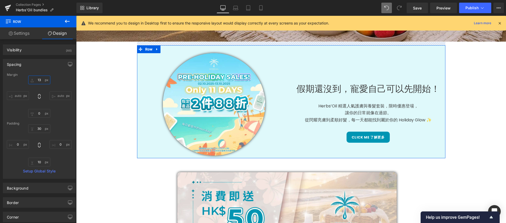
click at [38, 77] on input "13" at bounding box center [39, 80] width 22 height 9
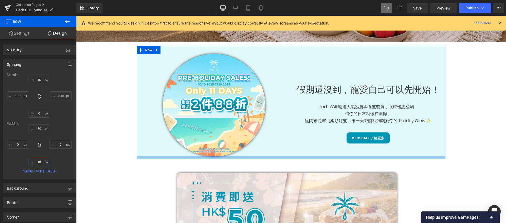
click at [40, 163] on input "10" at bounding box center [39, 162] width 22 height 9
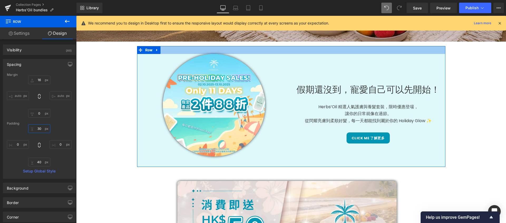
click at [39, 130] on input "30" at bounding box center [39, 128] width 22 height 9
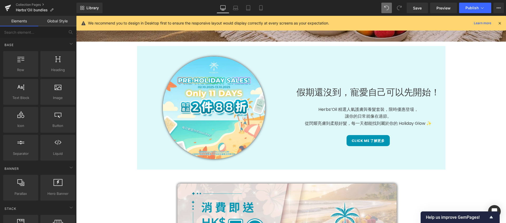
scroll to position [278, 0]
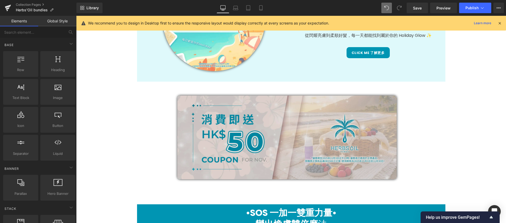
click at [376, 161] on img at bounding box center [287, 138] width 219 height 84
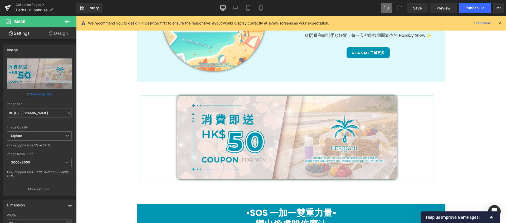
click at [58, 35] on link "Design" at bounding box center [58, 33] width 38 height 12
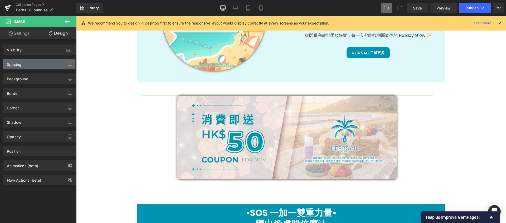
click at [44, 63] on div "Spacing" at bounding box center [39, 64] width 72 height 10
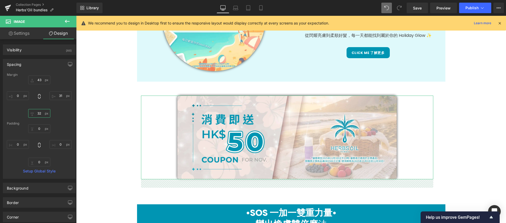
click at [41, 114] on input "32" at bounding box center [39, 113] width 22 height 9
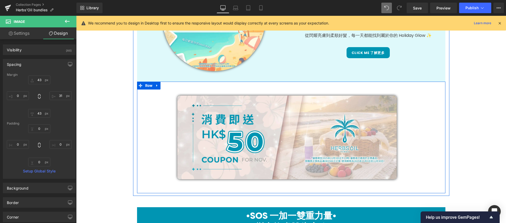
click at [290, 189] on div "Image" at bounding box center [291, 137] width 309 height 107
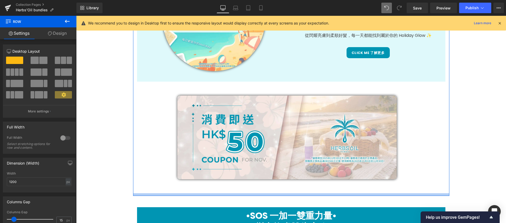
click at [291, 196] on div at bounding box center [291, 195] width 317 height 3
click at [63, 34] on link "Design" at bounding box center [57, 33] width 38 height 12
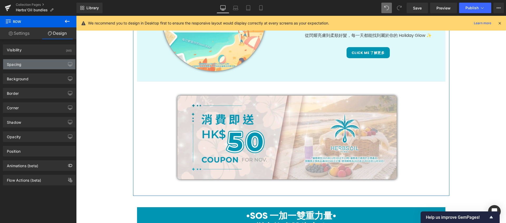
click at [34, 69] on div "Spacing" at bounding box center [39, 64] width 72 height 10
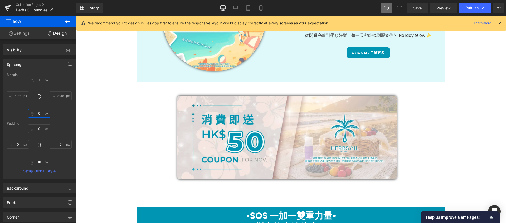
click at [42, 115] on input "0" at bounding box center [39, 113] width 22 height 9
click at [40, 163] on input "10" at bounding box center [39, 162] width 22 height 9
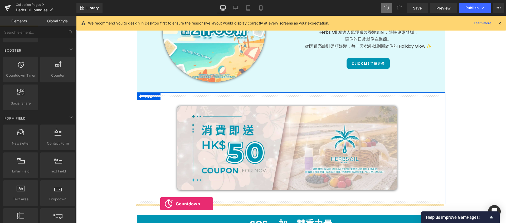
scroll to position [274, 0]
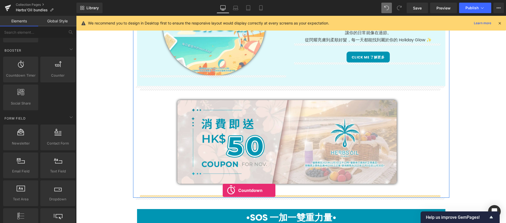
drag, startPoint x: 92, startPoint y: 87, endPoint x: 223, endPoint y: 191, distance: 166.5
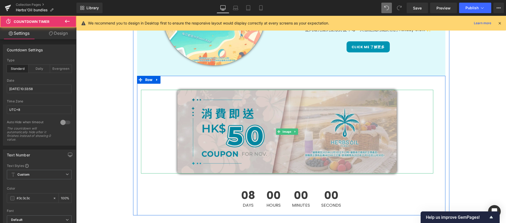
scroll to position [309, 0]
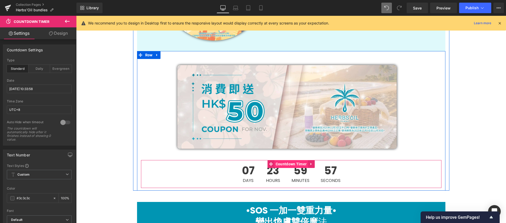
click at [286, 165] on span "Countdown Timer" at bounding box center [292, 164] width 34 height 8
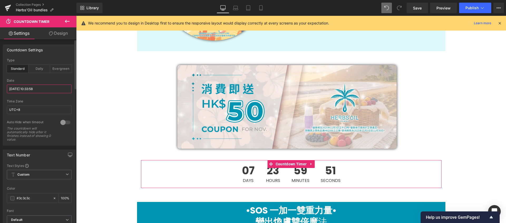
click at [25, 88] on input "2025/10/10 10:33:58" at bounding box center [39, 89] width 65 height 9
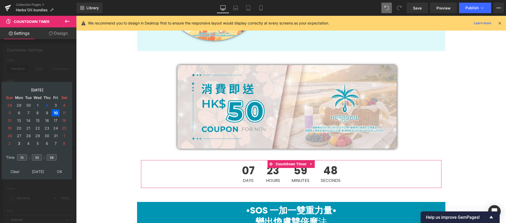
click at [19, 145] on td "3" at bounding box center [19, 143] width 9 height 7
click at [25, 159] on input "10" at bounding box center [22, 158] width 10 height 6
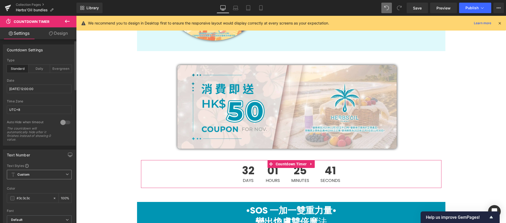
scroll to position [61, 0]
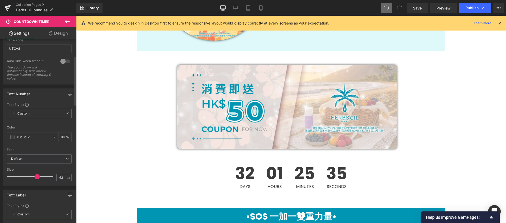
drag, startPoint x: 26, startPoint y: 178, endPoint x: 36, endPoint y: 179, distance: 9.9
click at [36, 179] on span at bounding box center [37, 176] width 5 height 5
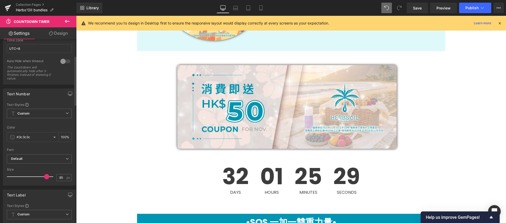
drag, startPoint x: 36, startPoint y: 178, endPoint x: 45, endPoint y: 179, distance: 9.1
click at [45, 179] on span at bounding box center [46, 176] width 5 height 5
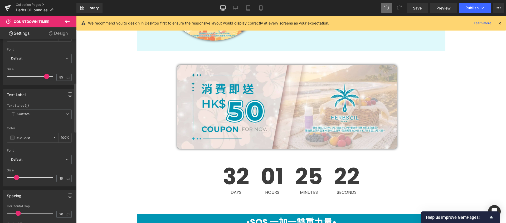
scroll to position [192, 0]
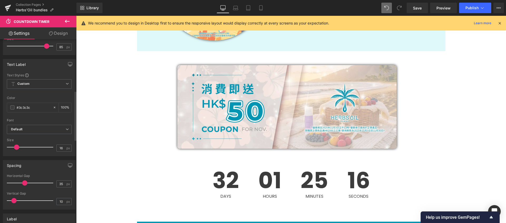
drag, startPoint x: 18, startPoint y: 183, endPoint x: 25, endPoint y: 184, distance: 6.1
click at [25, 184] on span at bounding box center [24, 183] width 5 height 5
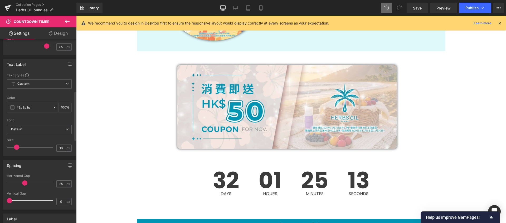
drag, startPoint x: 14, startPoint y: 202, endPoint x: 10, endPoint y: 200, distance: 5.0
click at [10, 200] on span at bounding box center [9, 200] width 5 height 5
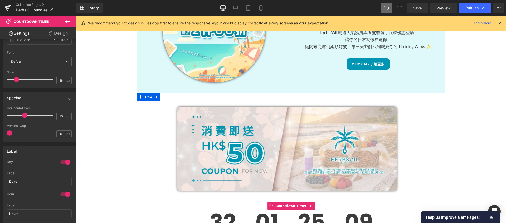
scroll to position [287, 0]
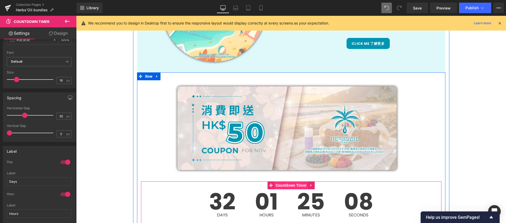
click at [288, 186] on span "Countdown Timer" at bounding box center [292, 186] width 34 height 8
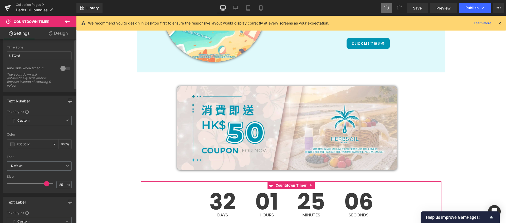
scroll to position [0, 0]
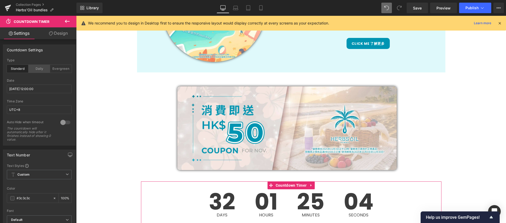
click at [37, 71] on div "Daily" at bounding box center [39, 69] width 22 height 8
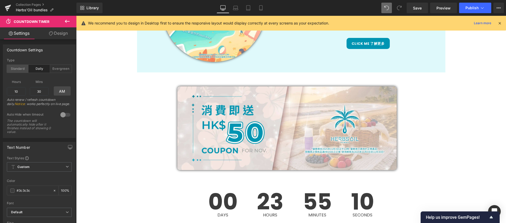
click at [14, 68] on div "Standard" at bounding box center [18, 69] width 22 height 8
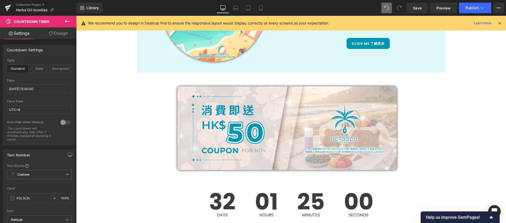
click at [57, 37] on link "Design" at bounding box center [58, 33] width 38 height 12
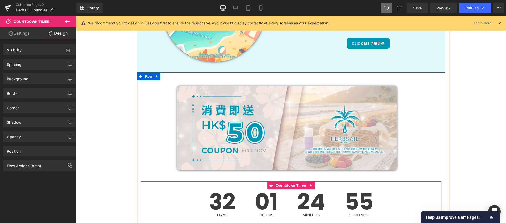
click at [220, 197] on span "32" at bounding box center [222, 202] width 27 height 22
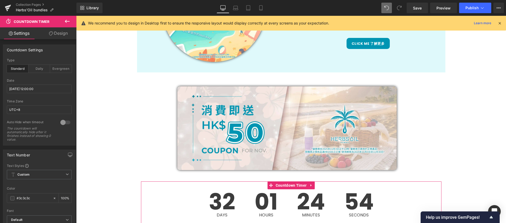
click at [59, 31] on link "Design" at bounding box center [58, 33] width 38 height 12
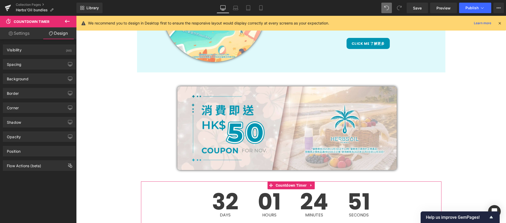
click at [30, 33] on link "Settings" at bounding box center [19, 33] width 38 height 12
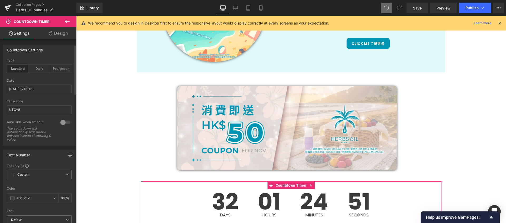
scroll to position [74, 0]
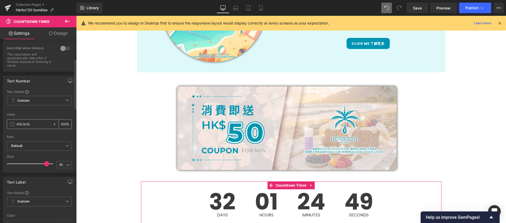
click at [23, 123] on input "#3c3c3c" at bounding box center [34, 125] width 34 height 6
click at [12, 124] on span at bounding box center [12, 124] width 4 height 4
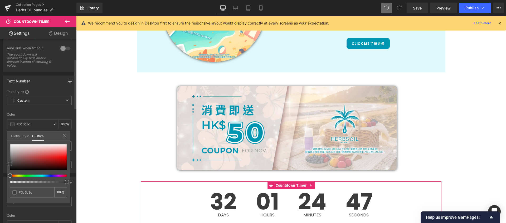
click at [20, 148] on div at bounding box center [38, 157] width 57 height 26
click at [12, 162] on span at bounding box center [10, 164] width 4 height 4
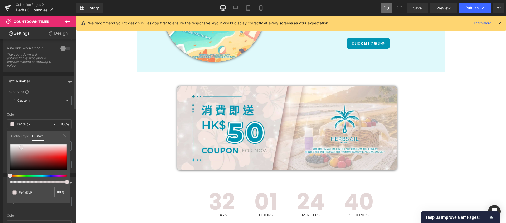
click at [21, 148] on span at bounding box center [21, 148] width 4 height 4
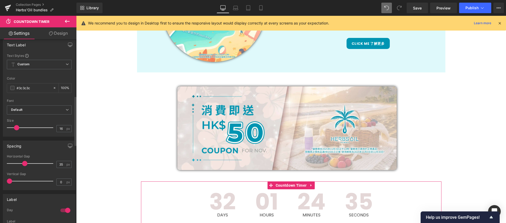
scroll to position [215, 0]
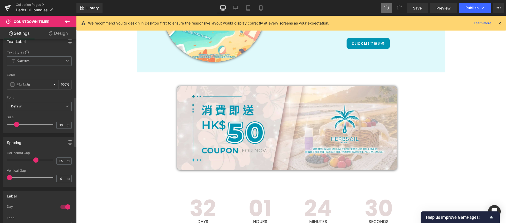
drag, startPoint x: 24, startPoint y: 160, endPoint x: 35, endPoint y: 162, distance: 10.6
click at [35, 162] on span at bounding box center [35, 160] width 5 height 5
click at [59, 35] on link "Design" at bounding box center [58, 33] width 38 height 12
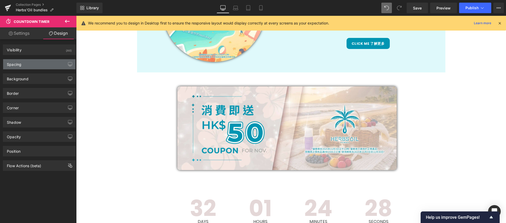
click at [36, 68] on div "Spacing" at bounding box center [39, 64] width 72 height 10
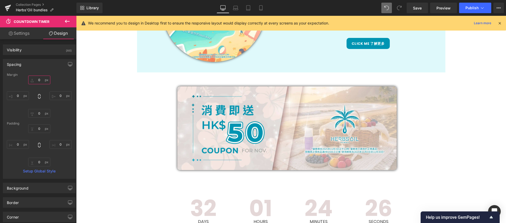
click at [42, 82] on input "0" at bounding box center [39, 80] width 22 height 9
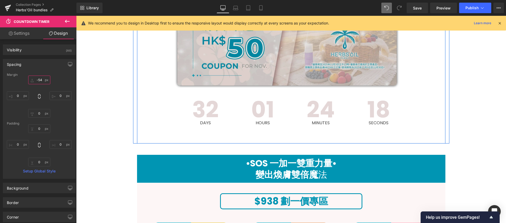
scroll to position [399, 0]
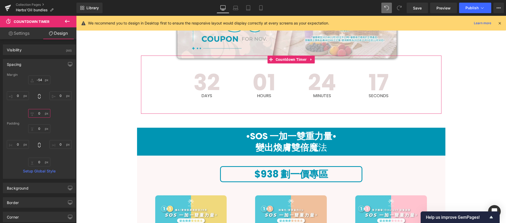
click at [40, 116] on input "0" at bounding box center [39, 113] width 22 height 9
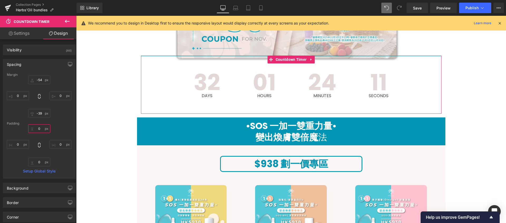
click at [38, 130] on input "0" at bounding box center [39, 128] width 22 height 9
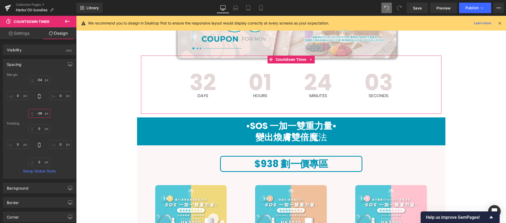
click at [40, 114] on input "-39" at bounding box center [39, 113] width 22 height 9
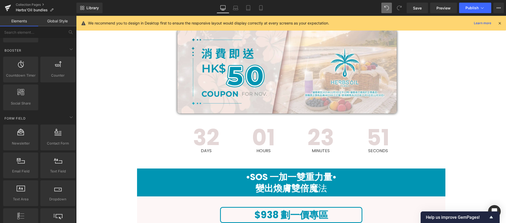
scroll to position [232, 0]
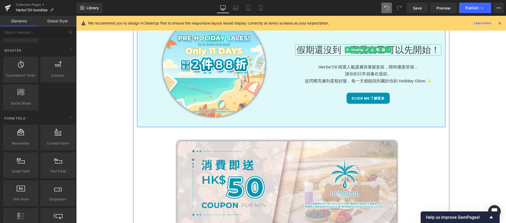
click at [336, 51] on h1 "假期還沒到，寵愛自己可以先開始！" at bounding box center [368, 49] width 146 height 11
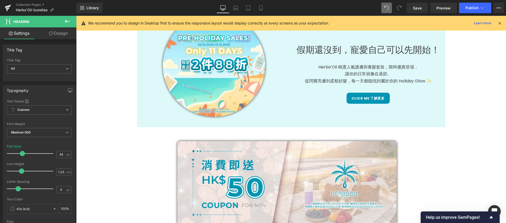
click at [66, 32] on link "Design" at bounding box center [58, 33] width 38 height 12
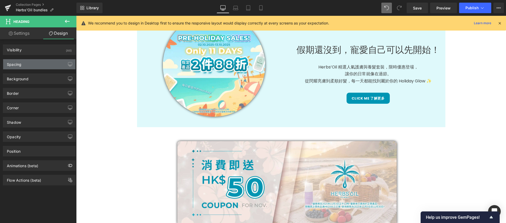
click at [18, 68] on div "Spacing" at bounding box center [39, 64] width 72 height 10
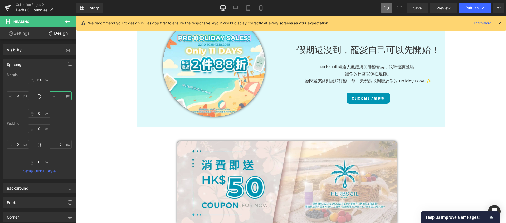
click at [57, 98] on input "0" at bounding box center [61, 96] width 22 height 9
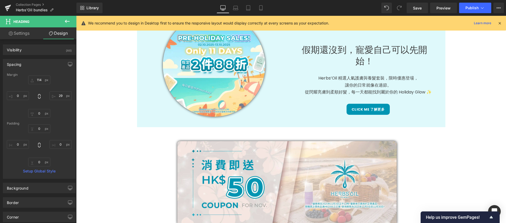
type input "30"
click at [61, 143] on input "0" at bounding box center [61, 144] width 22 height 9
type input "10"
click at [62, 97] on input "30" at bounding box center [61, 96] width 22 height 9
type input "20"
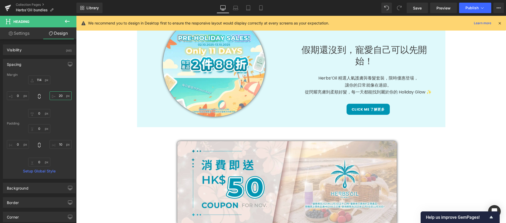
scroll to position [195, 0]
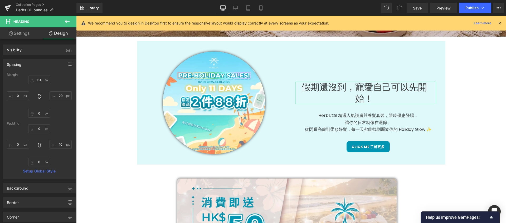
click at [41, 76] on div "Margin" at bounding box center [39, 75] width 65 height 4
click at [43, 81] on input "114" at bounding box center [39, 80] width 22 height 9
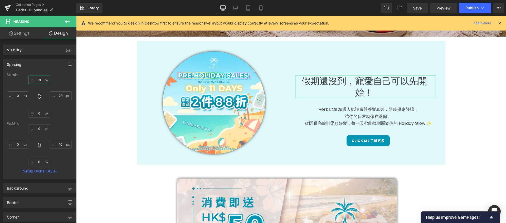
type input "90"
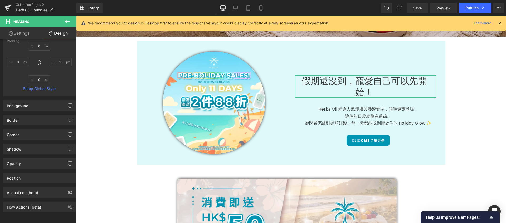
click at [18, 32] on link "Settings" at bounding box center [19, 33] width 38 height 12
type input "100"
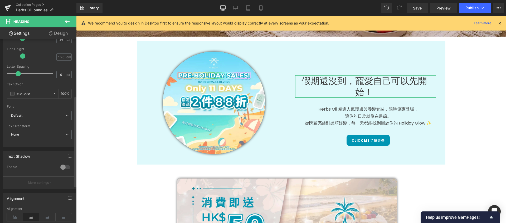
scroll to position [190, 0]
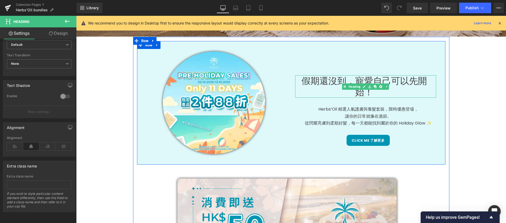
click at [349, 84] on link "Heading" at bounding box center [352, 87] width 20 height 6
click at [344, 79] on h1 "假期還沒到，寵愛自己可以先開始！" at bounding box center [364, 86] width 138 height 22
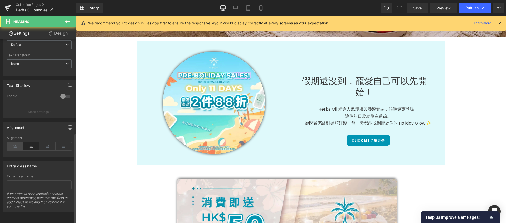
click at [18, 143] on icon at bounding box center [15, 147] width 16 height 8
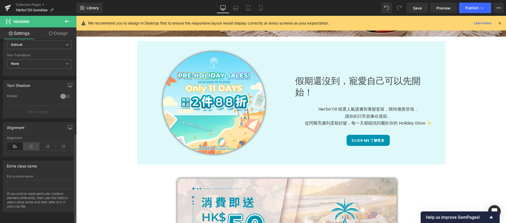
click at [27, 143] on icon at bounding box center [31, 147] width 16 height 8
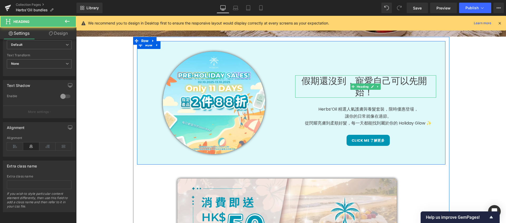
click at [340, 78] on h1 "假期還沒到，寵愛自己可以先開始！" at bounding box center [364, 86] width 138 height 22
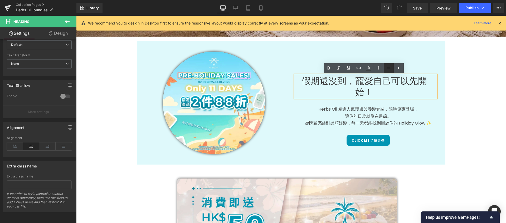
click at [391, 66] on icon at bounding box center [389, 68] width 6 height 6
type input "32"
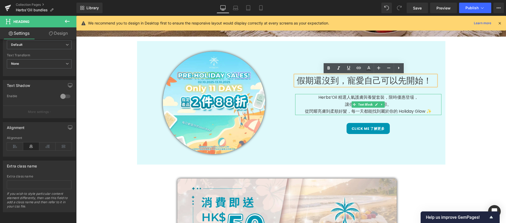
click at [401, 109] on p "從閃耀亮膚到柔順好髮，每一天都能找到屬於你的 Holiday Glow ✨" at bounding box center [368, 111] width 146 height 7
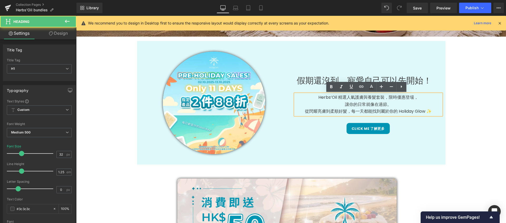
click at [421, 78] on h1 "假期還沒到，寵愛自己可以先開始！" at bounding box center [364, 80] width 138 height 11
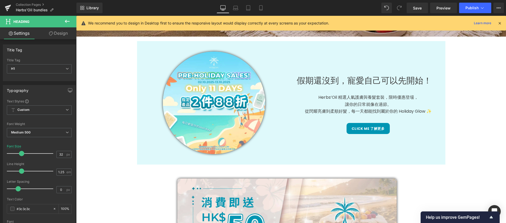
click at [73, 33] on link "Design" at bounding box center [58, 33] width 38 height 12
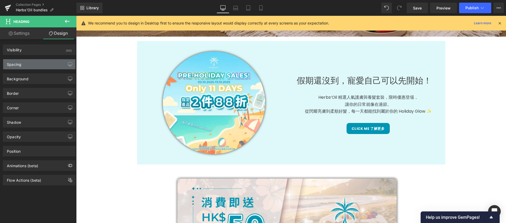
click at [40, 67] on div "Spacing" at bounding box center [39, 64] width 72 height 10
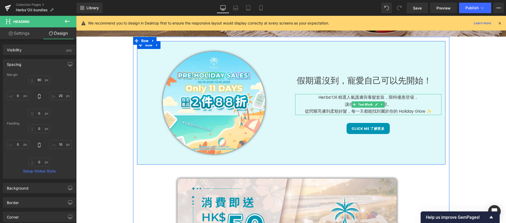
click at [411, 104] on p "讓你的日常就像在過節。" at bounding box center [368, 104] width 146 height 7
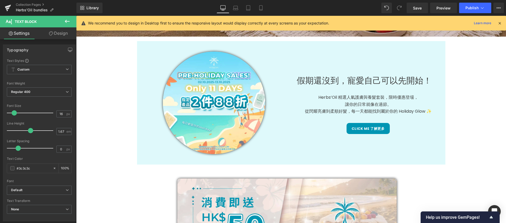
click at [49, 33] on icon at bounding box center [51, 33] width 4 height 4
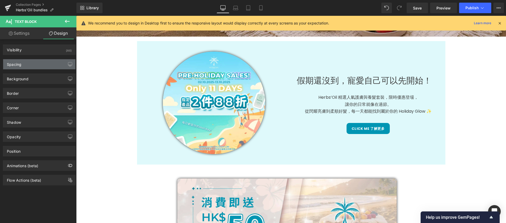
click at [36, 63] on div "Spacing" at bounding box center [39, 64] width 72 height 10
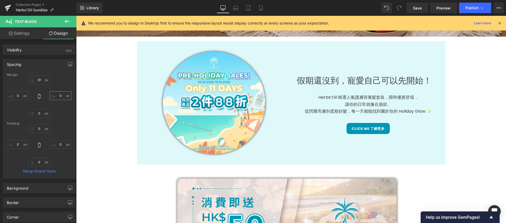
drag, startPoint x: 60, startPoint y: 96, endPoint x: 57, endPoint y: 96, distance: 2.9
click at [60, 96] on input "0" at bounding box center [61, 96] width 22 height 9
type input "20"
click at [56, 142] on input "0" at bounding box center [61, 144] width 22 height 9
type input "10"
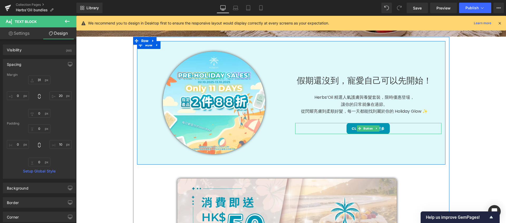
click at [391, 125] on div "Click me 了解更多" at bounding box center [368, 128] width 146 height 11
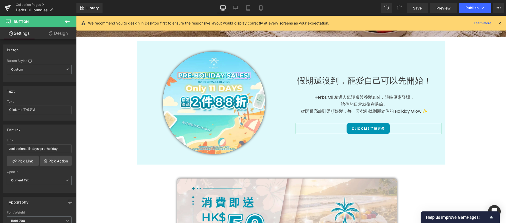
click at [49, 35] on icon at bounding box center [51, 33] width 4 height 4
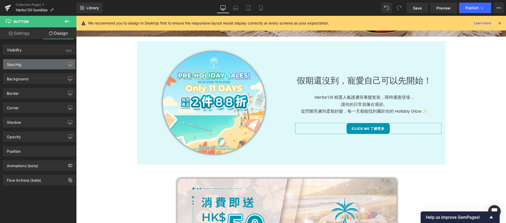
click at [41, 69] on div "Spacing" at bounding box center [39, 64] width 72 height 10
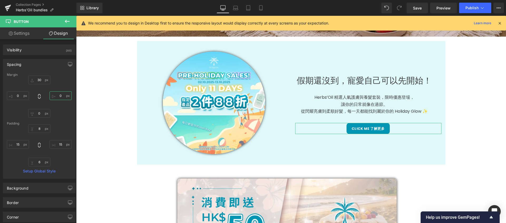
click at [59, 96] on input "0" at bounding box center [61, 96] width 22 height 9
type input "20"
click at [59, 146] on input "15" at bounding box center [61, 144] width 22 height 9
type input "16"
click at [61, 97] on input "20" at bounding box center [61, 96] width 22 height 9
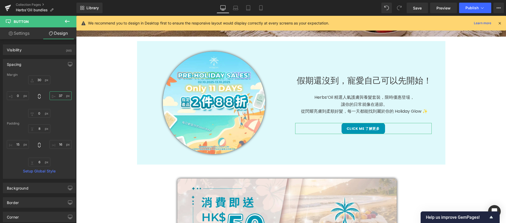
type input "38"
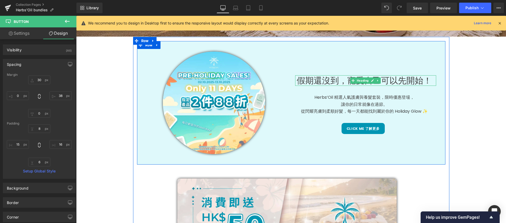
click at [322, 82] on h1 "假期還沒到，寵愛自己可以先開始！" at bounding box center [364, 80] width 138 height 11
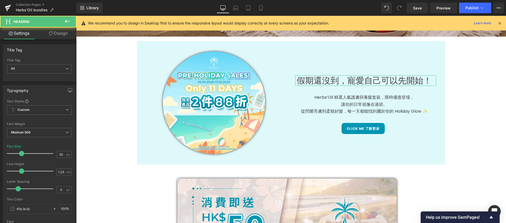
click at [53, 32] on link "Design" at bounding box center [58, 33] width 38 height 12
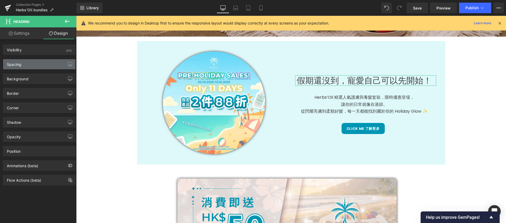
click at [50, 60] on div "Spacing" at bounding box center [39, 64] width 72 height 10
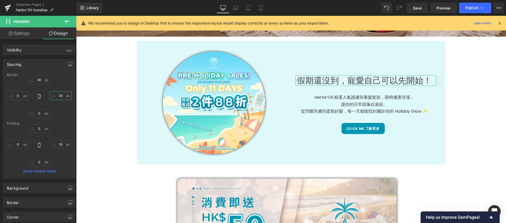
click at [61, 95] on input "20" at bounding box center [61, 96] width 22 height 9
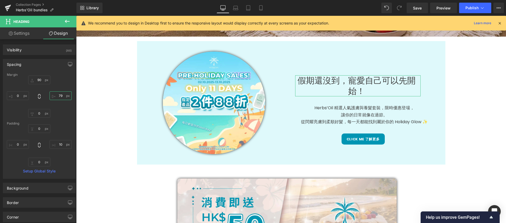
type input "80"
click at [59, 144] on input "10" at bounding box center [61, 144] width 22 height 9
type input "26"
click at [64, 96] on input "80" at bounding box center [61, 96] width 22 height 9
type input "80"
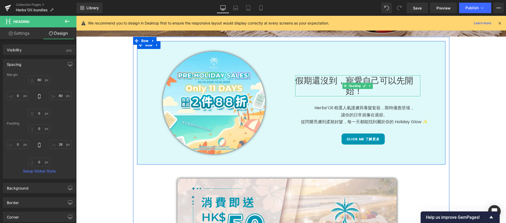
click at [394, 85] on h1 "假期還沒到，寵愛自己可以先開始！" at bounding box center [354, 85] width 118 height 21
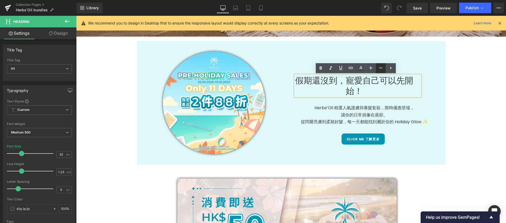
click at [383, 68] on icon at bounding box center [381, 68] width 6 height 6
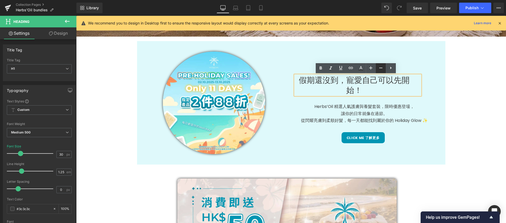
click at [382, 68] on icon at bounding box center [381, 68] width 3 height 1
type input "28"
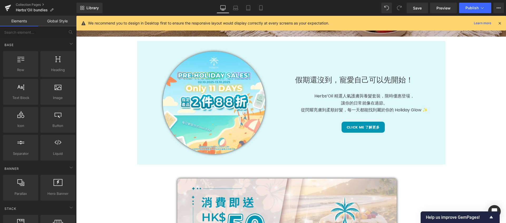
click at [59, 21] on link "Global Style" at bounding box center [57, 21] width 38 height 11
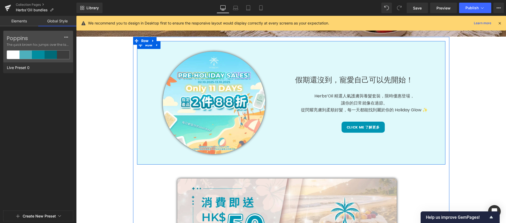
click at [369, 72] on div "假期還沒到，寵愛自己可以先開始！ Heading Herbs’Oil 精選人氣護膚與養髮套裝，限時優惠登場， 讓你的日常就像在過節。 從閃耀亮膚到柔順好髮，每…" at bounding box center [368, 92] width 154 height 81
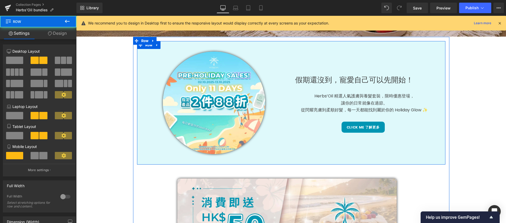
click at [368, 77] on link at bounding box center [371, 80] width 6 height 6
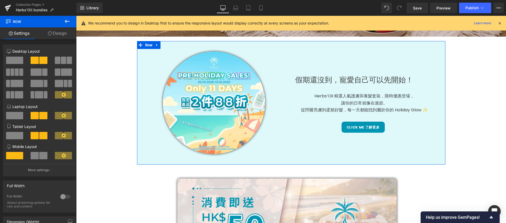
click at [61, 38] on link "Design" at bounding box center [57, 33] width 38 height 12
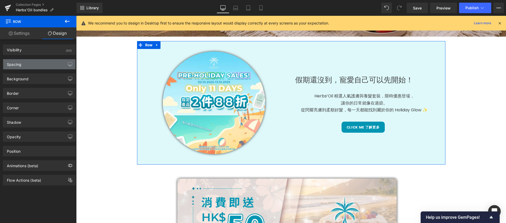
click at [41, 69] on div "Spacing" at bounding box center [39, 64] width 72 height 10
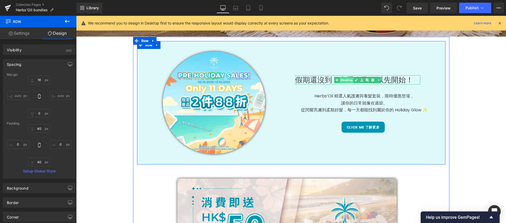
click at [346, 81] on span "Heading" at bounding box center [347, 80] width 14 height 6
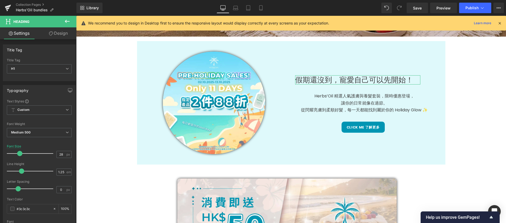
click at [63, 36] on link "Design" at bounding box center [58, 33] width 38 height 12
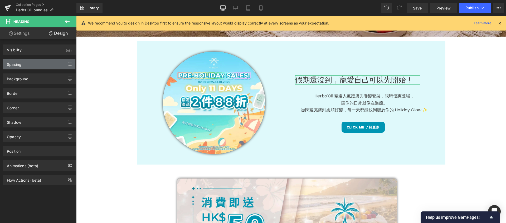
click at [36, 65] on div "Spacing" at bounding box center [39, 64] width 72 height 10
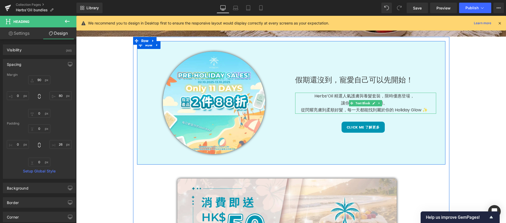
click at [353, 96] on p "Herbs’Oil 精選人氣護膚與養髮套裝，限時優惠登場，" at bounding box center [364, 96] width 138 height 7
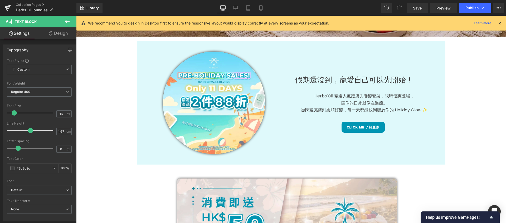
click at [59, 37] on link "Design" at bounding box center [58, 33] width 38 height 12
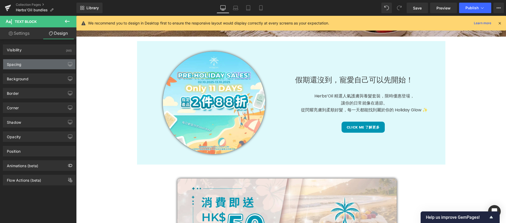
click at [44, 65] on div "Spacing" at bounding box center [39, 64] width 72 height 10
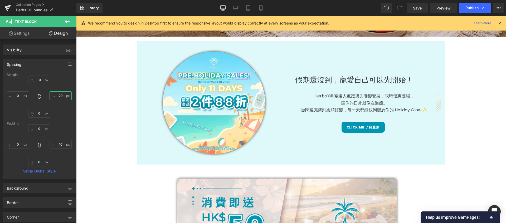
drag, startPoint x: 60, startPoint y: 95, endPoint x: 55, endPoint y: 95, distance: 5.3
click at [55, 95] on input "20" at bounding box center [61, 96] width 22 height 9
drag, startPoint x: 61, startPoint y: 97, endPoint x: 55, endPoint y: 95, distance: 5.6
click at [55, 95] on input "20" at bounding box center [61, 96] width 22 height 9
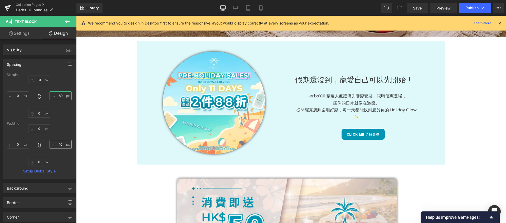
type input "80"
click at [63, 146] on input "10" at bounding box center [61, 144] width 22 height 9
type input "26"
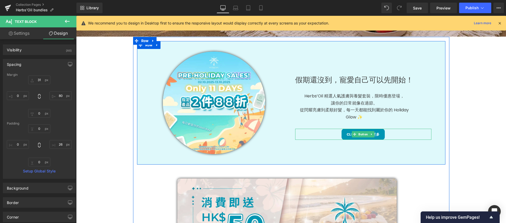
click at [413, 133] on div "Click me 了解更多" at bounding box center [363, 134] width 136 height 11
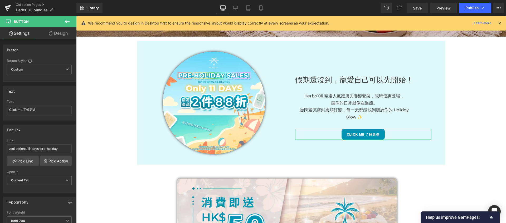
click at [63, 32] on link "Design" at bounding box center [58, 33] width 38 height 12
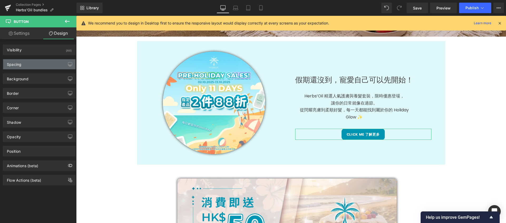
click at [57, 65] on div "Spacing" at bounding box center [39, 64] width 72 height 10
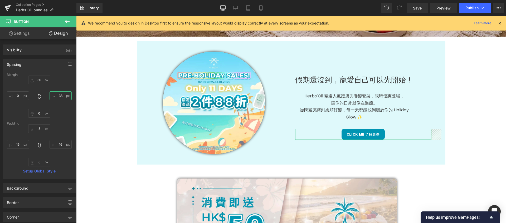
click at [59, 97] on input "38" at bounding box center [61, 96] width 22 height 9
type input "111"
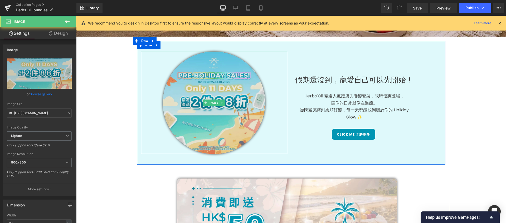
click at [225, 99] on img at bounding box center [214, 103] width 103 height 103
click at [203, 109] on img at bounding box center [214, 103] width 103 height 103
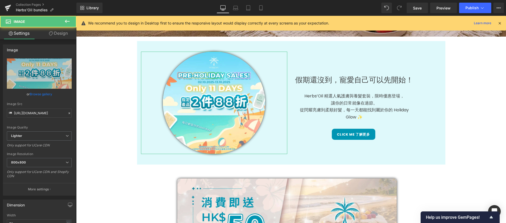
click at [51, 33] on icon at bounding box center [51, 33] width 4 height 4
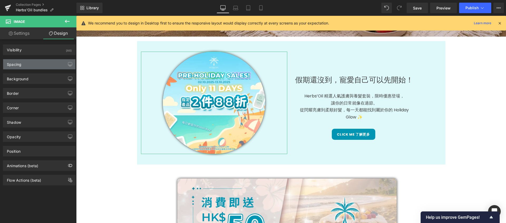
click at [44, 60] on div "Spacing" at bounding box center [39, 64] width 72 height 10
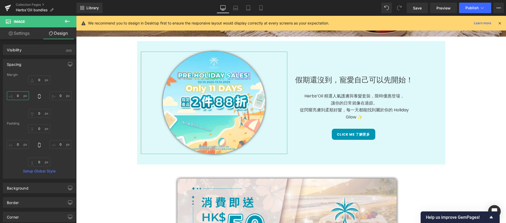
click at [21, 93] on input "0" at bounding box center [18, 96] width 22 height 9
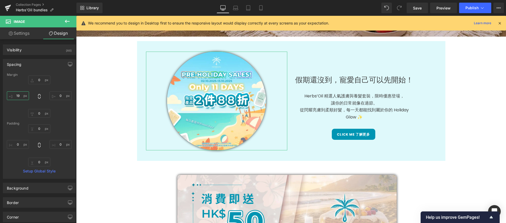
type input "20"
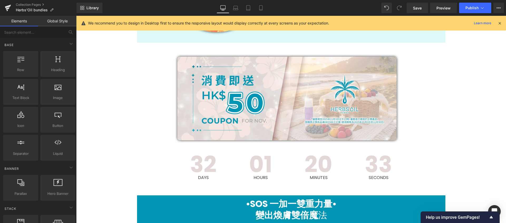
scroll to position [225, 0]
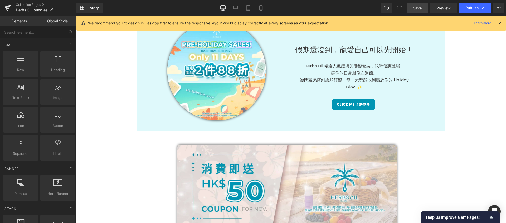
click at [421, 8] on span "Save" at bounding box center [417, 8] width 9 height 6
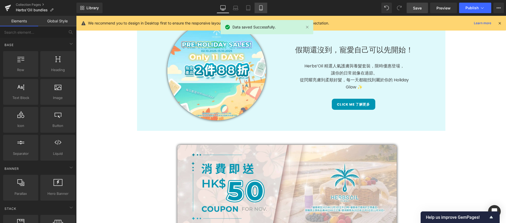
click at [260, 9] on icon at bounding box center [261, 8] width 3 height 5
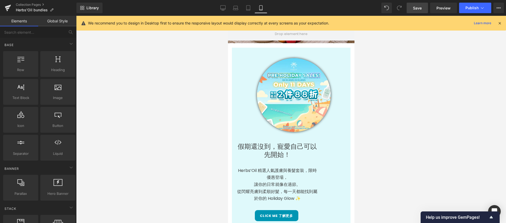
scroll to position [128, 0]
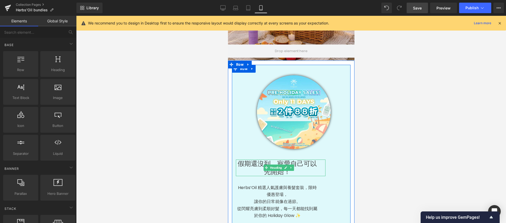
click at [283, 160] on h1 "假期還沒到，寵愛自己可以先開始！" at bounding box center [277, 168] width 83 height 17
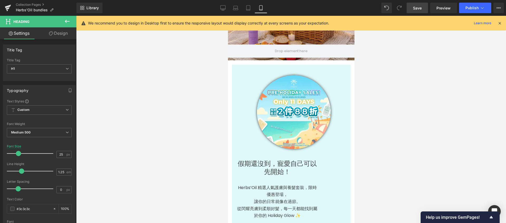
click at [60, 28] on link "Design" at bounding box center [58, 33] width 38 height 12
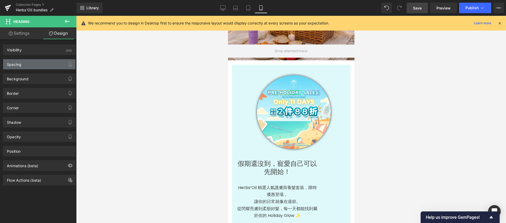
click at [43, 63] on div "Spacing" at bounding box center [39, 64] width 72 height 10
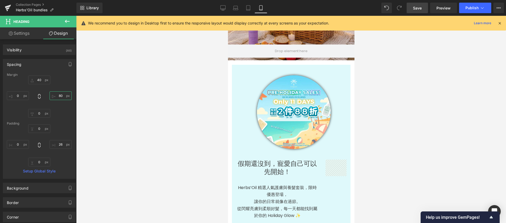
click at [63, 98] on input "80" at bounding box center [61, 96] width 22 height 9
type input "0"
click at [63, 118] on div "Margin 40px 40 0 0 0px 0 0px 0 [GEOGRAPHIC_DATA] 0px 0 26px 26 0px 0 0px 0 Setu…" at bounding box center [39, 126] width 72 height 106
click at [57, 145] on input "26" at bounding box center [61, 144] width 22 height 9
type input "0"
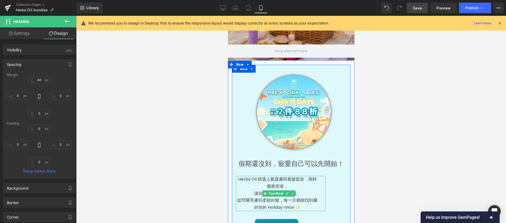
click at [290, 177] on p "Herbs’Oil 精選人氣護膚與養髮套裝，限時優惠登場，" at bounding box center [277, 183] width 83 height 14
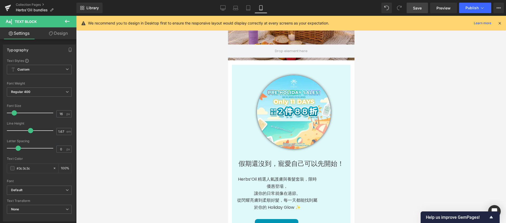
click at [58, 33] on link "Design" at bounding box center [58, 33] width 38 height 12
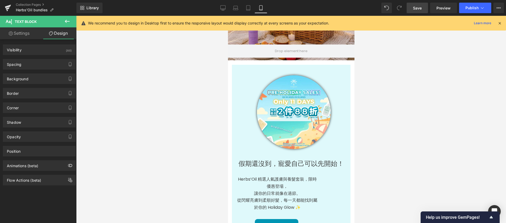
type input "31"
type input "80"
type input "0"
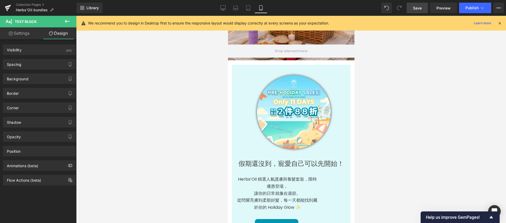
type input "26"
type input "0"
click at [47, 62] on div "Spacing" at bounding box center [39, 64] width 72 height 10
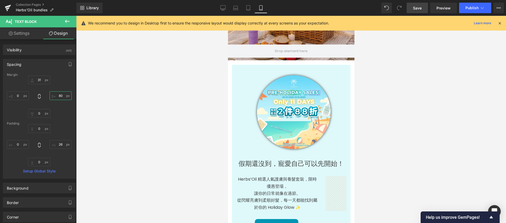
click at [57, 97] on input "80" at bounding box center [61, 96] width 22 height 9
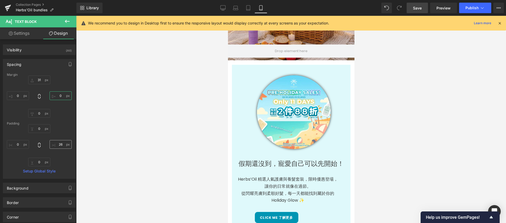
type input "0"
click at [60, 146] on input "26" at bounding box center [61, 144] width 22 height 9
type input "0"
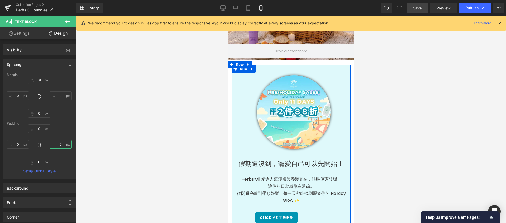
scroll to position [212, 0]
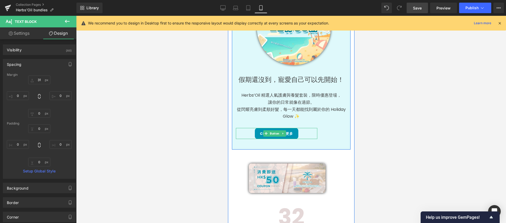
click at [303, 130] on div "Click me 了解更多" at bounding box center [277, 133] width 82 height 11
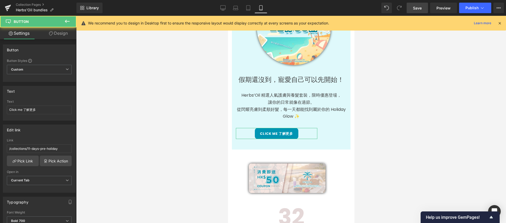
click at [67, 33] on link "Design" at bounding box center [58, 33] width 38 height 12
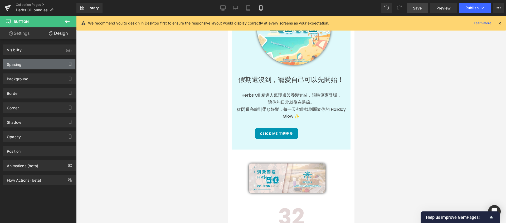
click at [26, 64] on div "Spacing" at bounding box center [39, 64] width 72 height 10
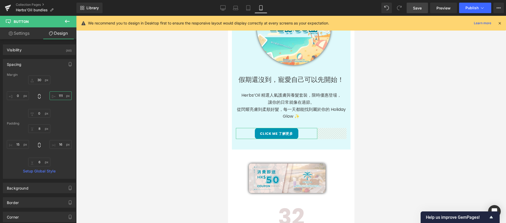
click at [56, 96] on input "111" at bounding box center [61, 96] width 22 height 9
drag, startPoint x: 64, startPoint y: 97, endPoint x: 55, endPoint y: 97, distance: 8.7
click at [55, 97] on input "111" at bounding box center [61, 96] width 22 height 9
type input "0"
drag, startPoint x: 62, startPoint y: 146, endPoint x: 51, endPoint y: 145, distance: 11.4
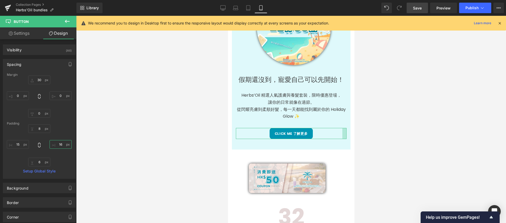
click at [51, 145] on input "16" at bounding box center [61, 144] width 22 height 9
type input "16"
click at [21, 145] on input "15" at bounding box center [18, 144] width 22 height 9
type input "0"
click at [58, 143] on input "16" at bounding box center [61, 144] width 22 height 9
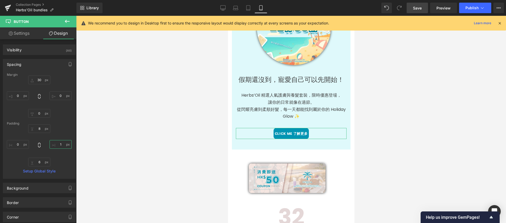
type input "16"
click at [21, 146] on input "0" at bounding box center [18, 144] width 22 height 9
type input "16"
click at [144, 148] on div at bounding box center [291, 120] width 430 height 208
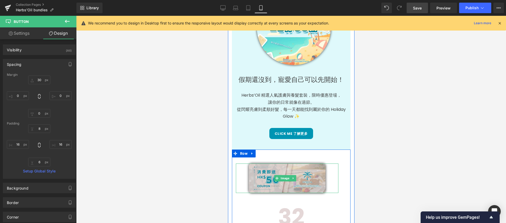
click at [269, 172] on img at bounding box center [287, 179] width 77 height 30
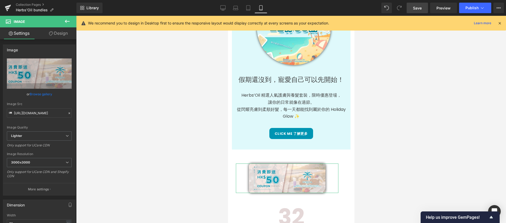
click at [75, 32] on link "Design" at bounding box center [58, 33] width 38 height 12
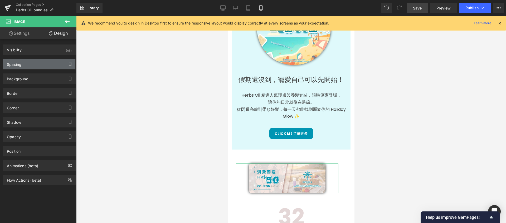
click at [49, 61] on div "Spacing" at bounding box center [39, 64] width 72 height 10
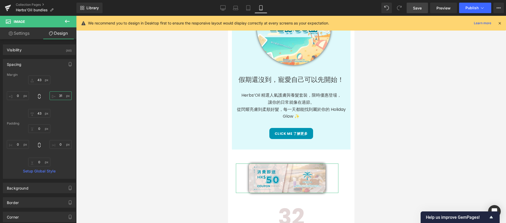
click at [61, 98] on input "31" at bounding box center [61, 96] width 22 height 9
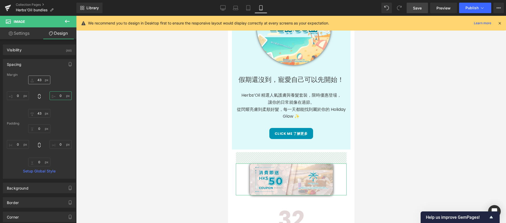
type input "0"
click at [41, 80] on input "43" at bounding box center [39, 80] width 22 height 9
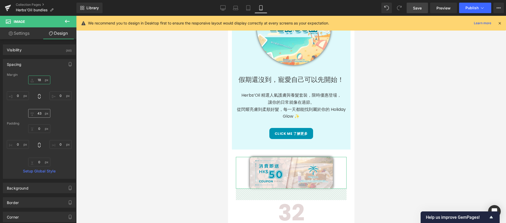
type input "18"
click at [42, 113] on input "43" at bounding box center [39, 113] width 22 height 9
type input "20"
click at [12, 31] on link "Settings" at bounding box center [19, 33] width 38 height 12
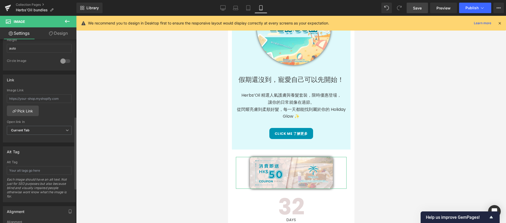
scroll to position [85, 0]
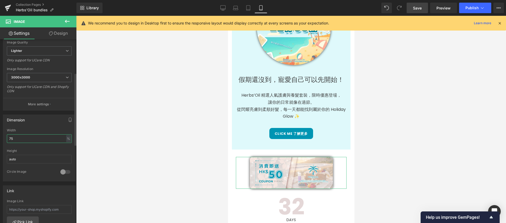
click at [52, 138] on input "75" at bounding box center [39, 139] width 65 height 9
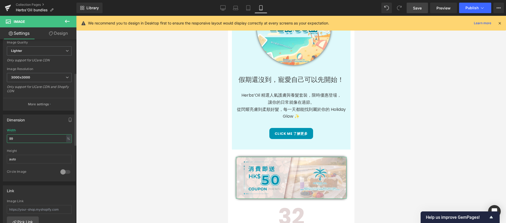
type input "100"
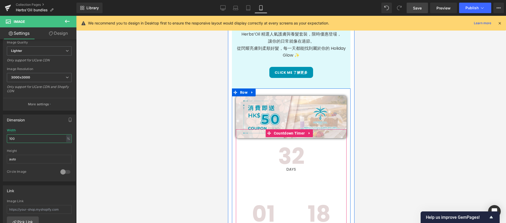
scroll to position [274, 0]
click at [255, 195] on div "32 Days 01 Hours 18 Minutes 48 Seconds" at bounding box center [291, 215] width 111 height 173
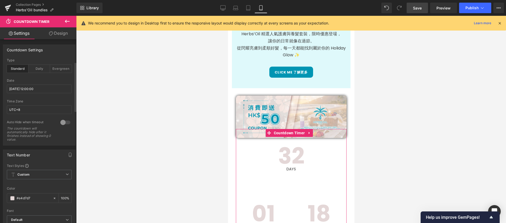
scroll to position [84, 0]
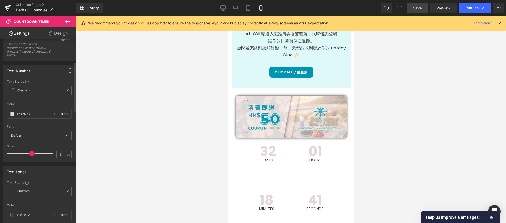
type input "62"
drag, startPoint x: 45, startPoint y: 154, endPoint x: 36, endPoint y: 148, distance: 11.1
click at [36, 148] on div at bounding box center [31, 153] width 44 height 11
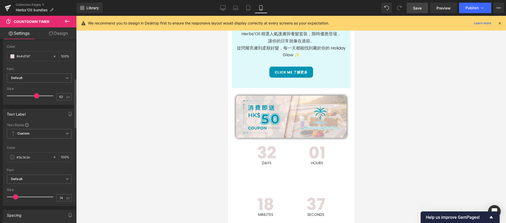
scroll to position [203, 0]
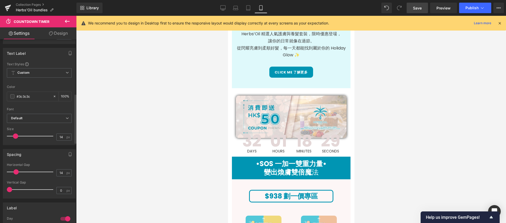
type input "13"
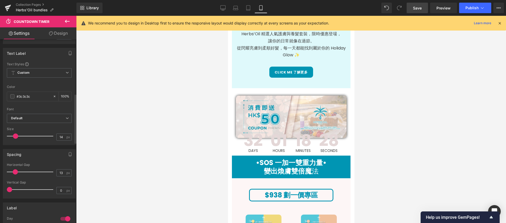
drag, startPoint x: 10, startPoint y: 171, endPoint x: 16, endPoint y: 169, distance: 6.1
click at [16, 169] on div at bounding box center [31, 172] width 44 height 11
click at [61, 33] on link "Design" at bounding box center [58, 33] width 38 height 12
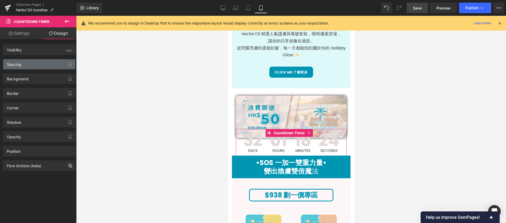
click at [47, 63] on div "Spacing" at bounding box center [39, 64] width 72 height 10
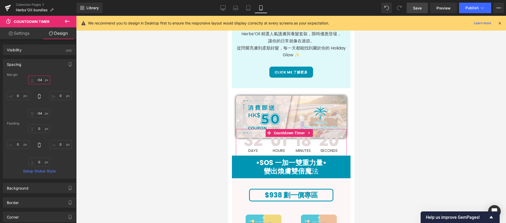
click at [39, 83] on input "-54" at bounding box center [39, 80] width 22 height 9
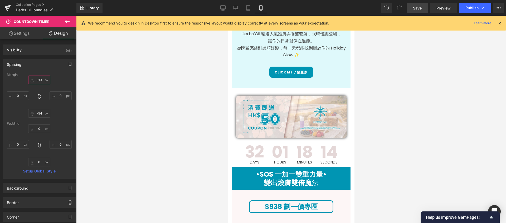
type input "-9"
click at [443, 118] on div at bounding box center [291, 120] width 430 height 208
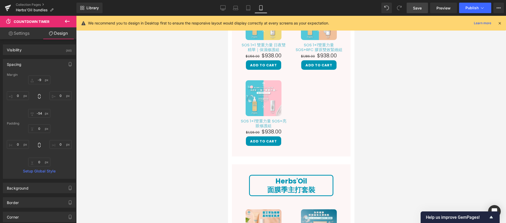
scroll to position [357, 0]
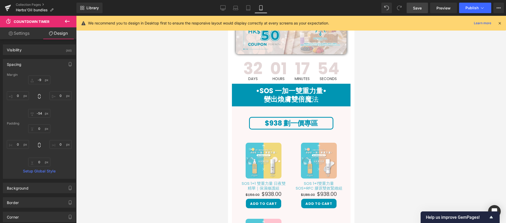
click at [411, 10] on link "Save" at bounding box center [417, 8] width 21 height 11
